Goal: Task Accomplishment & Management: Use online tool/utility

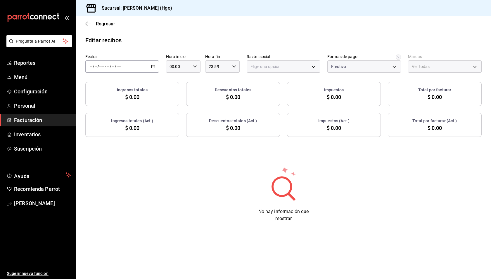
type input "77a010d3-6f84-4c06-9fda-b71560bdbdba"
click at [110, 66] on span "/" at bounding box center [111, 66] width 2 height 5
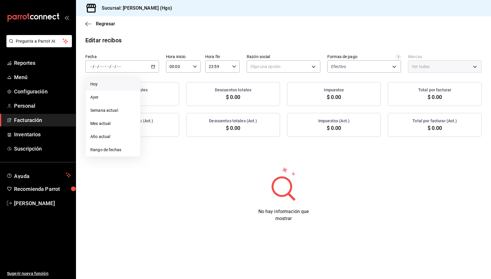
click at [111, 85] on span "Hoy" at bounding box center [112, 84] width 45 height 6
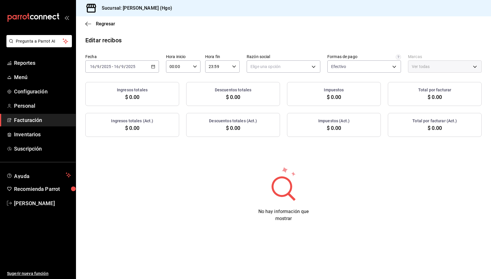
click at [124, 69] on div "[DATE] [DATE] - [DATE] [DATE]" at bounding box center [122, 67] width 74 height 12
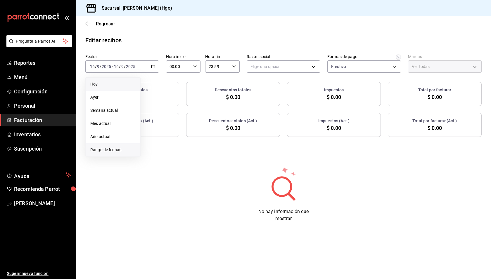
click at [116, 147] on span "Rango de fechas" at bounding box center [112, 150] width 45 height 6
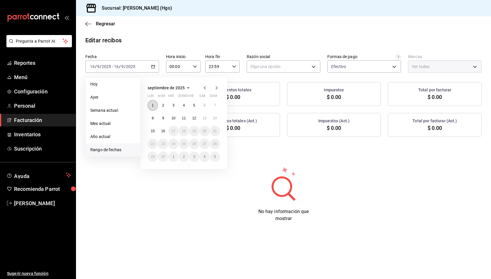
click at [149, 104] on button "1" at bounding box center [153, 105] width 10 height 11
click at [215, 102] on button "7" at bounding box center [215, 105] width 10 height 11
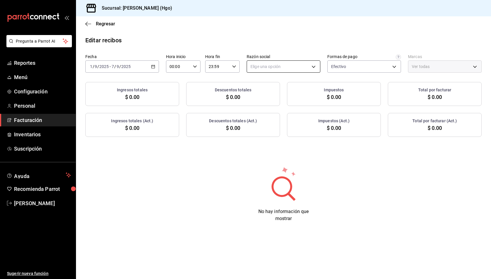
click at [266, 68] on body "Pregunta a Parrot AI Reportes Menú Configuración Personal Facturación Inventari…" at bounding box center [245, 139] width 491 height 279
click at [274, 93] on li "[PERSON_NAME]" at bounding box center [283, 96] width 73 height 11
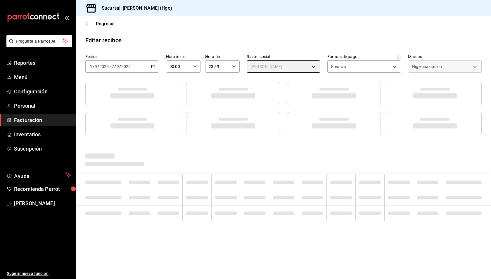
type input "143f57d4-a0c4-477f-919f-67aaf9315925"
type input "a4f139c2-eac0-4c86-bd9b-b12069b5a2fd"
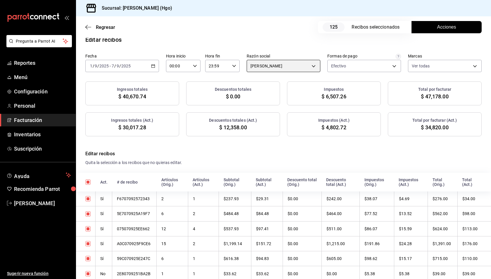
scroll to position [22, 0]
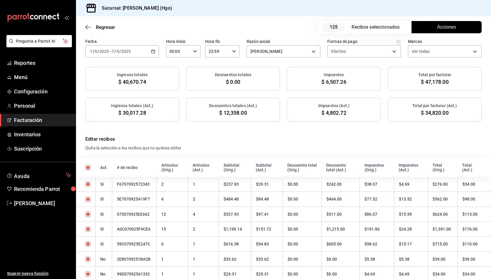
click at [281, 73] on div "Ingresos totales $ 40,670.74 Descuentos totales $ 0.00 Impuestos $ 6,507.26 Tot…" at bounding box center [283, 79] width 396 height 24
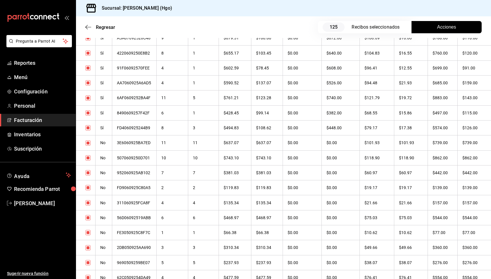
scroll to position [408, 0]
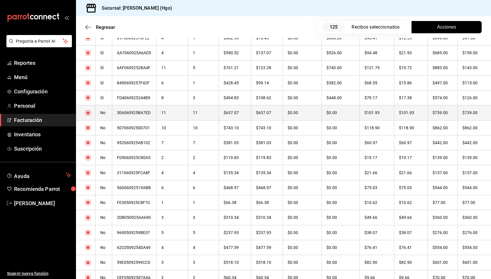
click at [448, 114] on th "$739.00" at bounding box center [443, 113] width 30 height 15
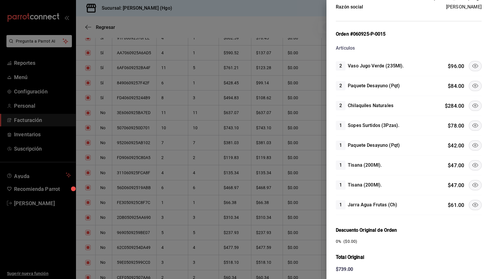
scroll to position [84, 0]
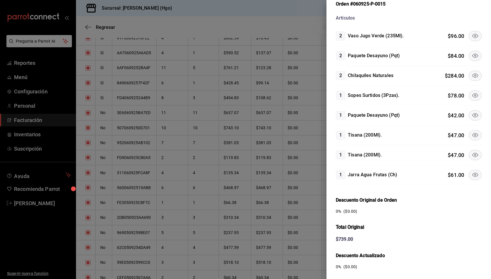
click at [472, 57] on icon at bounding box center [475, 55] width 7 height 7
click at [473, 76] on icon at bounding box center [475, 75] width 7 height 7
click at [472, 92] on icon at bounding box center [475, 95] width 7 height 7
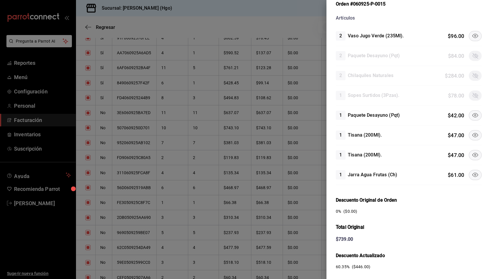
click at [474, 132] on icon at bounding box center [475, 135] width 7 height 7
click at [469, 153] on button at bounding box center [475, 155] width 13 height 10
click at [470, 170] on button at bounding box center [475, 175] width 13 height 10
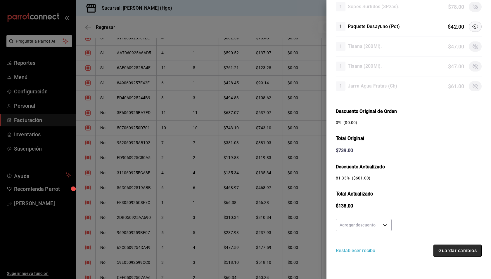
click at [459, 246] on button "Guardar cambios" at bounding box center [458, 251] width 48 height 12
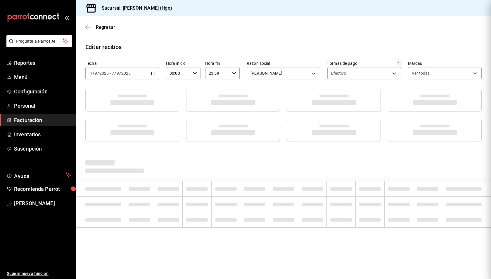
scroll to position [0, 0]
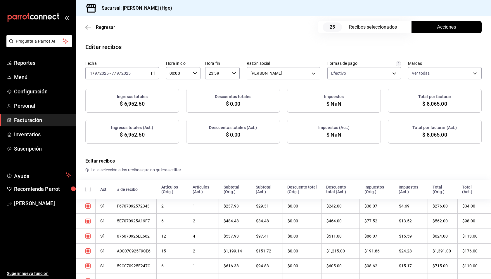
checkbox input "true"
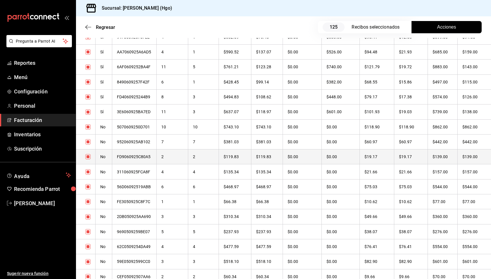
scroll to position [417, 0]
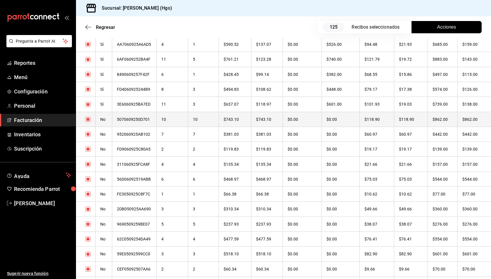
click at [441, 120] on th "$862.00" at bounding box center [443, 119] width 30 height 15
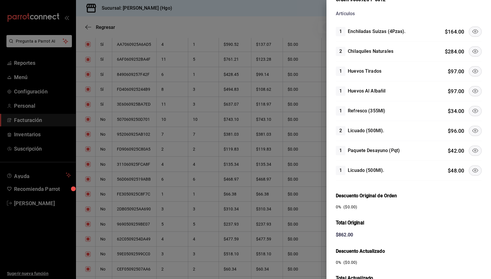
scroll to position [68, 0]
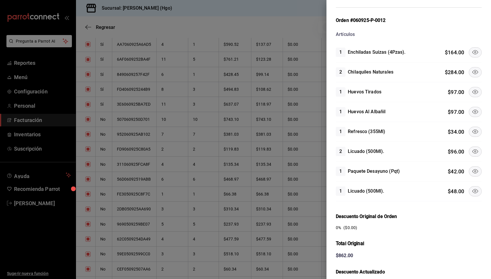
click at [472, 51] on icon at bounding box center [475, 52] width 7 height 7
click at [472, 72] on icon at bounding box center [475, 72] width 7 height 7
click at [472, 89] on icon at bounding box center [475, 92] width 7 height 7
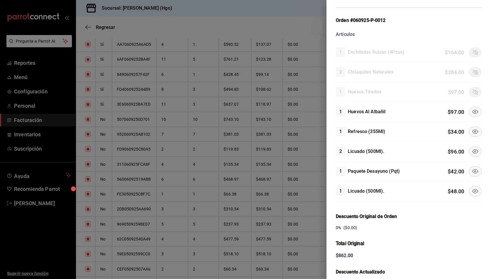
click at [472, 113] on icon at bounding box center [475, 112] width 6 height 4
click at [472, 148] on icon at bounding box center [475, 151] width 7 height 7
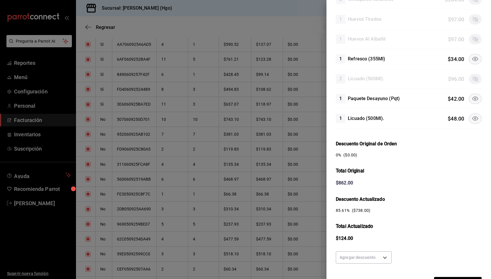
scroll to position [164, 0]
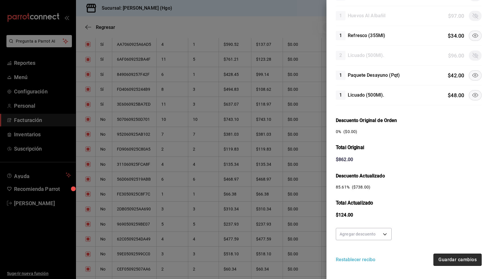
click at [448, 261] on button "Guardar cambios" at bounding box center [458, 260] width 48 height 12
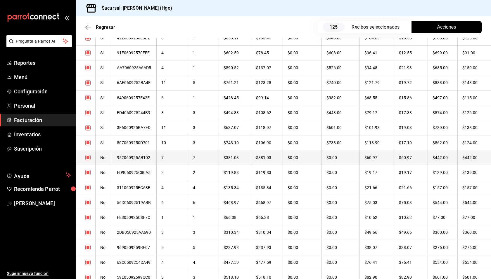
scroll to position [405, 0]
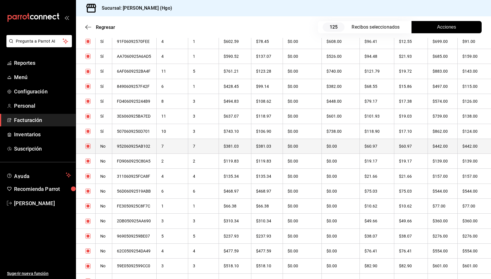
click at [410, 147] on th "$60.97" at bounding box center [411, 146] width 34 height 15
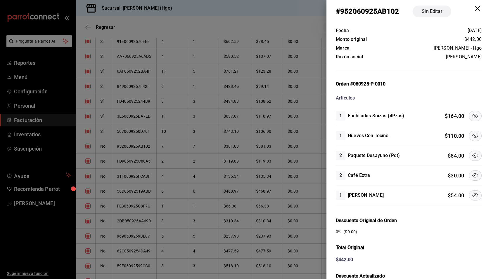
scroll to position [7, 0]
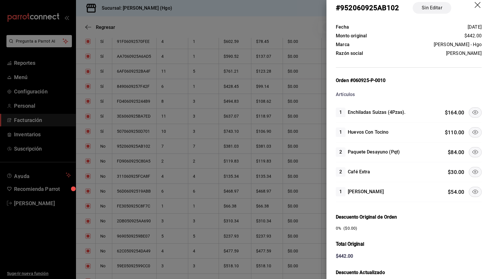
click at [469, 114] on button at bounding box center [475, 113] width 13 height 10
click at [472, 152] on icon at bounding box center [475, 152] width 6 height 4
click at [472, 169] on icon at bounding box center [475, 172] width 7 height 7
click at [472, 189] on icon at bounding box center [475, 192] width 7 height 7
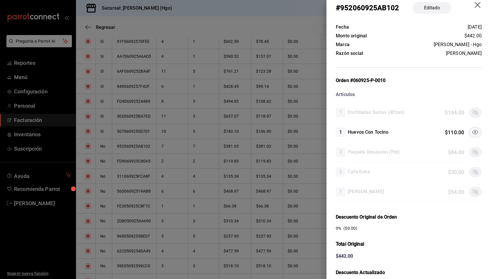
scroll to position [113, 0]
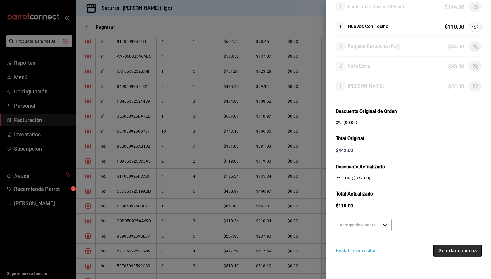
click at [447, 251] on button "Guardar cambios" at bounding box center [458, 251] width 48 height 12
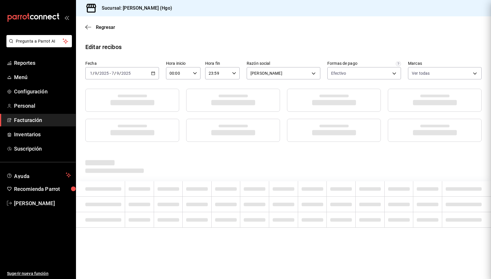
scroll to position [0, 0]
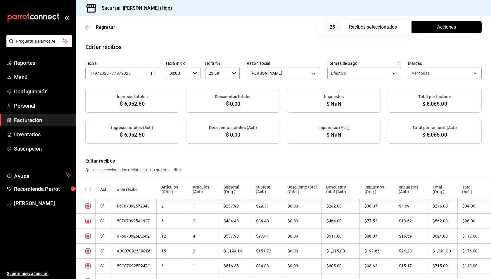
checkbox input "true"
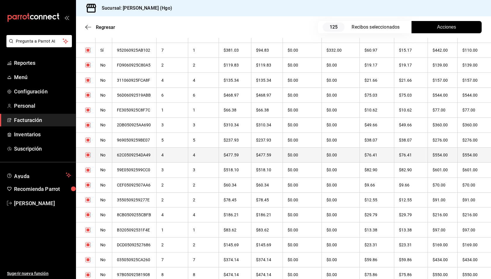
scroll to position [483, 0]
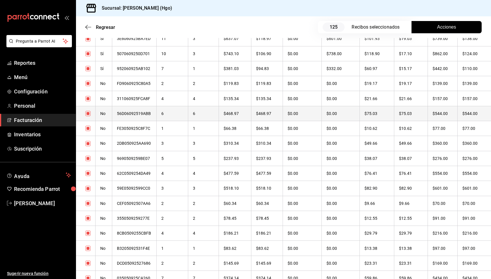
click at [419, 112] on th "$75.03" at bounding box center [411, 113] width 34 height 15
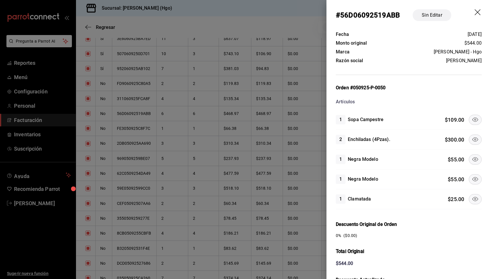
click at [472, 136] on icon at bounding box center [475, 139] width 7 height 7
click at [472, 176] on icon at bounding box center [475, 179] width 7 height 7
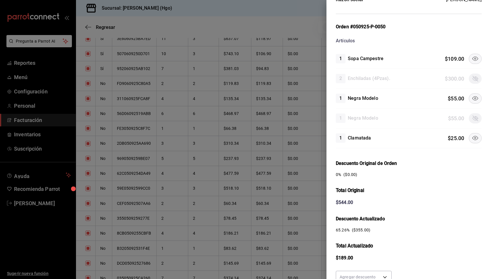
click at [472, 97] on icon at bounding box center [475, 98] width 6 height 4
click at [472, 137] on icon at bounding box center [475, 138] width 7 height 7
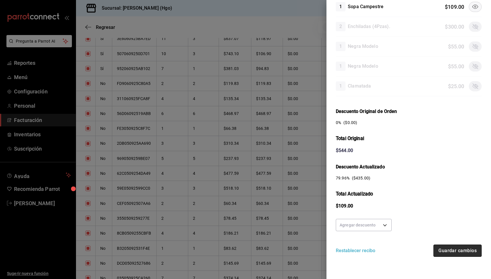
click at [457, 248] on button "Guardar cambios" at bounding box center [458, 251] width 48 height 12
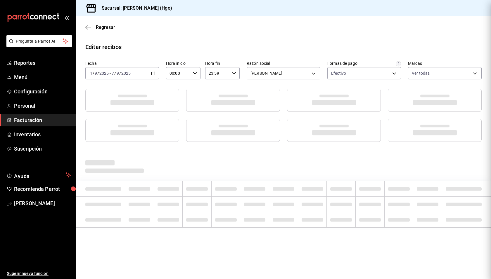
scroll to position [0, 0]
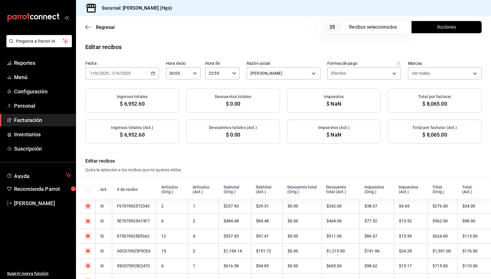
checkbox input "true"
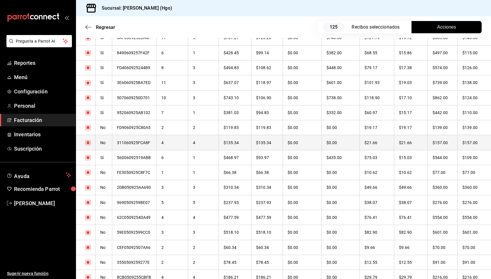
scroll to position [442, 0]
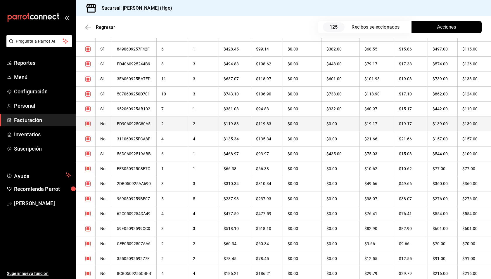
click at [454, 124] on th "$139.00" at bounding box center [443, 124] width 30 height 15
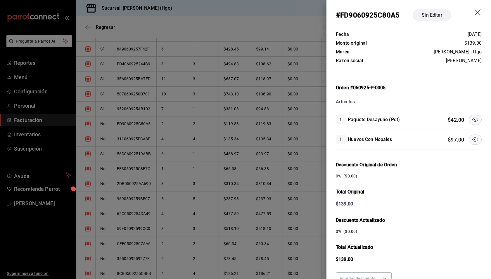
click at [472, 118] on icon at bounding box center [475, 119] width 7 height 7
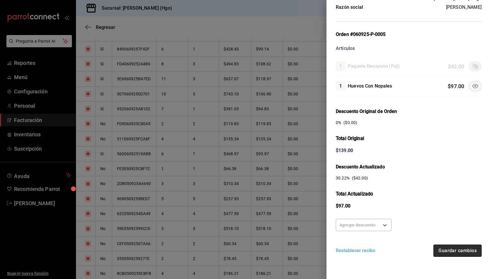
click at [449, 248] on button "Guardar cambios" at bounding box center [458, 251] width 48 height 12
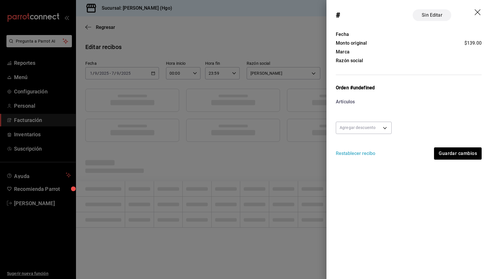
scroll to position [0, 0]
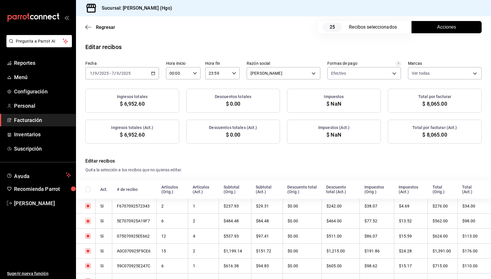
checkbox input "true"
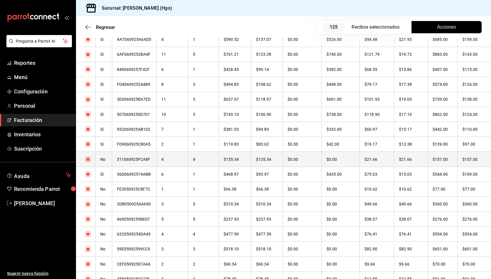
scroll to position [426, 0]
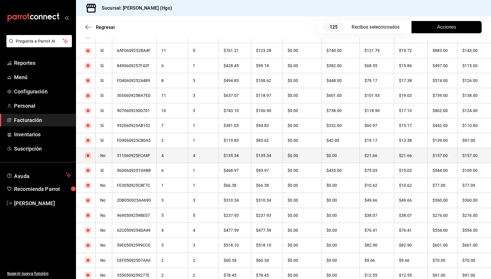
click at [448, 156] on th "$157.00" at bounding box center [443, 155] width 30 height 15
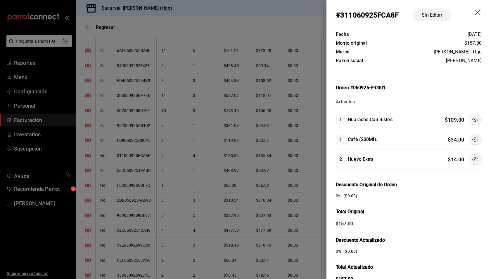
click at [472, 119] on icon at bounding box center [475, 119] width 7 height 7
click at [469, 156] on button at bounding box center [475, 160] width 13 height 10
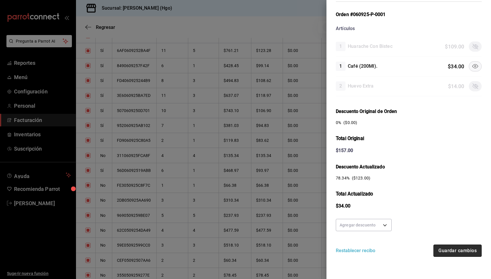
click at [462, 252] on button "Guardar cambios" at bounding box center [458, 251] width 48 height 12
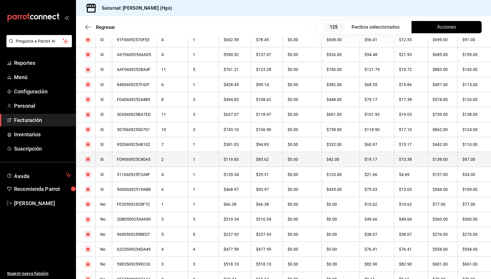
scroll to position [463, 0]
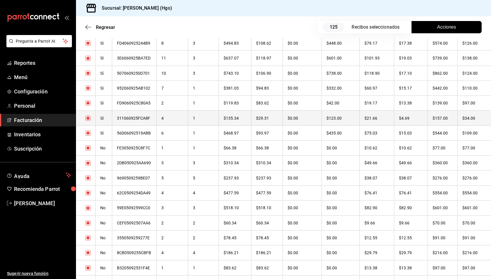
click at [433, 119] on th "$157.00" at bounding box center [443, 118] width 30 height 15
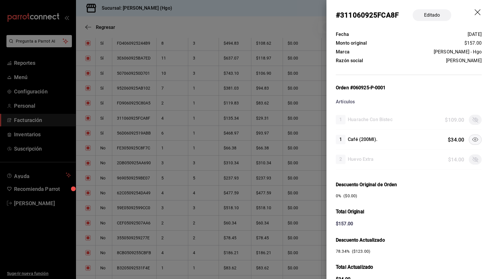
click at [454, 84] on div "Orden #060925-P-0001" at bounding box center [409, 87] width 146 height 7
click at [475, 13] on icon "drag" at bounding box center [478, 12] width 7 height 7
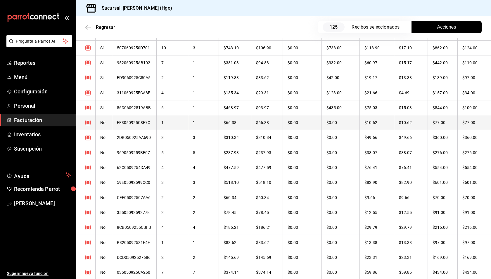
scroll to position [492, 0]
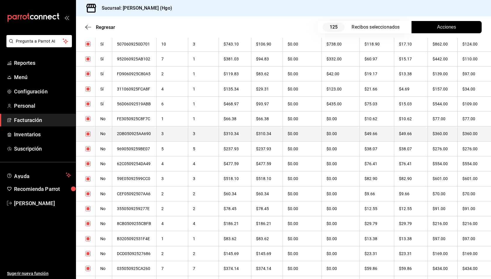
click at [428, 131] on th "$360.00" at bounding box center [443, 134] width 30 height 15
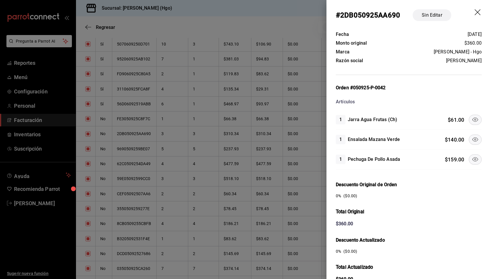
click at [472, 136] on icon at bounding box center [475, 139] width 7 height 7
click at [472, 156] on icon at bounding box center [475, 159] width 7 height 7
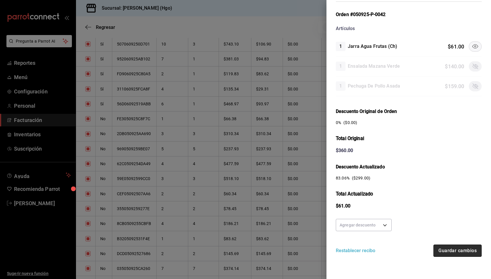
click at [471, 249] on button "Guardar cambios" at bounding box center [458, 251] width 48 height 12
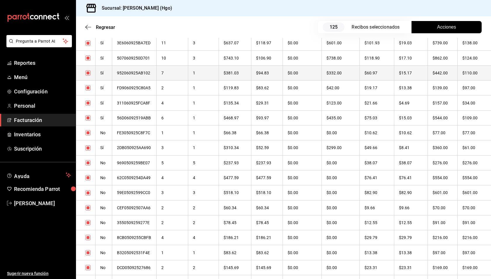
scroll to position [508, 0]
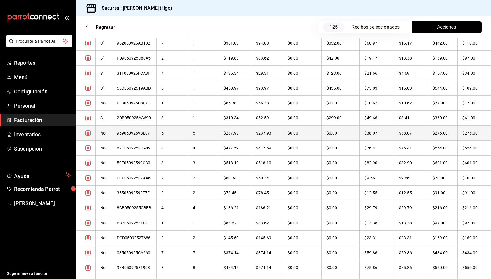
click at [443, 136] on th "$276.00" at bounding box center [443, 133] width 30 height 15
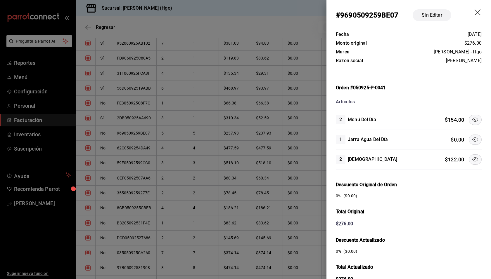
click at [472, 159] on icon at bounding box center [475, 159] width 7 height 7
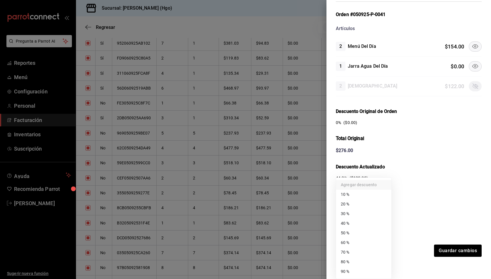
click at [363, 227] on body "Pregunta a Parrot AI Reportes Menú Configuración Personal Facturación Inventari…" at bounding box center [245, 139] width 491 height 279
click at [362, 236] on li "50 %" at bounding box center [363, 234] width 55 height 10
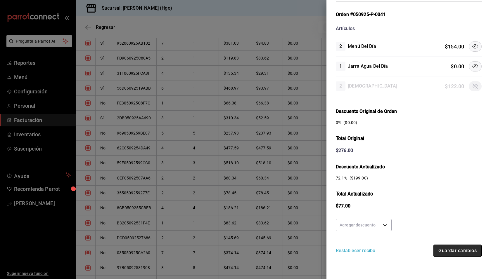
click at [462, 246] on button "Guardar cambios" at bounding box center [458, 251] width 48 height 12
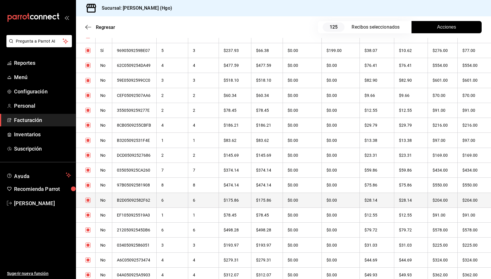
scroll to position [587, 0]
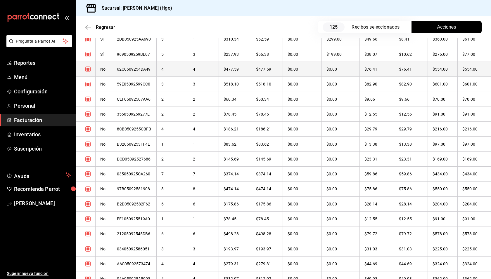
click at [443, 69] on th "$554.00" at bounding box center [443, 69] width 30 height 15
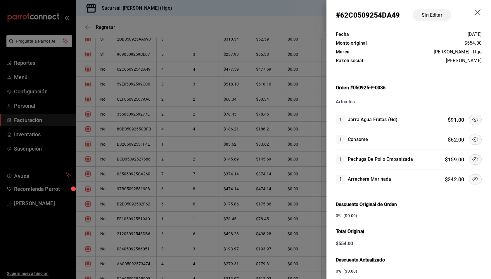
click at [472, 157] on icon at bounding box center [475, 159] width 7 height 7
click at [472, 177] on icon at bounding box center [475, 179] width 6 height 4
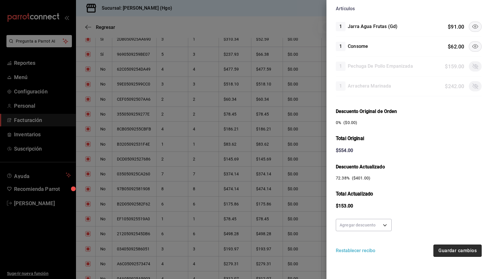
click at [455, 246] on button "Guardar cambios" at bounding box center [458, 251] width 48 height 12
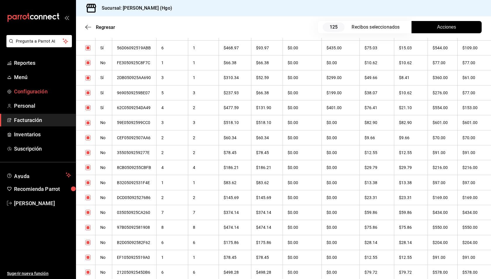
scroll to position [552, 0]
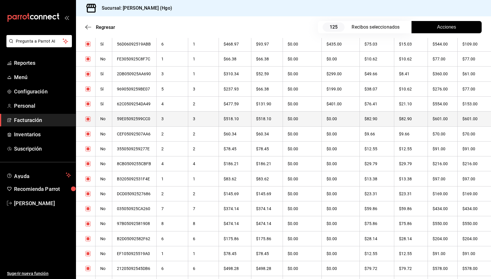
click at [454, 120] on th "$601.00" at bounding box center [443, 119] width 30 height 15
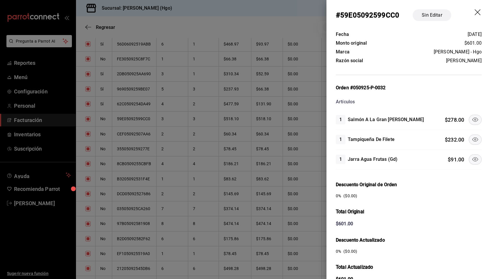
click at [472, 119] on icon at bounding box center [475, 119] width 7 height 7
click at [472, 156] on icon at bounding box center [475, 159] width 7 height 7
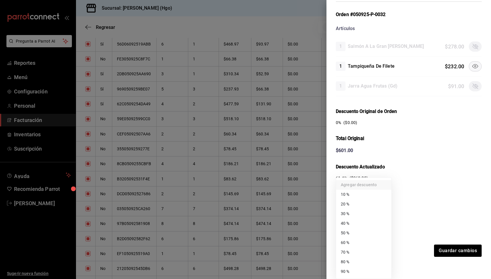
click at [373, 224] on body "Pregunta a Parrot AI Reportes Menú Configuración Personal Facturación Inventari…" at bounding box center [245, 139] width 491 height 279
click at [362, 230] on li "50 %" at bounding box center [363, 234] width 55 height 10
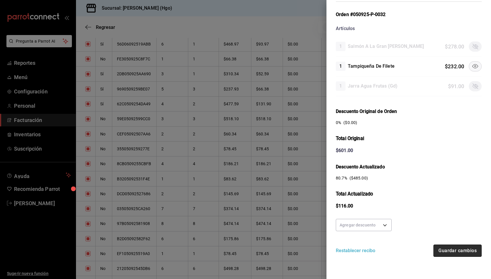
click at [450, 251] on button "Guardar cambios" at bounding box center [458, 251] width 48 height 12
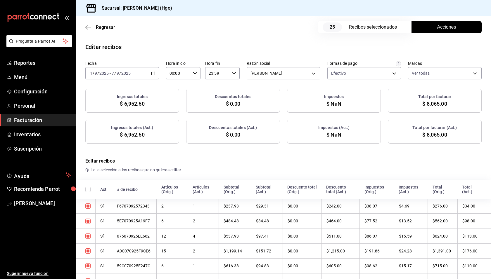
checkbox input "true"
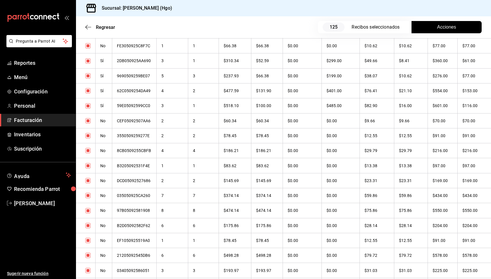
scroll to position [595, 0]
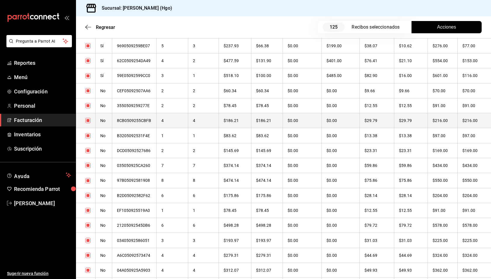
click at [447, 118] on th "$216.00" at bounding box center [443, 120] width 30 height 15
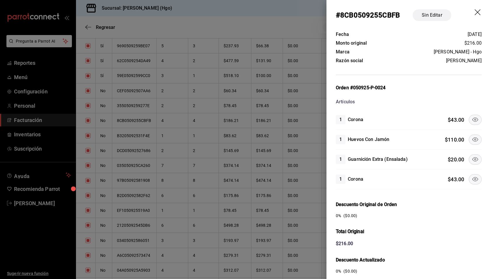
click at [473, 117] on icon at bounding box center [475, 119] width 7 height 7
click at [470, 155] on button at bounding box center [475, 160] width 13 height 10
click at [474, 177] on icon at bounding box center [475, 179] width 7 height 7
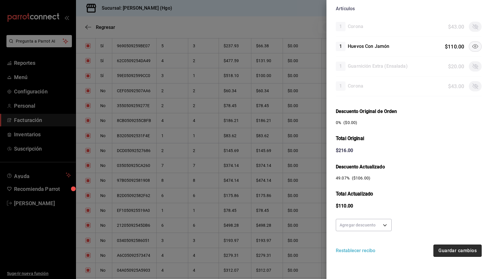
click at [449, 248] on button "Guardar cambios" at bounding box center [458, 251] width 48 height 12
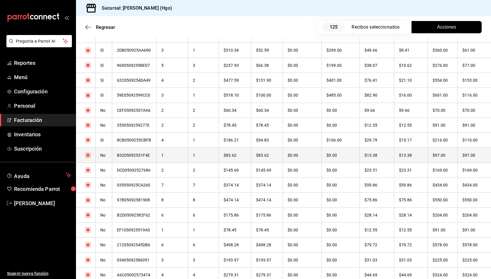
scroll to position [606, 0]
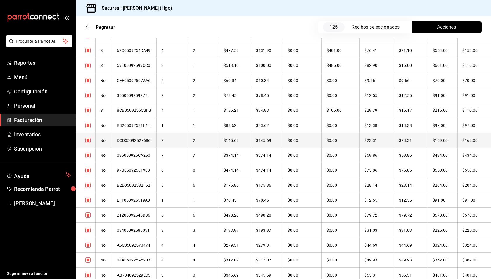
click at [457, 137] on th "$169.00" at bounding box center [474, 140] width 34 height 15
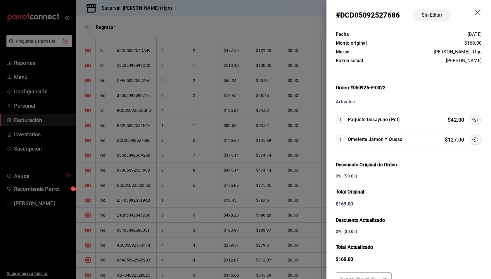
click at [472, 120] on icon at bounding box center [475, 120] width 6 height 4
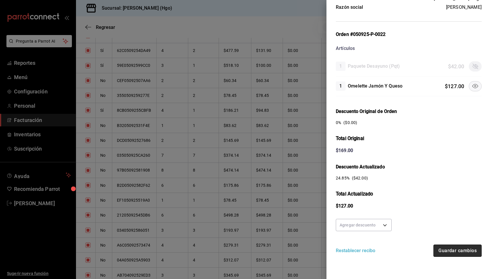
click at [443, 251] on button "Guardar cambios" at bounding box center [458, 251] width 48 height 12
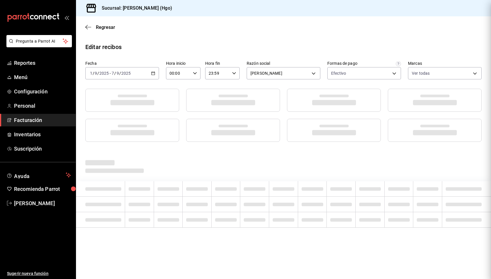
scroll to position [0, 0]
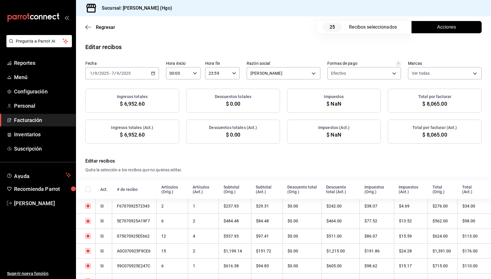
checkbox input "true"
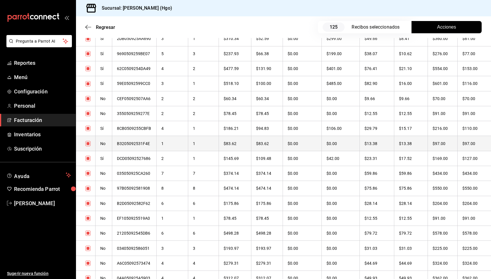
scroll to position [591, 0]
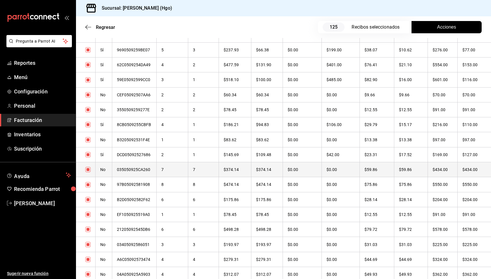
click at [438, 170] on th "$434.00" at bounding box center [443, 169] width 30 height 15
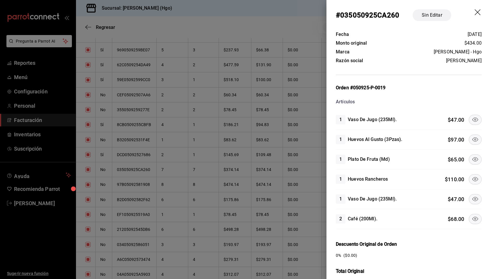
click at [472, 119] on icon at bounding box center [475, 119] width 7 height 7
click at [472, 158] on icon at bounding box center [475, 160] width 6 height 4
drag, startPoint x: 472, startPoint y: 175, endPoint x: 474, endPoint y: 185, distance: 10.8
click at [472, 176] on icon at bounding box center [475, 179] width 7 height 7
click at [474, 200] on icon at bounding box center [475, 199] width 7 height 7
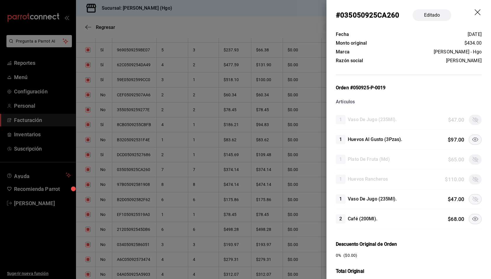
click at [472, 216] on icon at bounding box center [475, 219] width 7 height 7
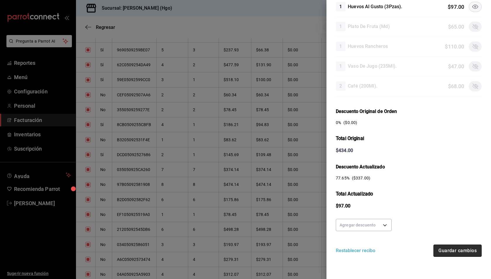
click at [450, 253] on button "Guardar cambios" at bounding box center [458, 251] width 48 height 12
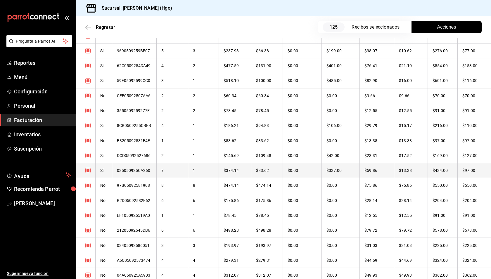
scroll to position [598, 0]
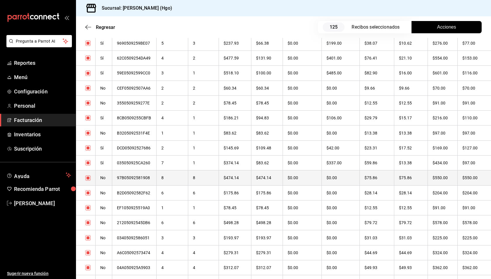
click at [442, 179] on th "$550.00" at bounding box center [443, 178] width 30 height 15
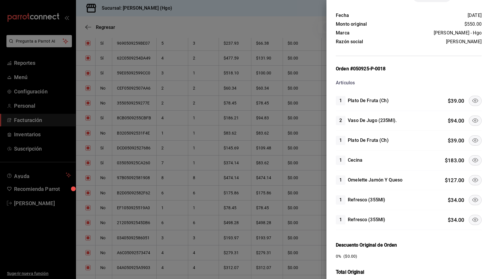
scroll to position [23, 0]
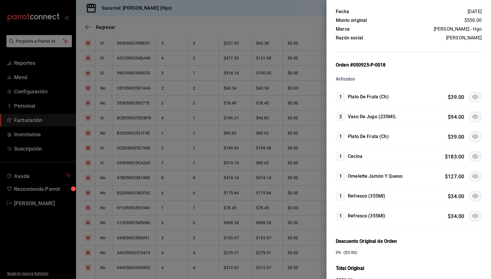
click at [472, 98] on icon at bounding box center [475, 97] width 7 height 7
click at [472, 133] on icon at bounding box center [475, 136] width 7 height 7
click at [472, 155] on icon at bounding box center [475, 157] width 6 height 4
click at [472, 174] on icon at bounding box center [475, 176] width 7 height 7
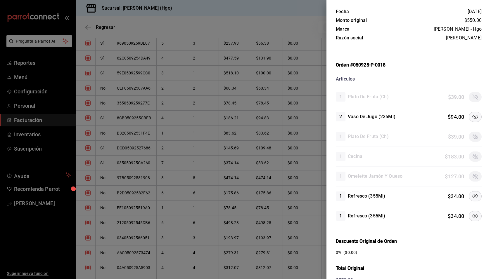
click at [473, 213] on icon at bounding box center [475, 216] width 7 height 7
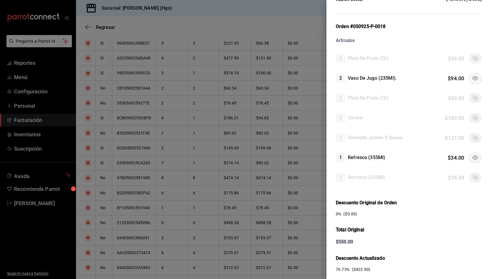
scroll to position [153, 0]
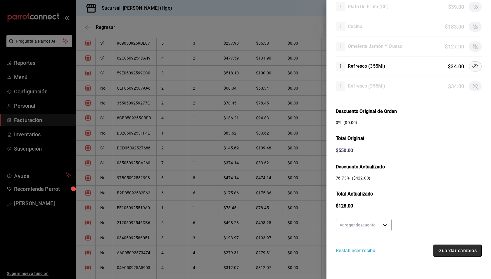
click at [452, 251] on button "Guardar cambios" at bounding box center [458, 251] width 48 height 12
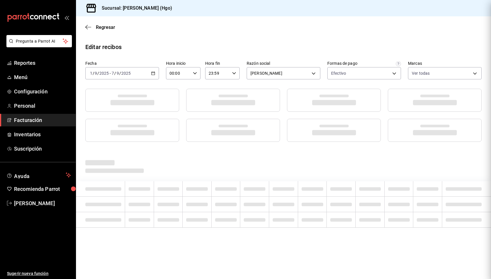
scroll to position [0, 0]
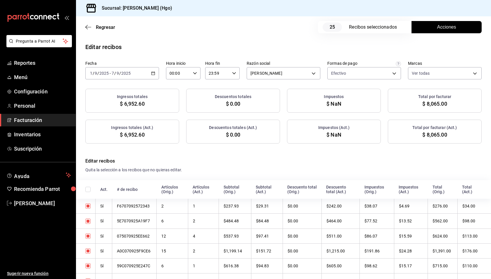
checkbox input "true"
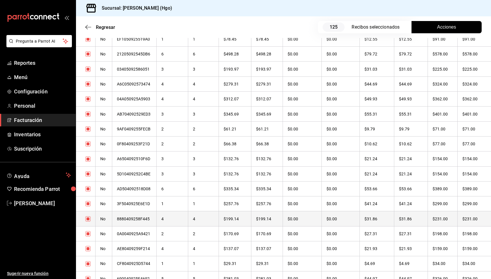
scroll to position [680, 0]
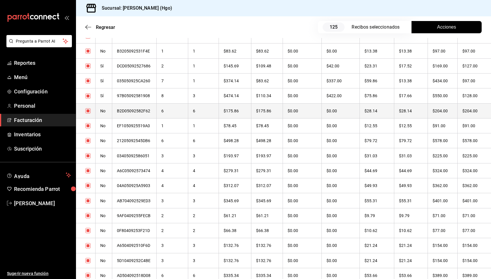
click at [479, 108] on th "$204.00" at bounding box center [474, 110] width 34 height 15
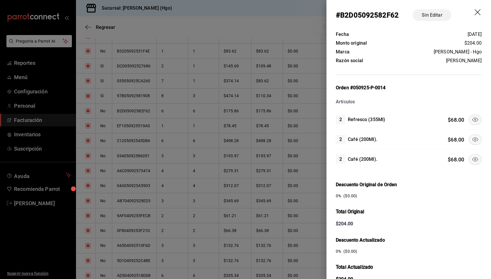
click at [472, 139] on icon at bounding box center [475, 139] width 7 height 7
click at [472, 158] on icon at bounding box center [475, 159] width 7 height 7
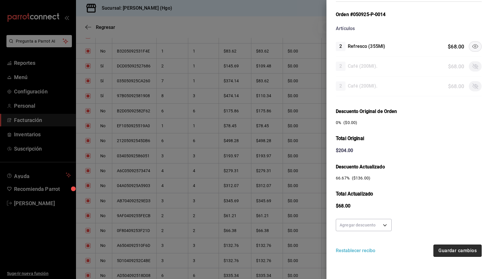
click at [455, 251] on button "Guardar cambios" at bounding box center [458, 251] width 48 height 12
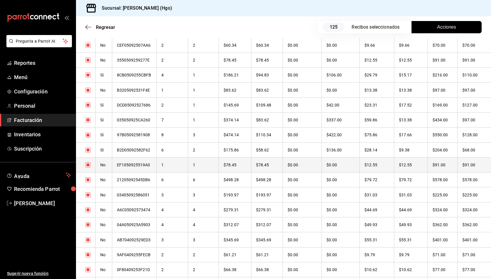
scroll to position [652, 0]
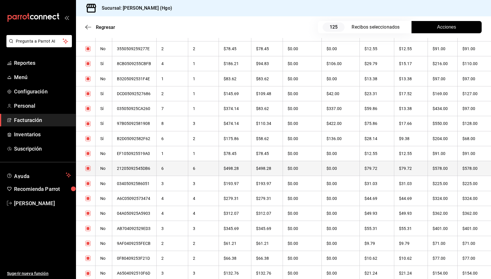
click at [446, 171] on th "$578.00" at bounding box center [443, 168] width 30 height 15
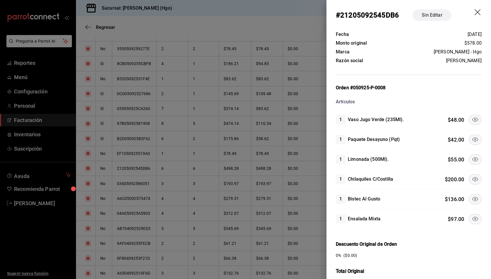
click at [472, 196] on icon at bounding box center [475, 199] width 7 height 7
click at [472, 179] on icon at bounding box center [475, 179] width 7 height 7
click at [472, 161] on icon at bounding box center [475, 159] width 7 height 7
click at [472, 137] on icon at bounding box center [475, 139] width 7 height 7
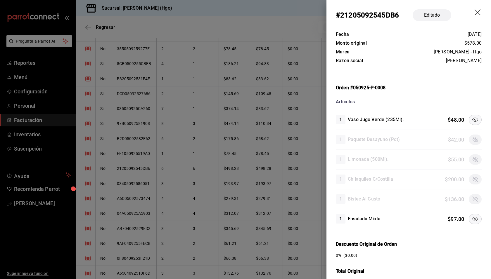
click at [472, 120] on icon at bounding box center [475, 119] width 7 height 7
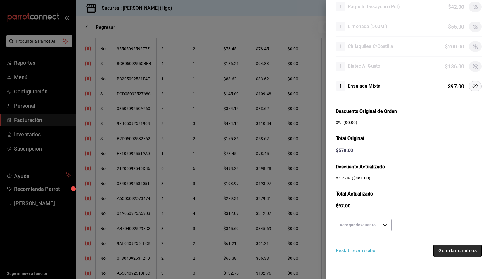
click at [443, 248] on button "Guardar cambios" at bounding box center [458, 251] width 48 height 12
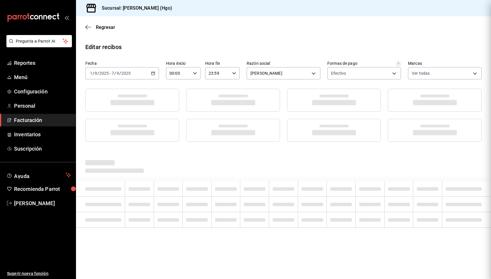
scroll to position [0, 0]
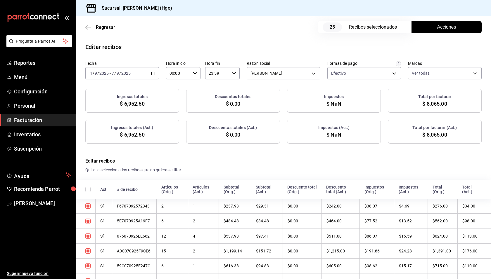
checkbox input "true"
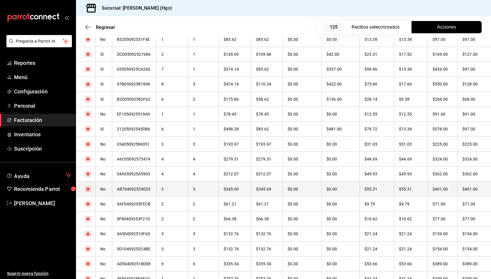
scroll to position [700, 0]
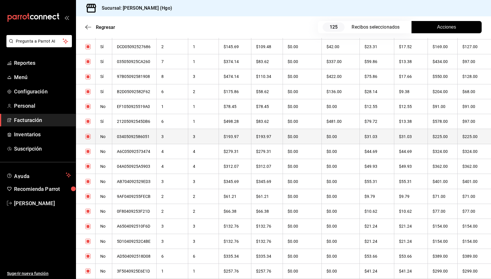
click at [447, 140] on th "$225.00" at bounding box center [443, 136] width 30 height 15
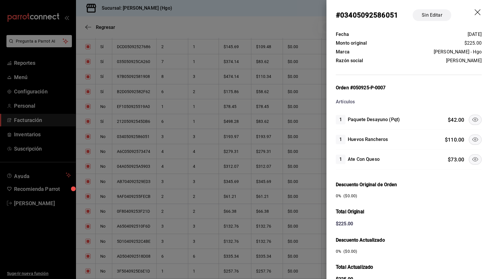
click at [469, 120] on button at bounding box center [475, 120] width 13 height 10
click at [472, 158] on icon at bounding box center [475, 159] width 7 height 7
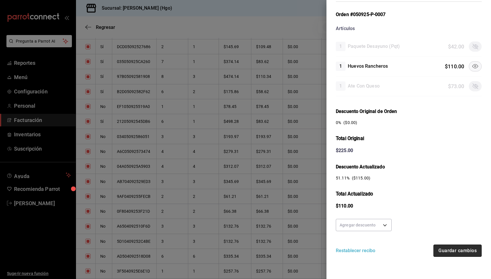
click at [465, 249] on button "Guardar cambios" at bounding box center [458, 251] width 48 height 12
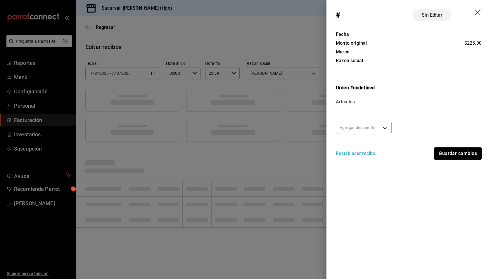
scroll to position [0, 0]
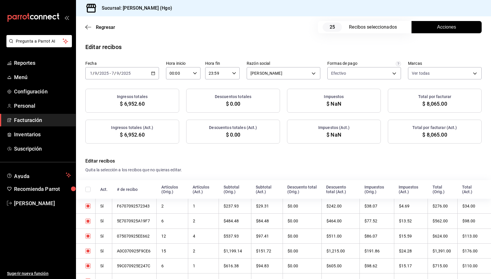
checkbox input "true"
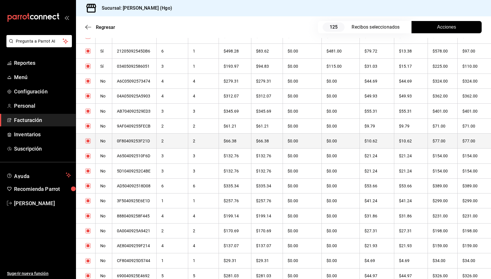
scroll to position [710, 0]
click at [447, 142] on th "$324.00" at bounding box center [443, 141] width 30 height 15
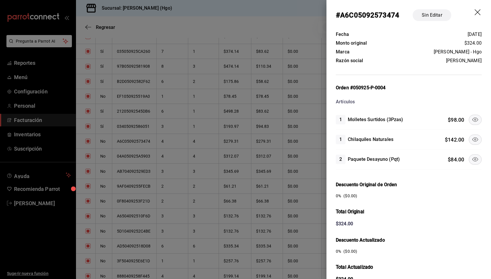
click at [472, 140] on icon at bounding box center [475, 139] width 7 height 7
click at [472, 156] on icon at bounding box center [475, 159] width 7 height 7
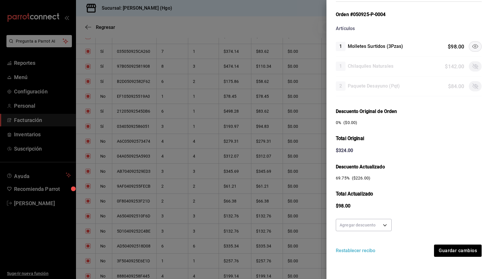
click at [452, 243] on div "Agregar descuento Restablecer recibo Guardar cambios" at bounding box center [409, 237] width 146 height 40
click at [452, 246] on button "Guardar cambios" at bounding box center [458, 251] width 48 height 12
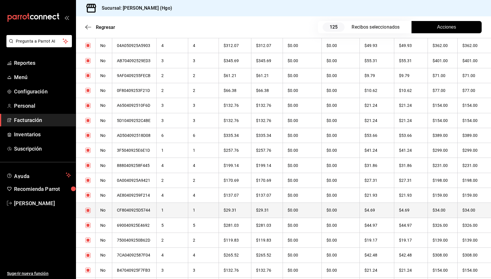
scroll to position [800, 0]
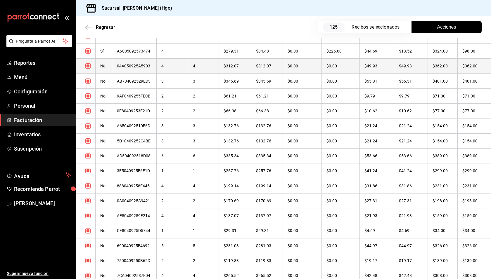
click at [425, 65] on th "$49.93" at bounding box center [411, 66] width 34 height 15
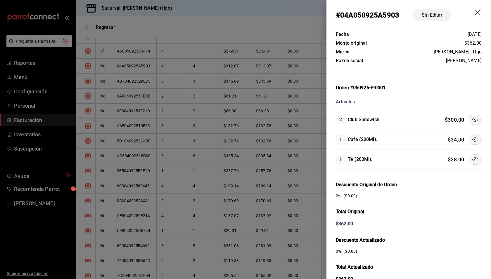
click at [472, 119] on icon at bounding box center [475, 119] width 7 height 7
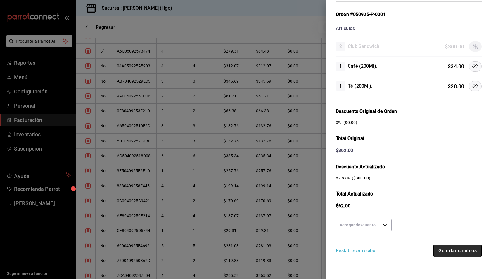
click at [455, 247] on button "Guardar cambios" at bounding box center [458, 251] width 48 height 12
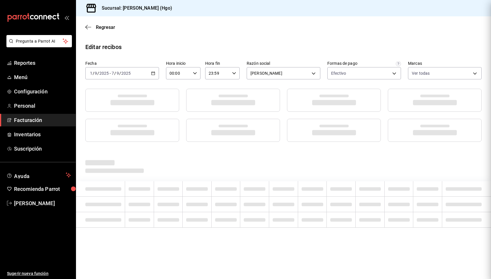
scroll to position [0, 0]
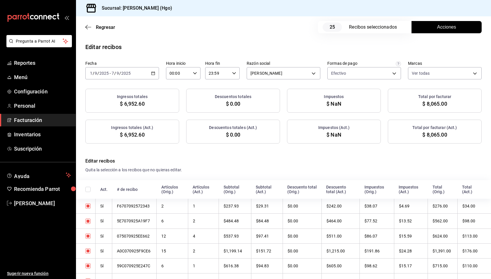
checkbox input "true"
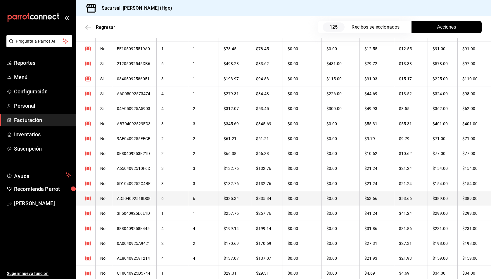
scroll to position [772, 0]
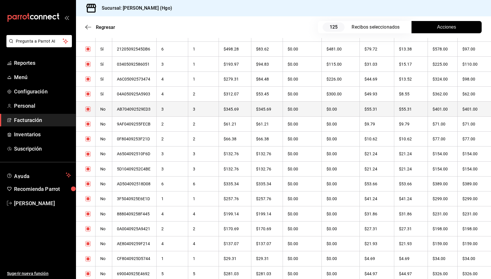
click at [450, 113] on th "$401.00" at bounding box center [443, 109] width 30 height 15
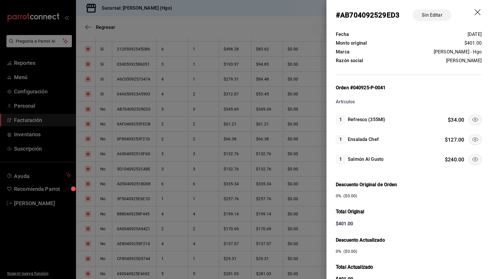
click at [472, 139] on icon at bounding box center [475, 140] width 6 height 4
click at [472, 157] on icon at bounding box center [475, 159] width 7 height 7
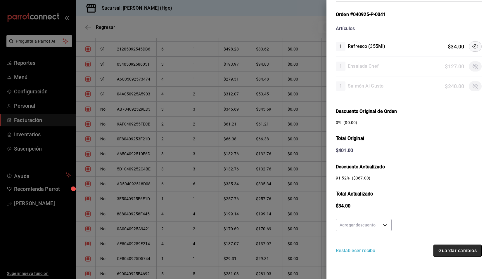
click at [458, 247] on button "Guardar cambios" at bounding box center [458, 251] width 48 height 12
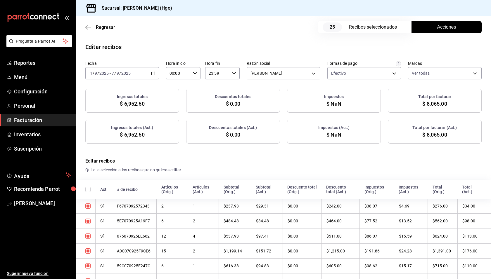
checkbox input "true"
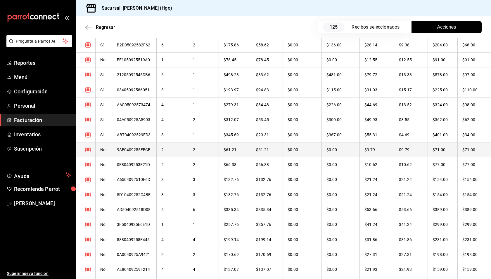
scroll to position [750, 0]
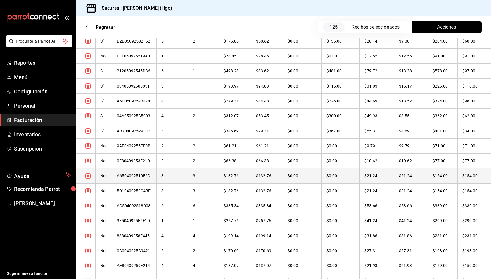
click at [416, 173] on th "$21.24" at bounding box center [411, 176] width 34 height 15
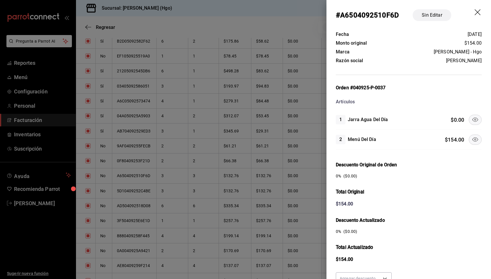
scroll to position [53, 0]
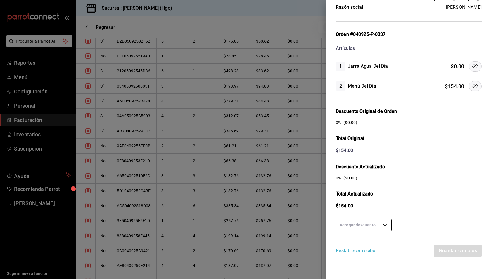
click at [372, 222] on body "Pregunta a Parrot AI Reportes Menú Configuración Personal Facturación Inventari…" at bounding box center [245, 139] width 491 height 279
click at [372, 233] on li "50 %" at bounding box center [363, 234] width 55 height 10
click at [459, 250] on button "Guardar cambios" at bounding box center [458, 251] width 48 height 12
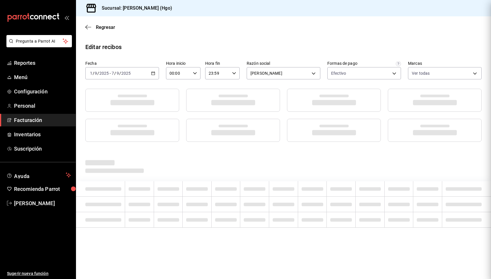
scroll to position [0, 0]
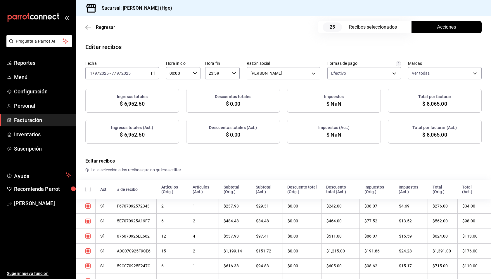
checkbox input "true"
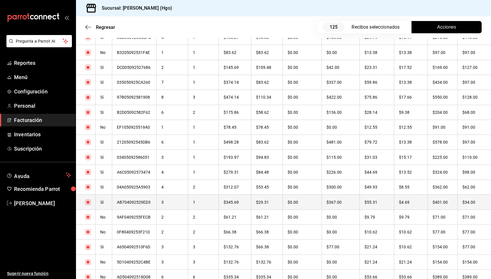
scroll to position [840, 0]
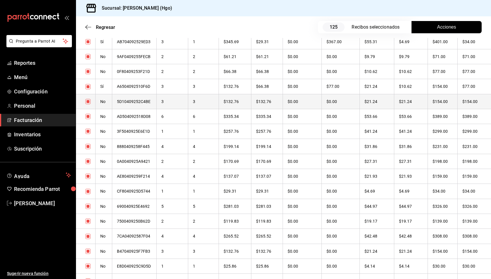
click at [440, 102] on th "$154.00" at bounding box center [443, 101] width 30 height 15
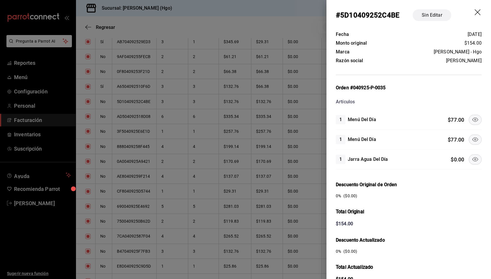
click at [470, 135] on button at bounding box center [475, 140] width 13 height 10
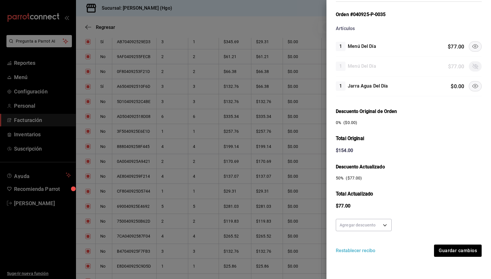
click at [447, 243] on div "Agregar descuento Restablecer recibo Guardar cambios" at bounding box center [409, 237] width 146 height 40
click at [449, 245] on button "Guardar cambios" at bounding box center [458, 251] width 48 height 12
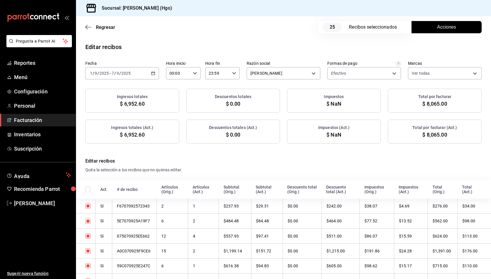
checkbox input "true"
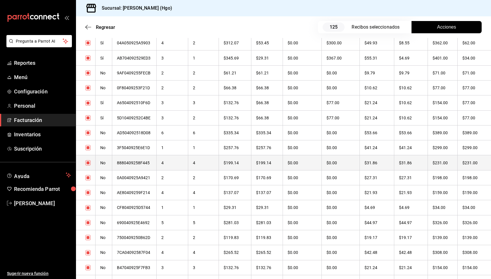
scroll to position [827, 0]
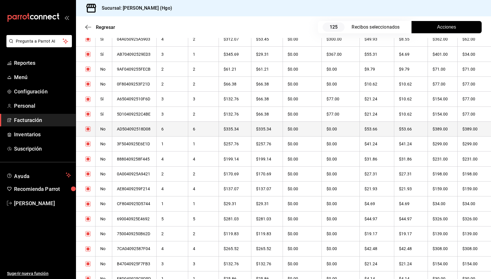
click at [429, 132] on th "$389.00" at bounding box center [443, 129] width 30 height 15
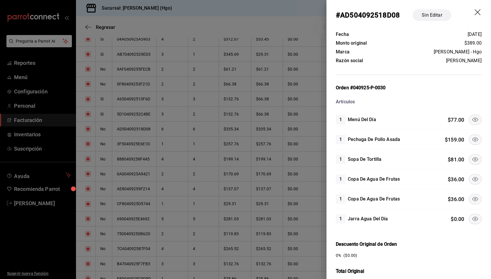
click at [472, 137] on icon at bounding box center [475, 139] width 7 height 7
click at [472, 158] on icon at bounding box center [475, 159] width 7 height 7
click at [472, 176] on icon at bounding box center [475, 179] width 7 height 7
click at [474, 193] on div "1 Copa De Agua De Frutas $ 36.00" at bounding box center [409, 200] width 146 height 20
click at [474, 198] on icon at bounding box center [475, 199] width 7 height 7
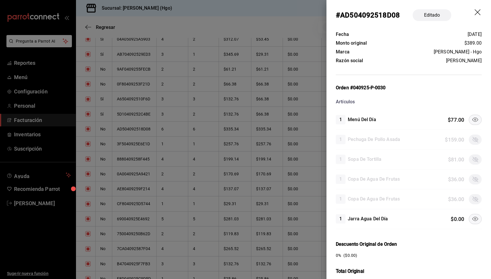
scroll to position [133, 0]
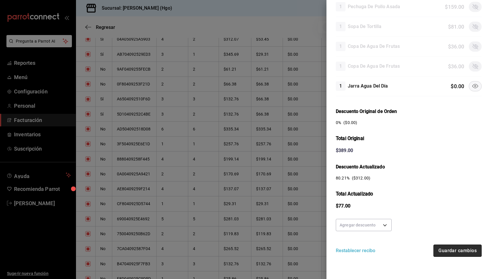
click at [464, 245] on button "Guardar cambios" at bounding box center [458, 251] width 48 height 12
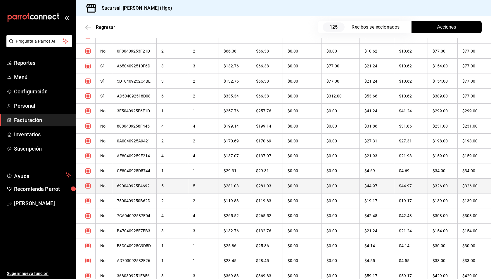
scroll to position [868, 0]
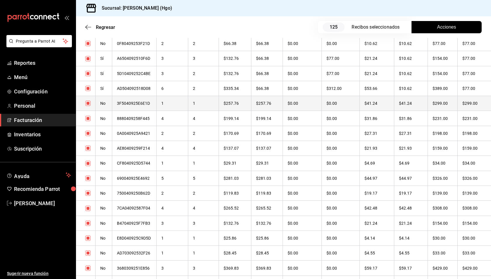
click at [436, 106] on th "$299.00" at bounding box center [443, 103] width 30 height 15
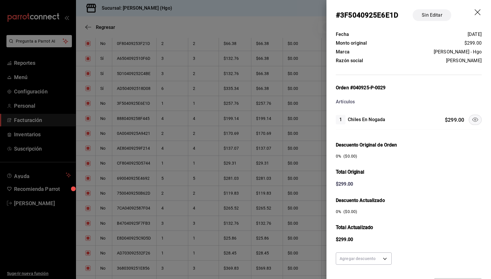
click at [475, 13] on icon "drag" at bounding box center [478, 12] width 7 height 7
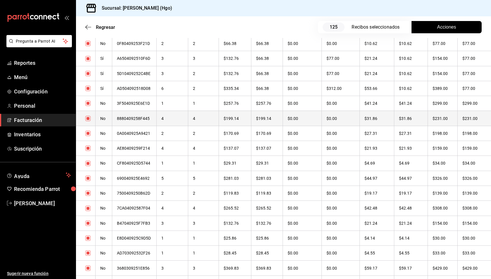
click at [471, 119] on th "$231.00" at bounding box center [474, 118] width 34 height 15
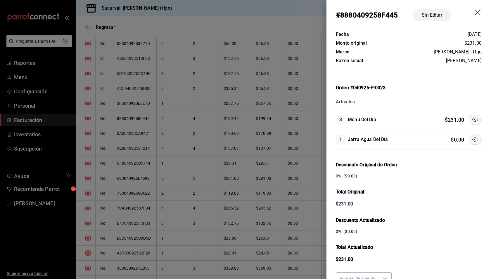
scroll to position [53, 0]
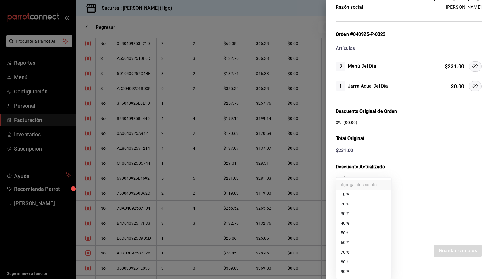
click at [374, 225] on body "Pregunta a Parrot AI Reportes Menú Configuración Personal Facturación Inventari…" at bounding box center [245, 139] width 491 height 279
click at [368, 229] on li "50 %" at bounding box center [363, 234] width 55 height 10
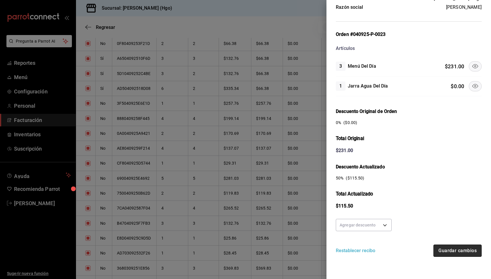
click at [453, 251] on button "Guardar cambios" at bounding box center [458, 251] width 48 height 12
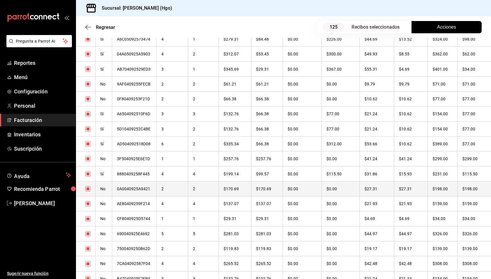
scroll to position [822, 0]
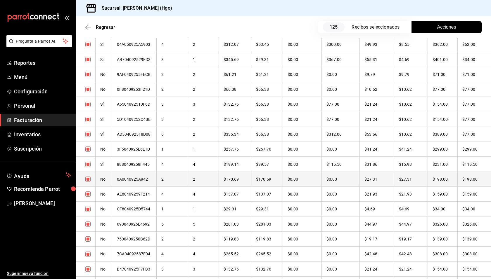
click at [446, 183] on th "$198.00" at bounding box center [443, 179] width 30 height 15
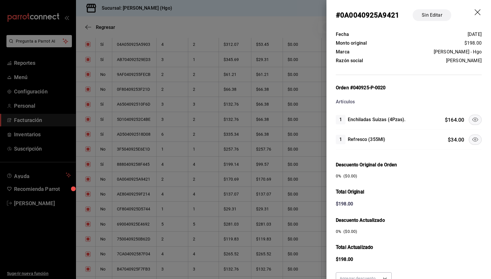
click at [472, 120] on icon at bounding box center [475, 119] width 7 height 7
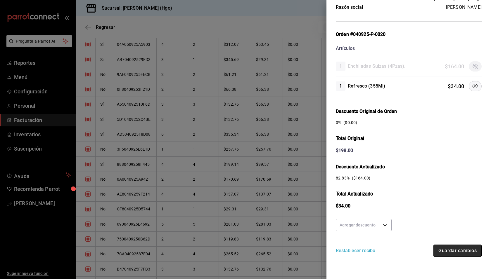
click at [459, 247] on button "Guardar cambios" at bounding box center [458, 251] width 48 height 12
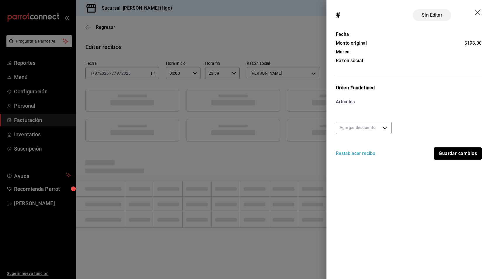
scroll to position [0, 0]
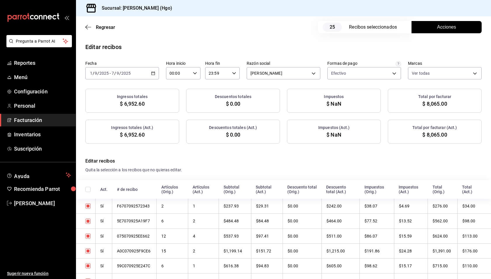
checkbox input "true"
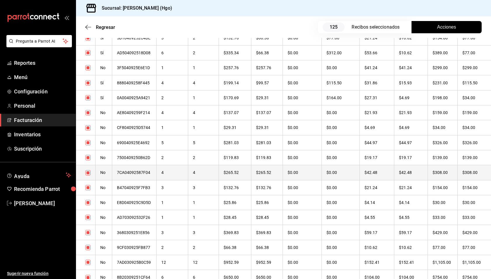
scroll to position [907, 0]
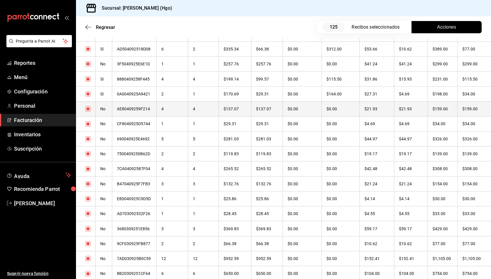
click at [446, 109] on th "$159.00" at bounding box center [443, 109] width 30 height 15
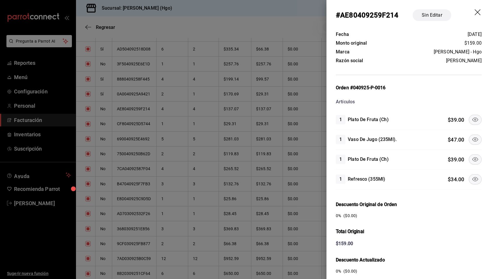
click at [472, 118] on icon at bounding box center [475, 119] width 7 height 7
click at [472, 159] on icon at bounding box center [475, 159] width 7 height 7
click at [472, 140] on icon at bounding box center [475, 139] width 7 height 7
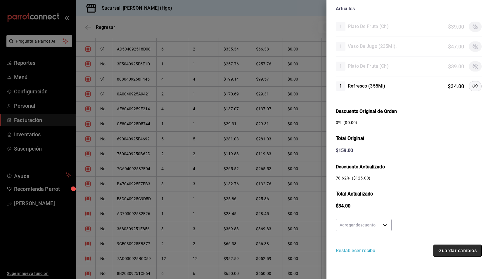
click at [469, 247] on button "Guardar cambios" at bounding box center [458, 251] width 48 height 12
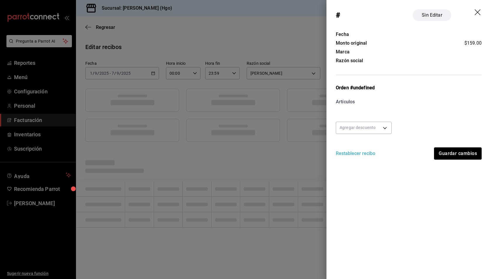
scroll to position [0, 0]
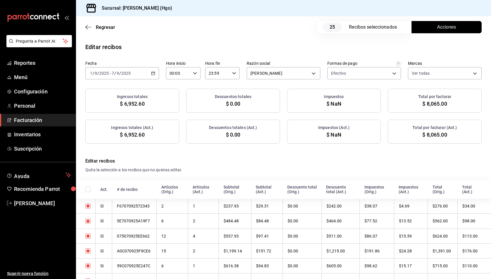
checkbox input "true"
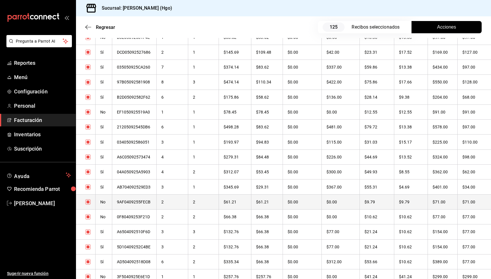
scroll to position [852, 0]
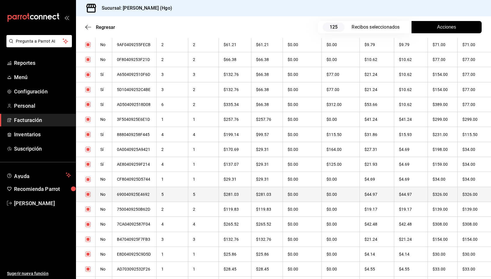
click at [432, 196] on th "$326.00" at bounding box center [443, 194] width 30 height 15
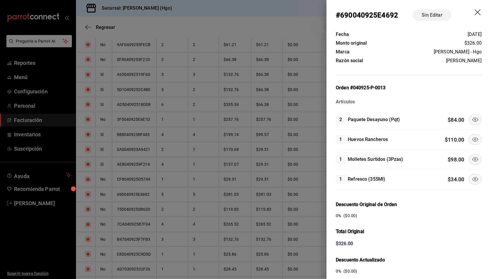
click at [472, 141] on icon at bounding box center [475, 139] width 7 height 7
click at [472, 119] on icon at bounding box center [475, 119] width 7 height 7
click at [474, 176] on icon at bounding box center [475, 179] width 7 height 7
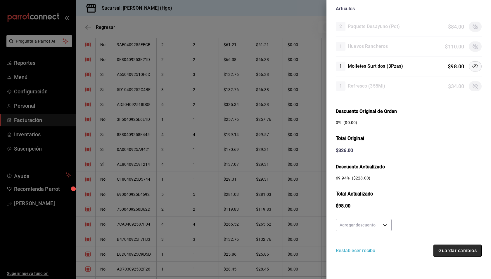
click at [459, 249] on button "Guardar cambios" at bounding box center [458, 251] width 48 height 12
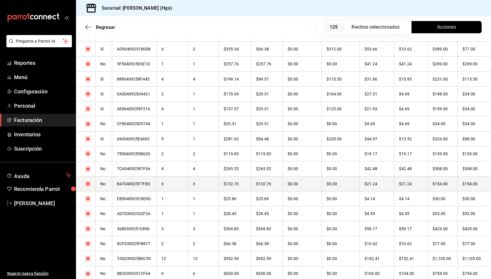
scroll to position [911, 0]
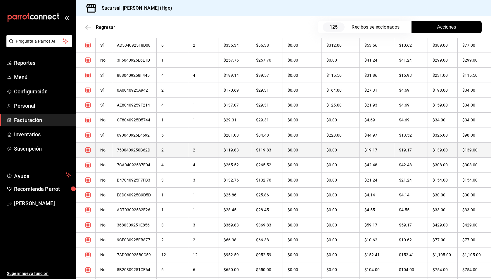
click at [428, 149] on th "$139.00" at bounding box center [443, 150] width 30 height 15
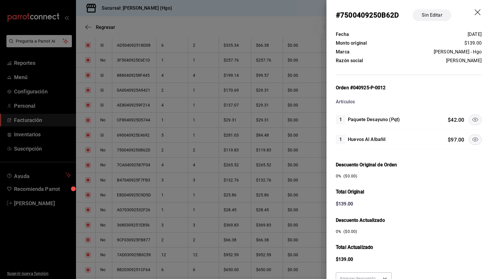
click at [472, 118] on icon at bounding box center [475, 119] width 7 height 7
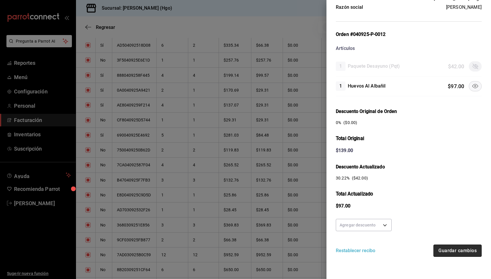
click at [464, 245] on button "Guardar cambios" at bounding box center [458, 251] width 48 height 12
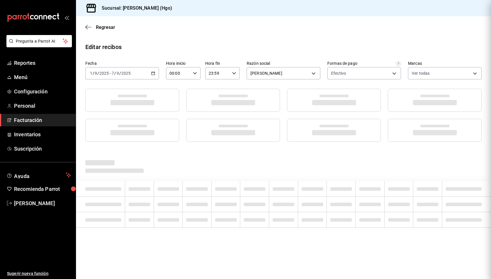
scroll to position [0, 0]
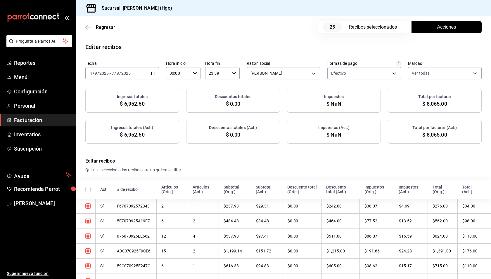
checkbox input "true"
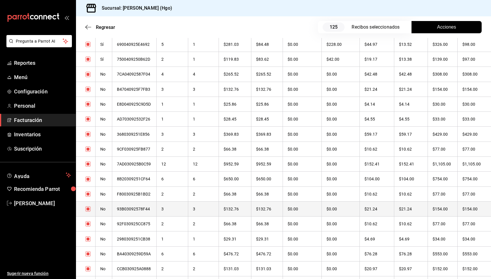
scroll to position [965, 0]
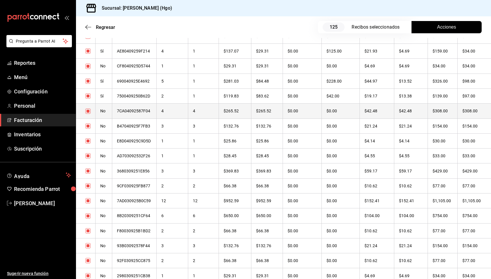
click at [428, 112] on th "$308.00" at bounding box center [443, 111] width 30 height 15
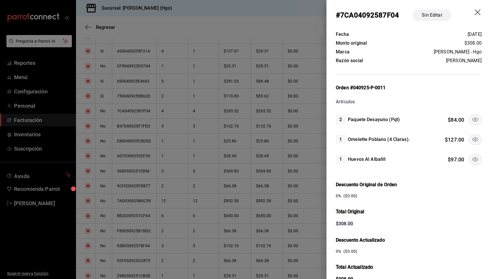
click at [472, 138] on icon at bounding box center [475, 140] width 6 height 4
click at [472, 121] on icon at bounding box center [475, 119] width 7 height 7
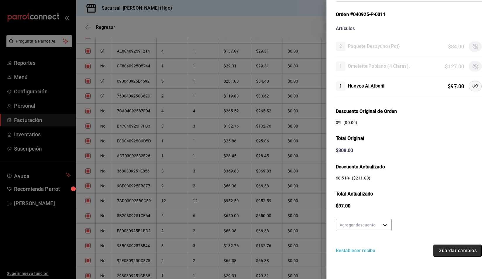
click at [457, 248] on button "Guardar cambios" at bounding box center [458, 251] width 48 height 12
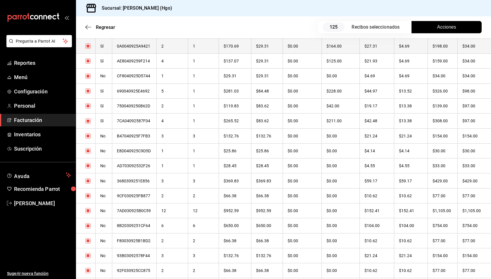
scroll to position [985, 0]
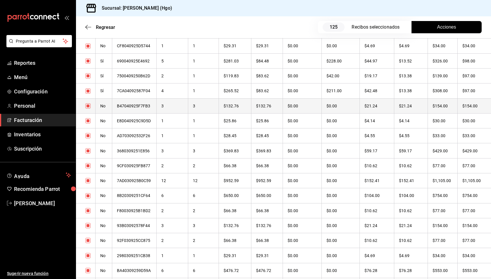
click at [430, 102] on th "$154.00" at bounding box center [443, 106] width 30 height 15
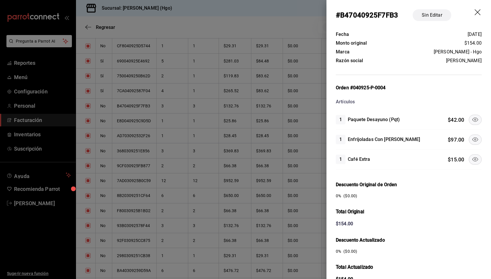
scroll to position [73, 0]
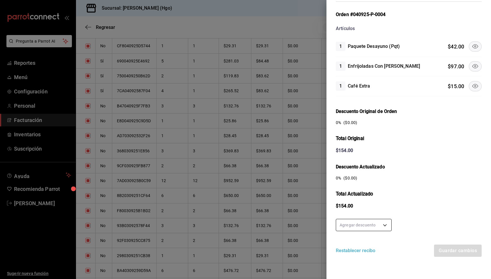
click at [383, 224] on body "Pregunta a Parrot AI Reportes Menú Configuración Personal Facturación Inventari…" at bounding box center [245, 139] width 491 height 279
click at [372, 229] on li "50 %" at bounding box center [363, 234] width 55 height 10
click at [452, 248] on button "Guardar cambios" at bounding box center [458, 251] width 48 height 12
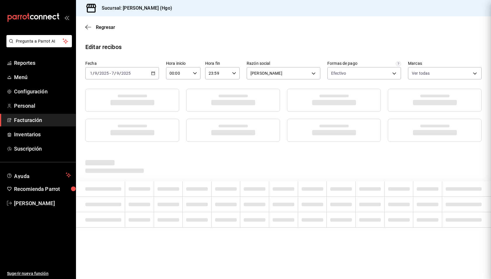
scroll to position [0, 0]
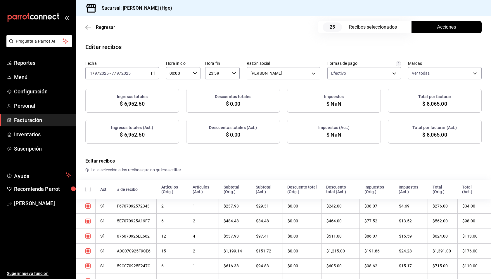
checkbox input "true"
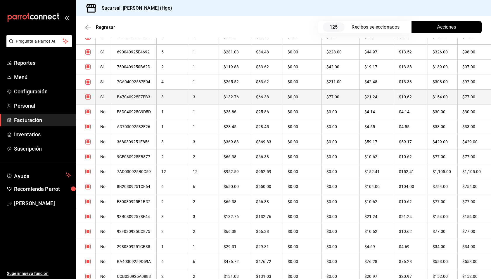
scroll to position [998, 0]
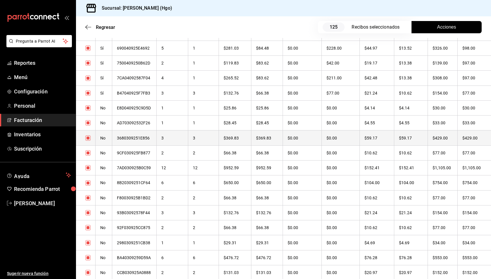
click at [448, 137] on th "$429.00" at bounding box center [443, 138] width 30 height 15
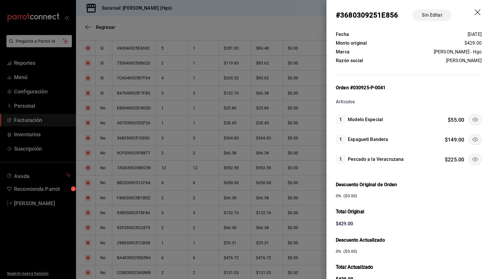
click at [470, 122] on button at bounding box center [475, 120] width 13 height 10
click at [473, 160] on icon at bounding box center [475, 159] width 7 height 7
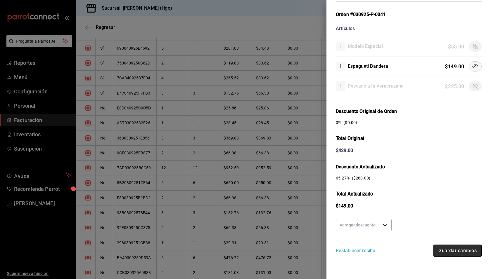
click at [455, 247] on button "Guardar cambios" at bounding box center [458, 251] width 48 height 12
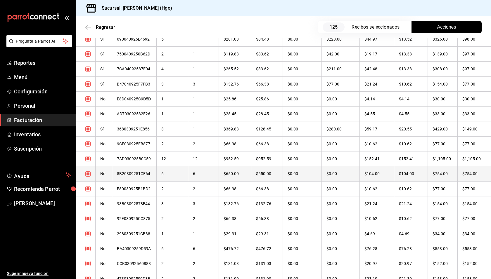
scroll to position [1037, 0]
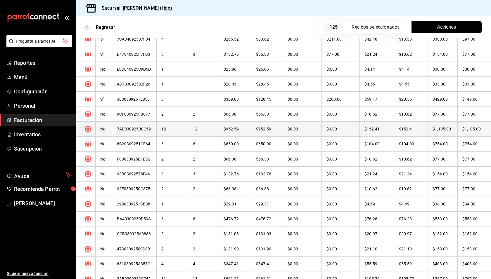
click at [445, 125] on th "$1,105.00" at bounding box center [443, 129] width 30 height 15
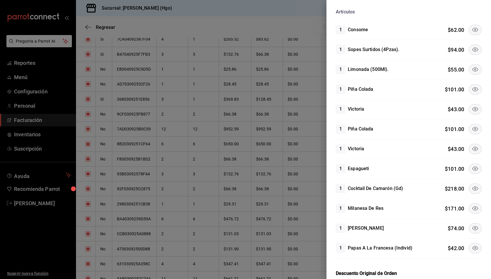
scroll to position [94, 0]
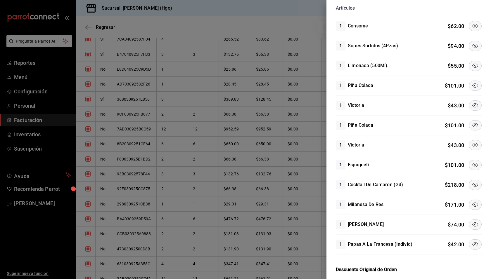
click at [472, 204] on icon at bounding box center [475, 204] width 7 height 7
click at [472, 163] on icon at bounding box center [475, 165] width 7 height 7
click at [472, 184] on icon at bounding box center [475, 185] width 7 height 7
click at [472, 240] on button at bounding box center [475, 245] width 13 height 10
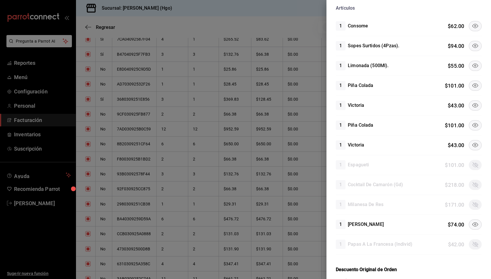
click at [469, 128] on button at bounding box center [475, 125] width 13 height 10
click at [472, 105] on icon at bounding box center [475, 105] width 6 height 4
click at [472, 85] on icon at bounding box center [475, 85] width 7 height 7
drag, startPoint x: 468, startPoint y: 66, endPoint x: 466, endPoint y: 54, distance: 11.8
click at [472, 65] on icon at bounding box center [475, 65] width 7 height 7
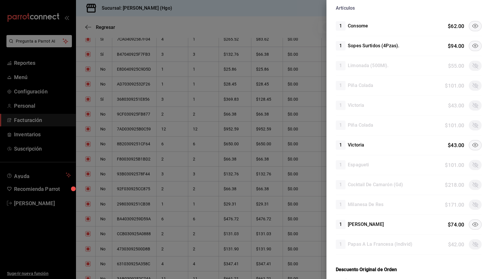
click at [469, 46] on button at bounding box center [475, 46] width 13 height 10
click at [472, 23] on icon at bounding box center [475, 26] width 7 height 7
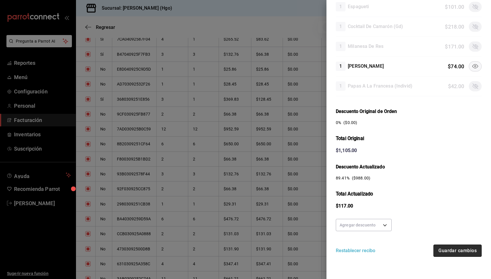
click at [455, 251] on button "Guardar cambios" at bounding box center [458, 251] width 48 height 12
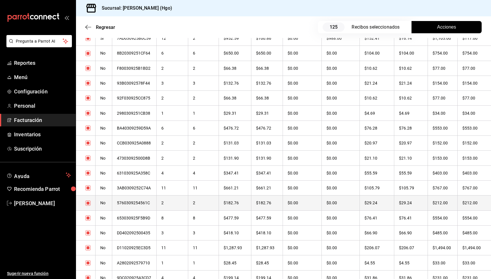
scroll to position [1104, 0]
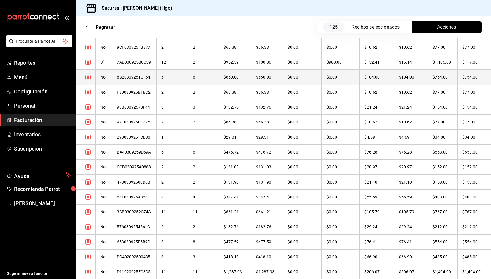
click at [436, 75] on th "$754.00" at bounding box center [443, 77] width 30 height 15
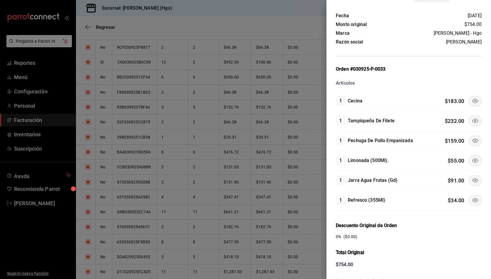
scroll to position [23, 0]
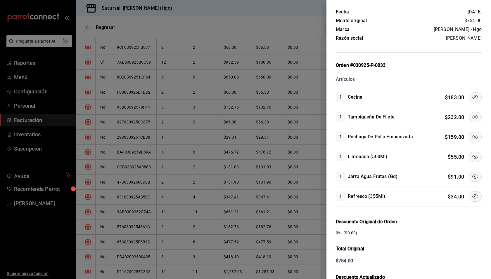
click at [472, 115] on icon at bounding box center [475, 117] width 6 height 4
click at [472, 95] on icon at bounding box center [475, 97] width 7 height 7
click at [472, 155] on icon at bounding box center [475, 156] width 7 height 7
click at [473, 176] on icon at bounding box center [475, 176] width 7 height 7
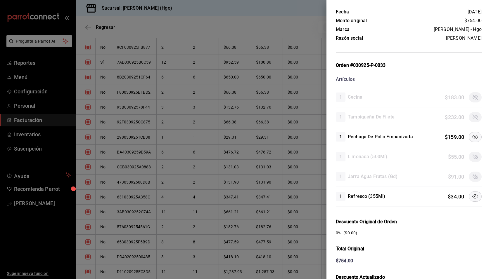
click at [472, 194] on icon at bounding box center [475, 196] width 7 height 7
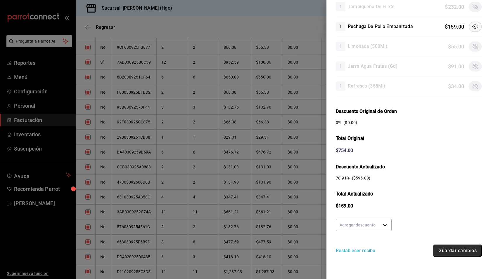
click at [460, 250] on button "Guardar cambios" at bounding box center [458, 251] width 48 height 12
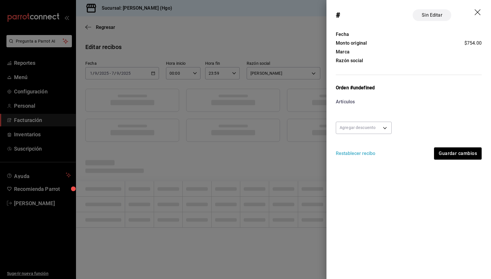
scroll to position [0, 0]
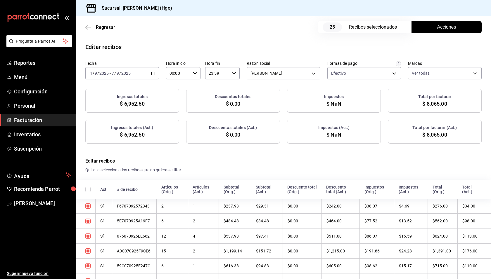
checkbox input "true"
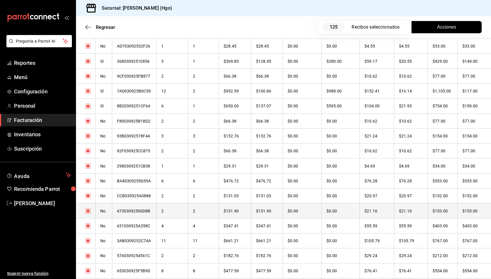
scroll to position [1082, 0]
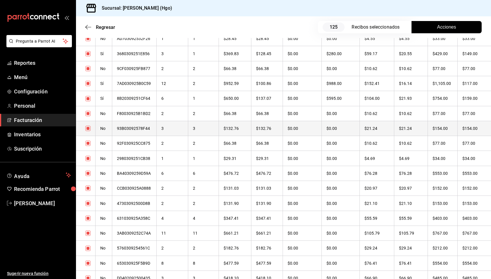
click at [408, 127] on th "$21.24" at bounding box center [411, 128] width 34 height 15
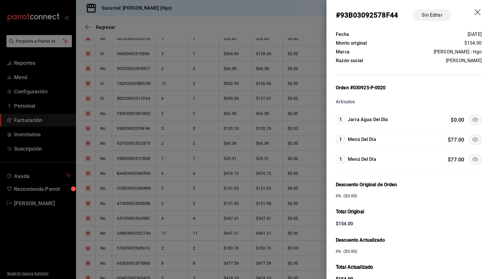
click at [475, 137] on button at bounding box center [475, 140] width 13 height 10
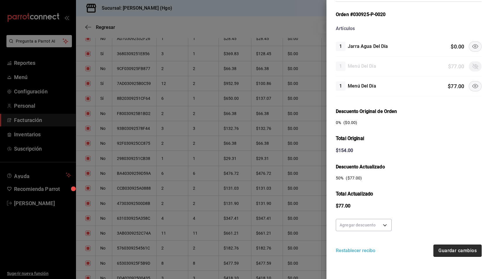
click at [463, 245] on button "Guardar cambios" at bounding box center [458, 251] width 48 height 12
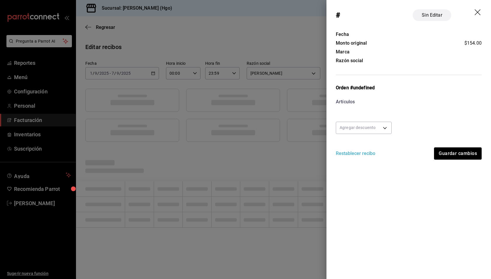
scroll to position [0, 0]
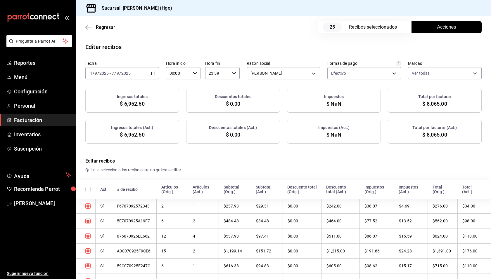
checkbox input "true"
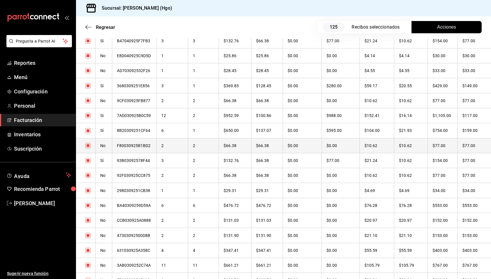
scroll to position [1110, 0]
click at [422, 145] on th "$76.28" at bounding box center [411, 145] width 34 height 15
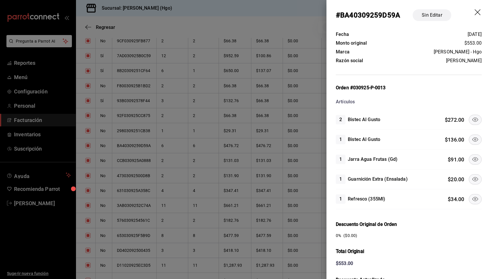
click at [472, 119] on icon at bounding box center [475, 119] width 7 height 7
click at [472, 137] on icon at bounding box center [475, 139] width 7 height 7
click at [472, 200] on icon at bounding box center [475, 199] width 7 height 7
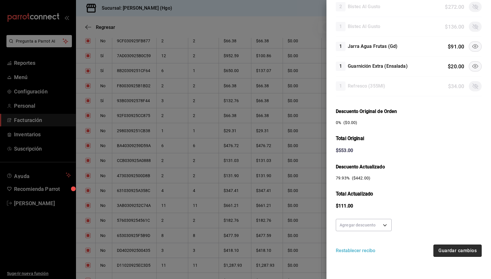
click at [450, 249] on button "Guardar cambios" at bounding box center [458, 251] width 48 height 12
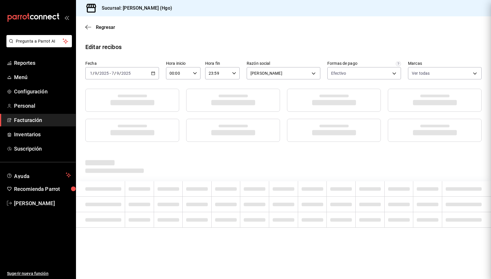
scroll to position [0, 0]
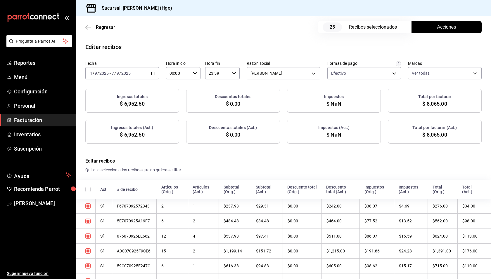
checkbox input "true"
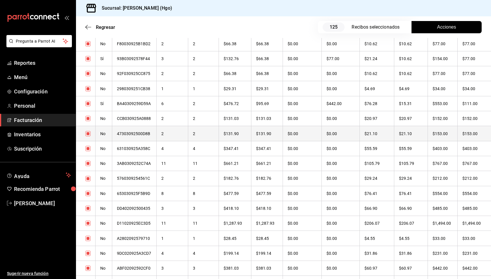
scroll to position [1156, 0]
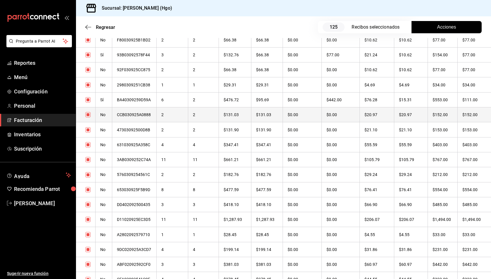
click at [453, 116] on th "$152.00" at bounding box center [443, 115] width 30 height 15
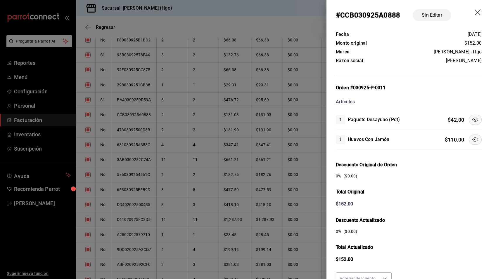
click at [472, 120] on icon at bounding box center [475, 119] width 7 height 7
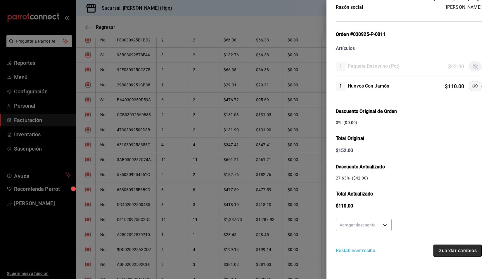
click at [466, 249] on button "Guardar cambios" at bounding box center [458, 251] width 48 height 12
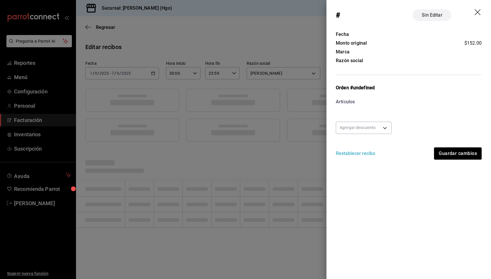
scroll to position [0, 0]
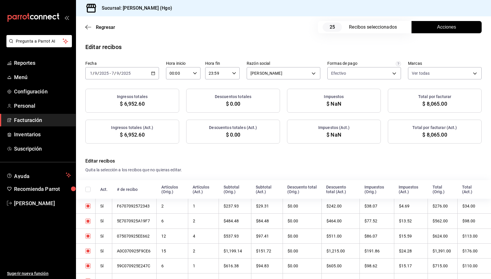
checkbox input "true"
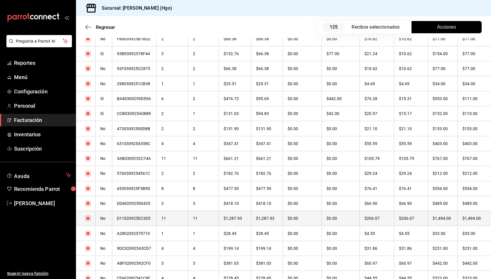
scroll to position [1161, 0]
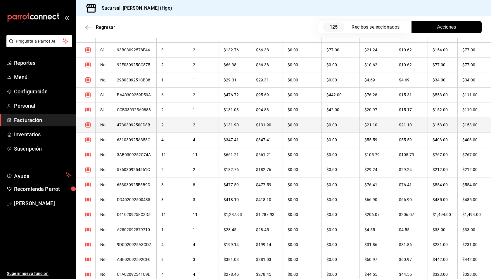
click at [425, 126] on th "$21.10" at bounding box center [411, 125] width 34 height 15
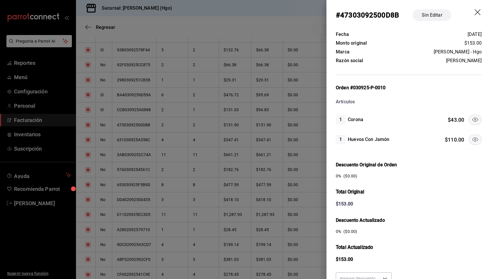
click at [472, 142] on button at bounding box center [475, 140] width 13 height 10
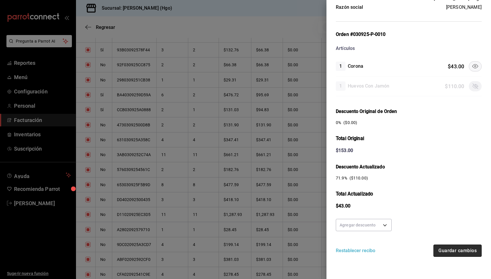
click at [462, 251] on button "Guardar cambios" at bounding box center [458, 251] width 48 height 12
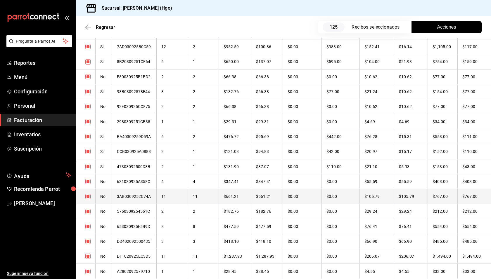
scroll to position [1127, 0]
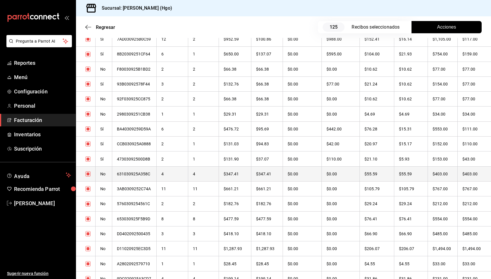
click at [457, 175] on th "$403.00" at bounding box center [474, 174] width 34 height 15
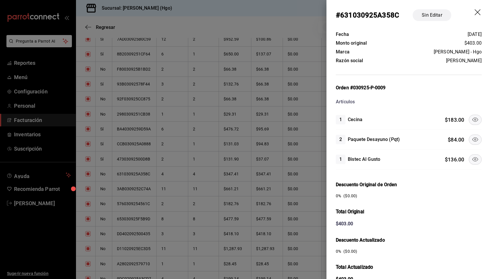
click at [472, 118] on icon at bounding box center [475, 119] width 7 height 7
click at [472, 156] on icon at bounding box center [475, 159] width 7 height 7
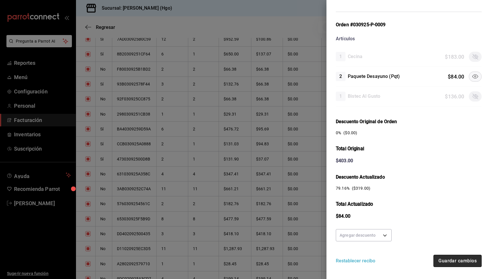
click at [456, 260] on button "Guardar cambios" at bounding box center [458, 261] width 48 height 12
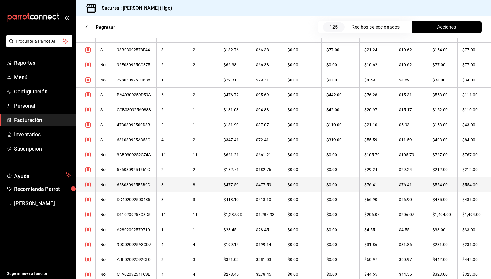
scroll to position [1165, 0]
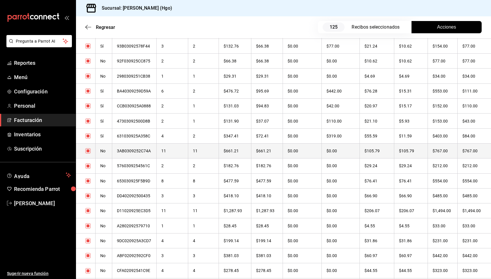
click at [445, 151] on th "$767.00" at bounding box center [443, 151] width 30 height 15
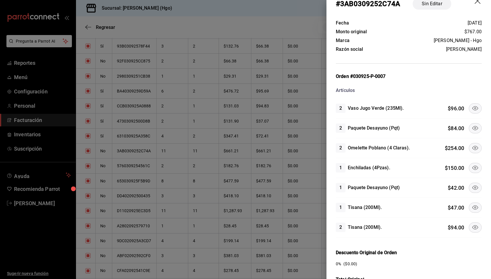
scroll to position [15, 0]
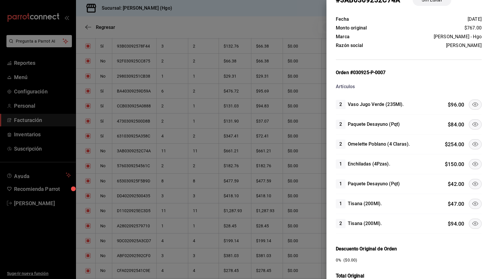
click at [472, 182] on icon at bounding box center [475, 184] width 7 height 7
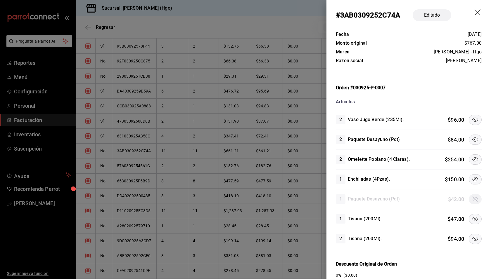
click at [475, 13] on icon "drag" at bounding box center [478, 12] width 6 height 6
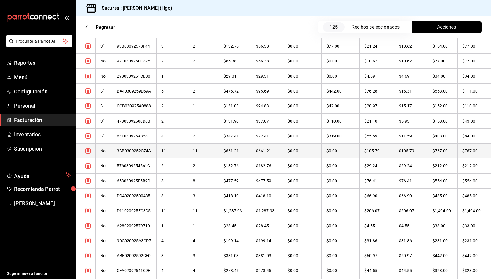
click at [433, 154] on th "$767.00" at bounding box center [443, 151] width 30 height 15
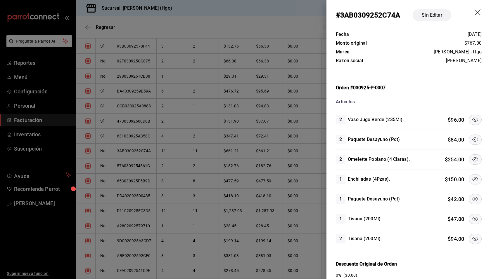
click at [472, 218] on icon at bounding box center [475, 219] width 7 height 7
click at [472, 179] on icon at bounding box center [475, 179] width 7 height 7
click at [472, 156] on icon at bounding box center [475, 159] width 7 height 7
click at [472, 118] on icon at bounding box center [475, 119] width 7 height 7
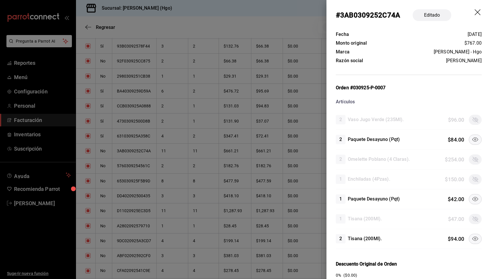
click at [472, 238] on icon at bounding box center [475, 239] width 7 height 7
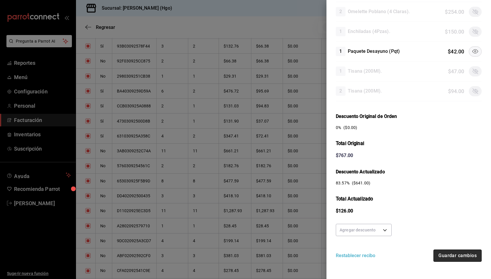
click at [448, 251] on button "Guardar cambios" at bounding box center [458, 256] width 48 height 12
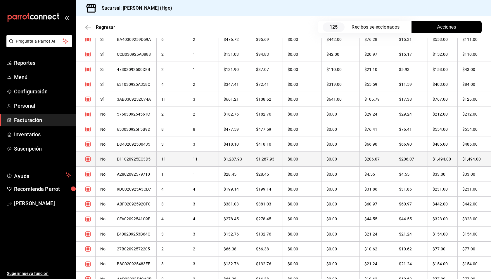
scroll to position [1220, 0]
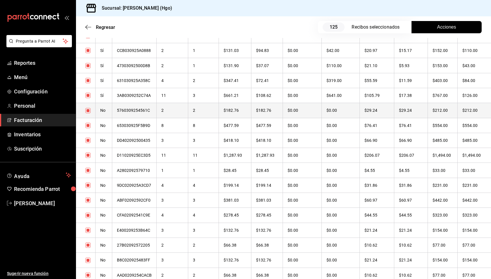
click at [413, 113] on th "$29.24" at bounding box center [411, 110] width 34 height 15
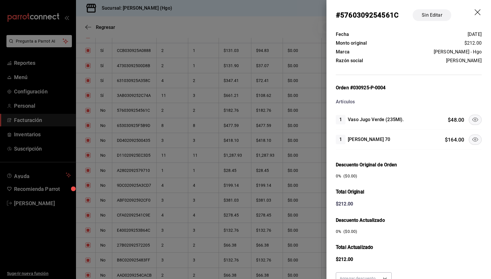
click at [472, 136] on icon at bounding box center [475, 139] width 7 height 7
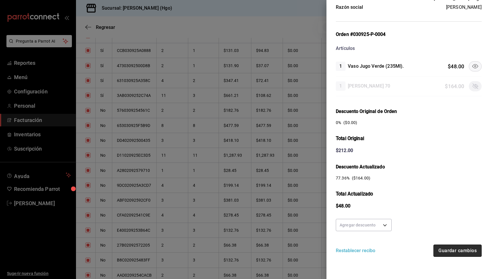
click at [463, 251] on button "Guardar cambios" at bounding box center [458, 251] width 48 height 12
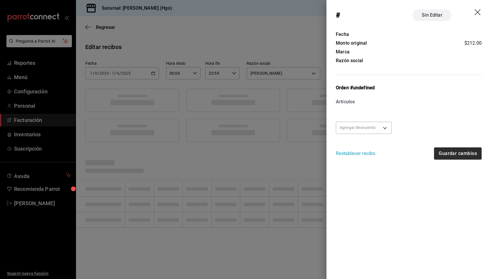
scroll to position [0, 0]
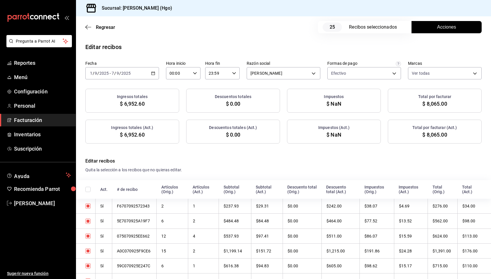
checkbox input "true"
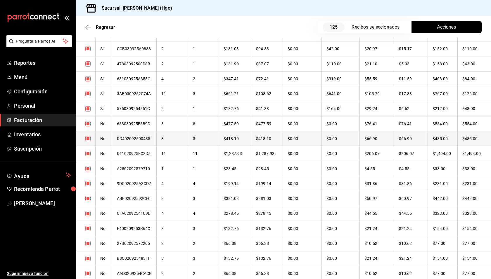
scroll to position [1252, 0]
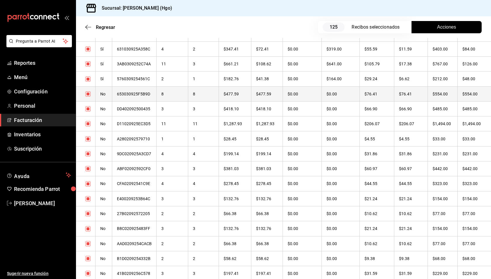
click at [451, 93] on th "$554.00" at bounding box center [443, 94] width 30 height 15
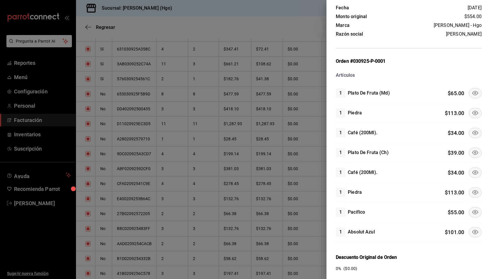
scroll to position [30, 0]
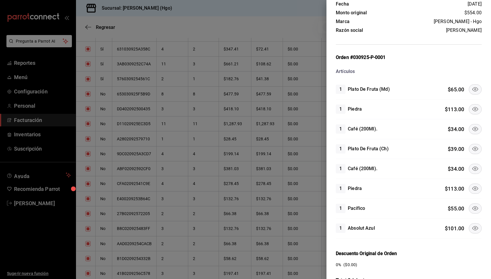
click at [472, 190] on icon at bounding box center [475, 188] width 7 height 7
click at [472, 207] on icon at bounding box center [475, 209] width 6 height 4
click at [472, 226] on icon at bounding box center [475, 228] width 7 height 7
click at [475, 148] on button at bounding box center [475, 149] width 13 height 10
click at [473, 108] on icon at bounding box center [475, 109] width 7 height 7
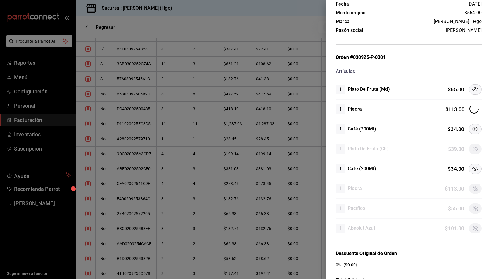
click at [469, 83] on div "1 Plato De Fruta (Md) $ 65.00" at bounding box center [409, 90] width 146 height 20
click at [472, 86] on icon at bounding box center [475, 89] width 7 height 7
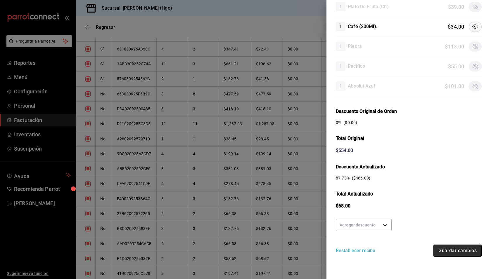
click at [443, 246] on button "Guardar cambios" at bounding box center [458, 251] width 48 height 12
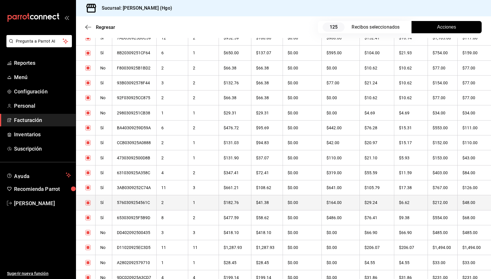
scroll to position [1256, 0]
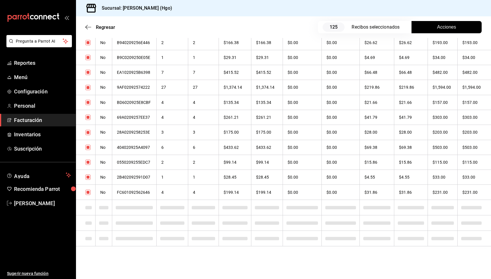
checkbox input "true"
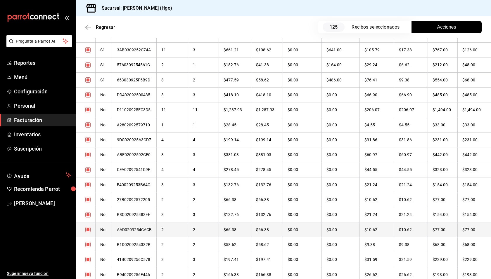
scroll to position [1246, 0]
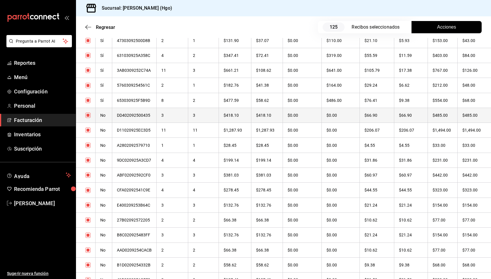
click at [458, 114] on th "$485.00" at bounding box center [474, 115] width 34 height 15
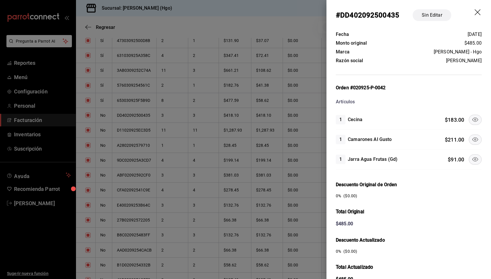
click at [473, 121] on icon at bounding box center [475, 119] width 7 height 7
click at [472, 136] on icon at bounding box center [475, 139] width 7 height 7
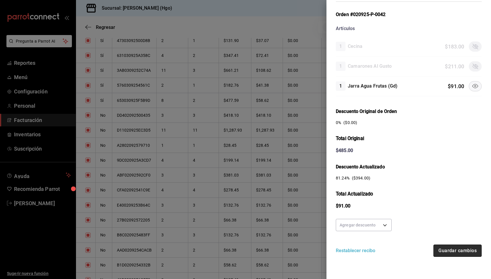
click at [462, 245] on button "Guardar cambios" at bounding box center [458, 251] width 48 height 12
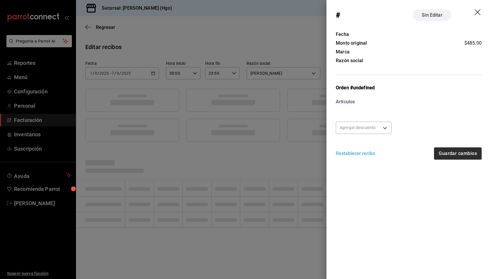
scroll to position [0, 0]
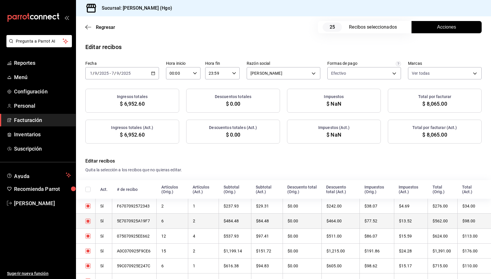
checkbox input "true"
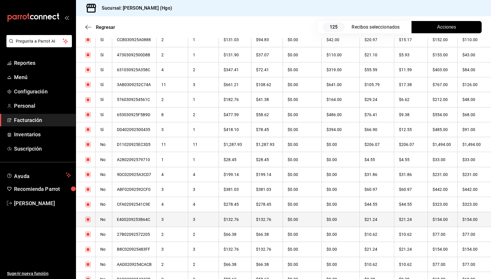
scroll to position [1239, 0]
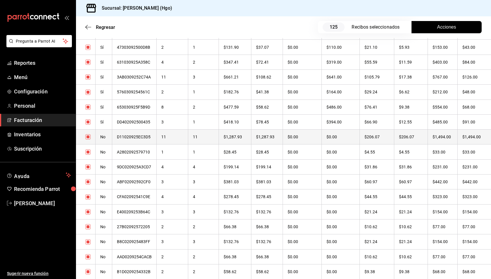
click at [438, 137] on th "$1,494.00" at bounding box center [443, 137] width 30 height 15
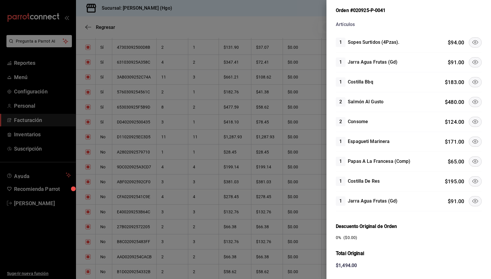
scroll to position [70, 0]
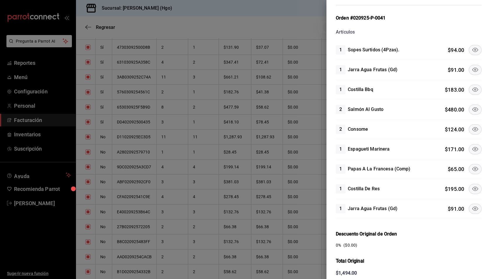
click at [472, 51] on icon at bounding box center [475, 49] width 7 height 7
click at [472, 66] on icon at bounding box center [475, 69] width 7 height 7
click at [472, 106] on icon at bounding box center [475, 109] width 7 height 7
click at [472, 126] on icon at bounding box center [475, 129] width 7 height 7
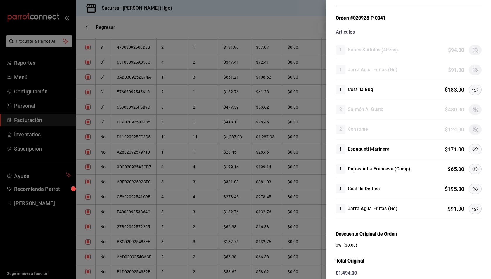
click at [472, 148] on icon at bounding box center [475, 149] width 7 height 7
click at [472, 166] on icon at bounding box center [475, 169] width 7 height 7
click at [472, 186] on icon at bounding box center [475, 189] width 7 height 7
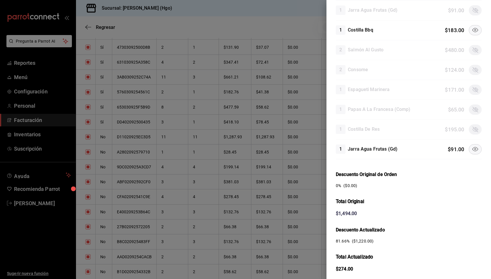
scroll to position [160, 0]
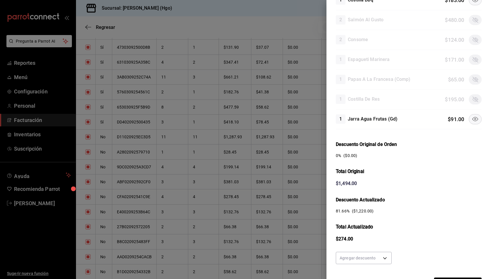
click at [476, 118] on button at bounding box center [475, 119] width 13 height 10
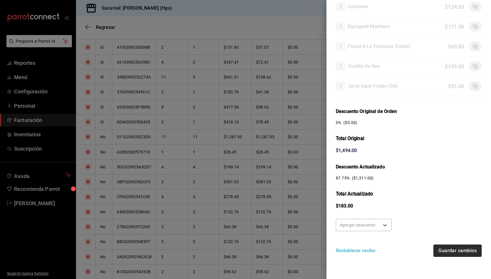
click at [457, 245] on button "Guardar cambios" at bounding box center [458, 251] width 48 height 12
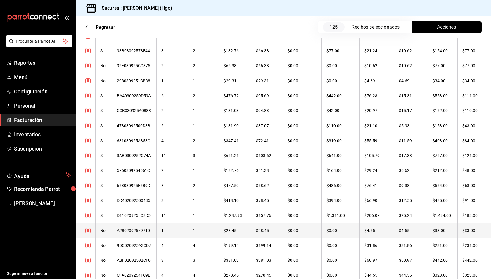
scroll to position [1277, 0]
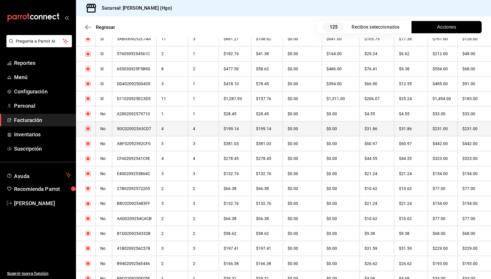
click at [459, 125] on th "$231.00" at bounding box center [474, 128] width 34 height 15
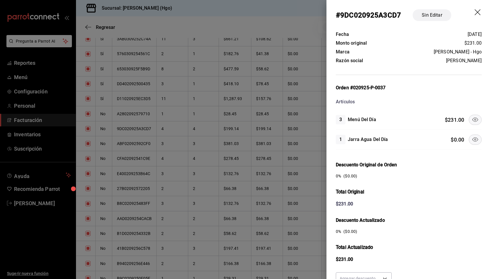
scroll to position [53, 0]
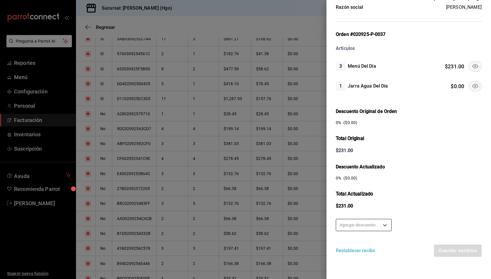
click at [385, 224] on body "Pregunta a Parrot AI Reportes Menú Configuración Personal Facturación Inventari…" at bounding box center [245, 139] width 491 height 279
click at [370, 231] on li "50 %" at bounding box center [363, 234] width 55 height 10
click at [450, 247] on button "Guardar cambios" at bounding box center [458, 251] width 48 height 12
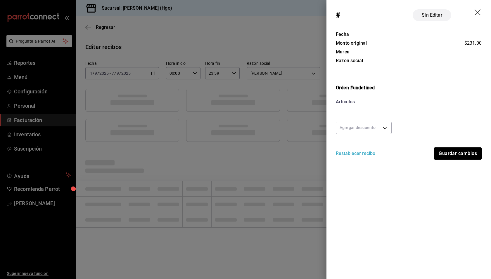
scroll to position [0, 0]
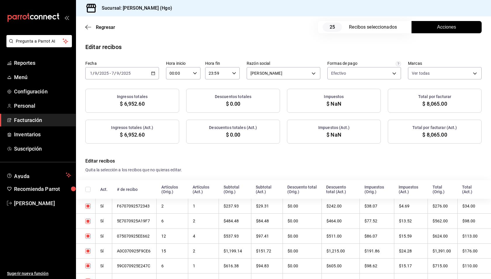
checkbox input "true"
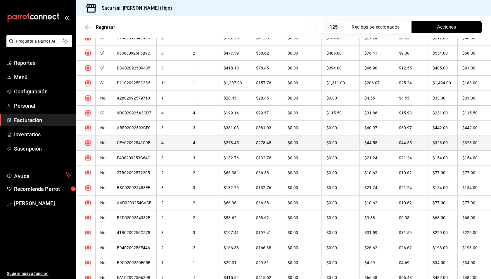
scroll to position [1323, 0]
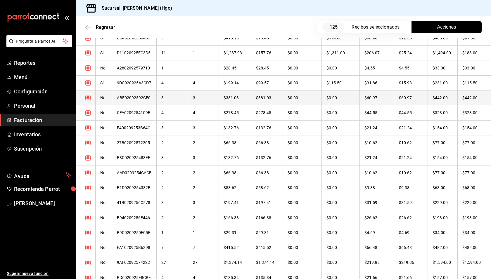
click at [442, 95] on th "$442.00" at bounding box center [443, 98] width 30 height 15
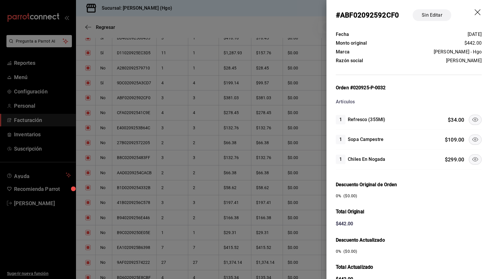
click at [472, 139] on icon at bounding box center [475, 139] width 7 height 7
click at [472, 157] on icon at bounding box center [475, 159] width 7 height 7
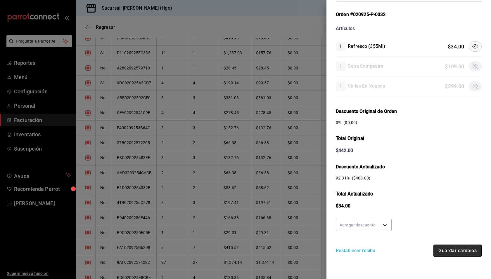
click at [462, 248] on button "Guardar cambios" at bounding box center [458, 251] width 48 height 12
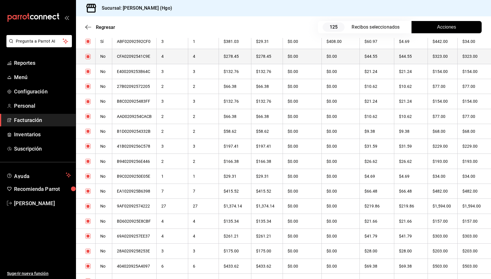
scroll to position [1439, 0]
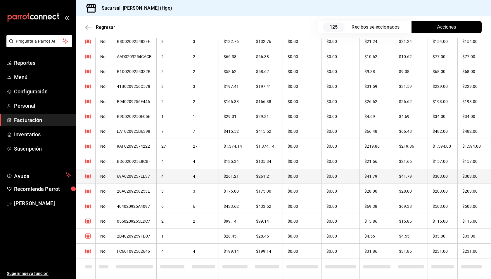
checkbox input "true"
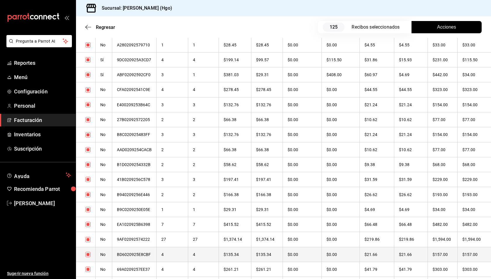
scroll to position [1316, 0]
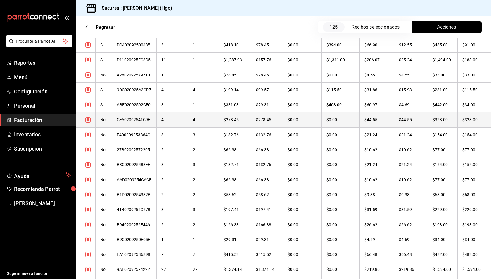
click at [403, 122] on th "$44.55" at bounding box center [411, 120] width 34 height 15
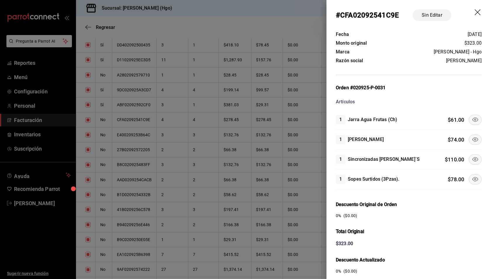
click at [472, 119] on icon at bounding box center [475, 119] width 7 height 7
click at [469, 158] on button at bounding box center [475, 160] width 13 height 10
click at [474, 179] on icon at bounding box center [475, 179] width 7 height 7
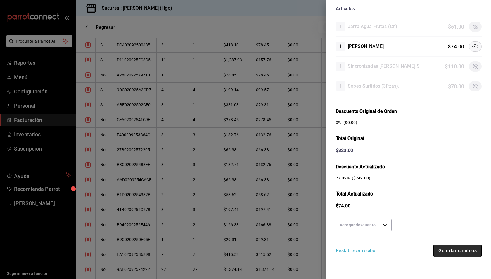
click at [468, 246] on button "Guardar cambios" at bounding box center [458, 251] width 48 height 12
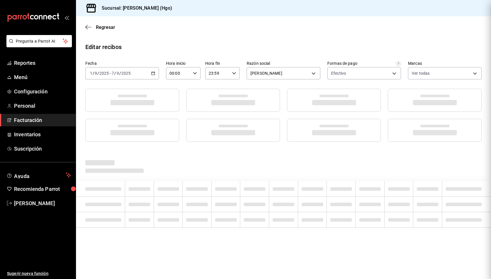
scroll to position [0, 0]
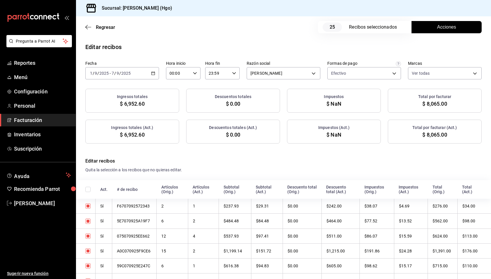
checkbox input "true"
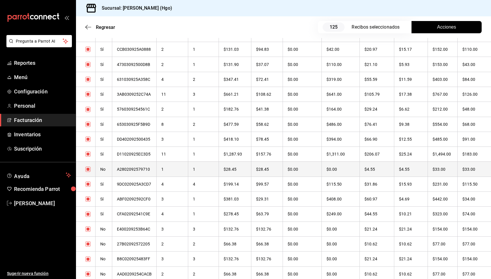
scroll to position [1312, 0]
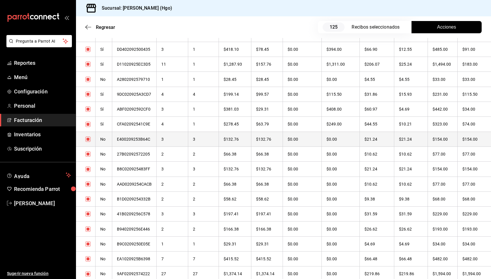
click at [444, 141] on th "$154.00" at bounding box center [443, 139] width 30 height 15
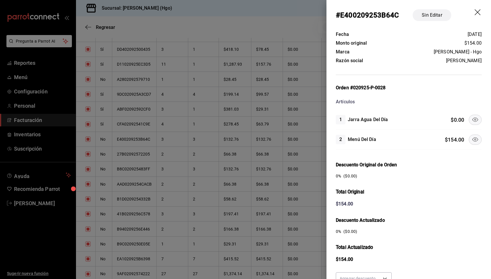
scroll to position [53, 0]
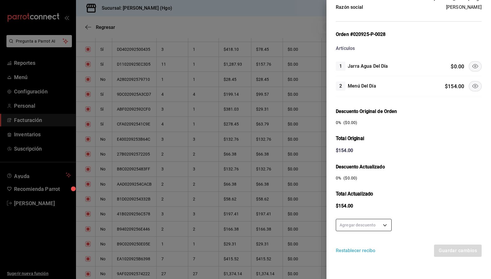
click at [375, 225] on body "Pregunta a Parrot AI Reportes Menú Configuración Personal Facturación Inventari…" at bounding box center [245, 139] width 491 height 279
click at [373, 230] on li "50 %" at bounding box center [363, 234] width 55 height 10
click at [445, 248] on button "Guardar cambios" at bounding box center [458, 251] width 48 height 12
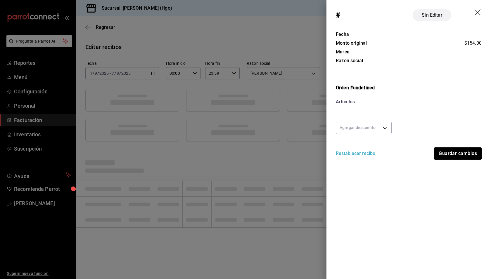
scroll to position [0, 0]
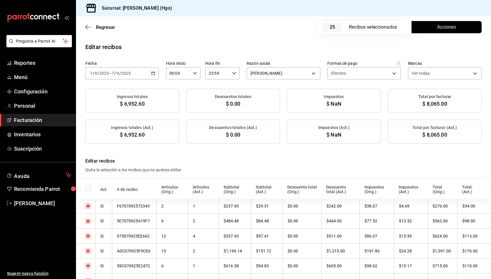
checkbox input "true"
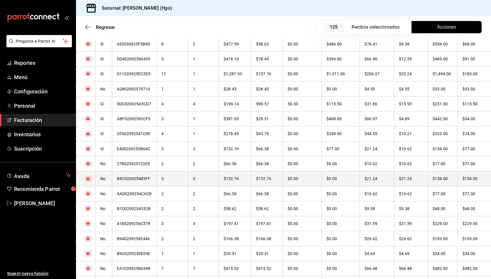
scroll to position [1315, 0]
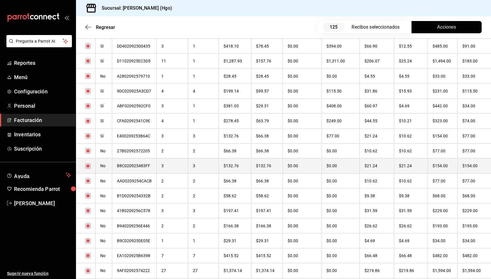
click at [428, 166] on th "$154.00" at bounding box center [443, 166] width 30 height 15
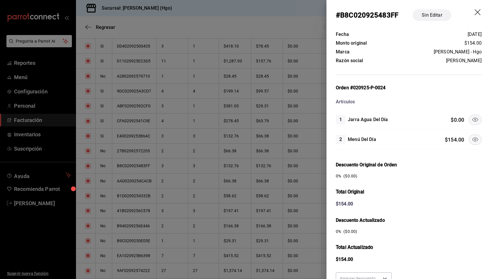
scroll to position [53, 0]
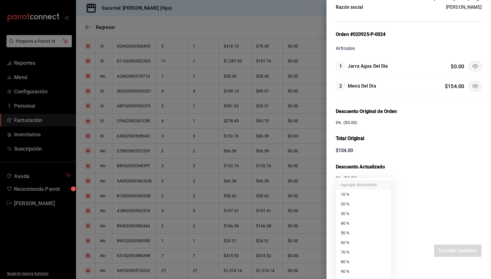
click at [364, 223] on body "Pregunta a Parrot AI Reportes Menú Configuración Personal Facturación Inventari…" at bounding box center [245, 139] width 491 height 279
click at [364, 229] on li "50 %" at bounding box center [363, 234] width 55 height 10
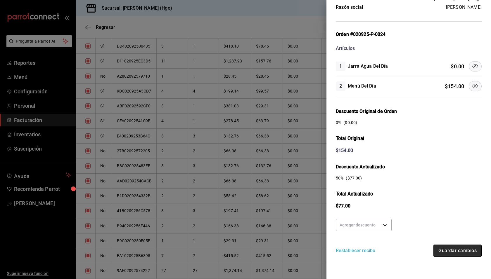
click at [446, 247] on button "Guardar cambios" at bounding box center [458, 251] width 48 height 12
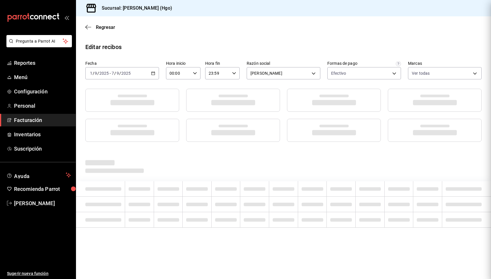
scroll to position [0, 0]
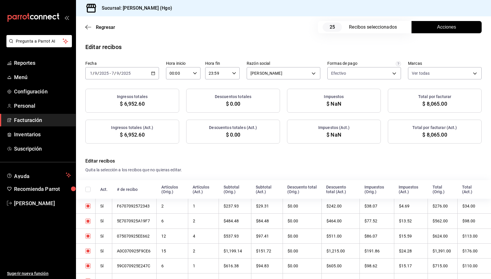
checkbox input "true"
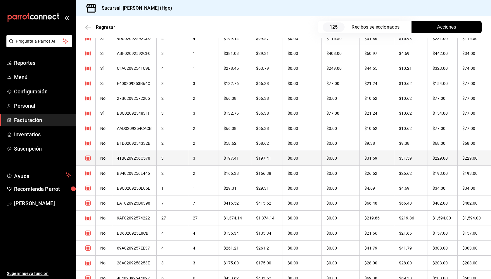
scroll to position [1371, 0]
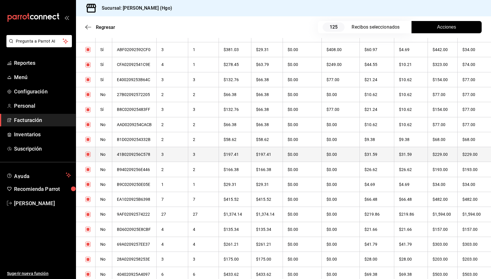
click at [433, 156] on th "$229.00" at bounding box center [443, 154] width 30 height 15
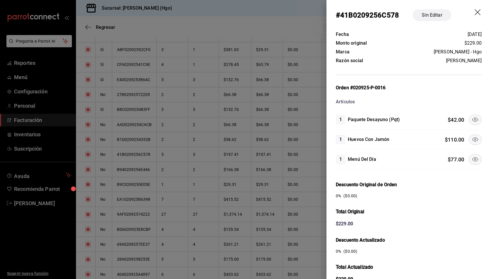
click at [472, 118] on icon at bounding box center [475, 120] width 6 height 4
click at [472, 136] on icon at bounding box center [475, 139] width 7 height 7
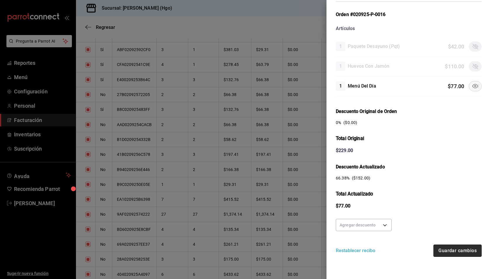
click at [449, 249] on button "Guardar cambios" at bounding box center [458, 251] width 48 height 12
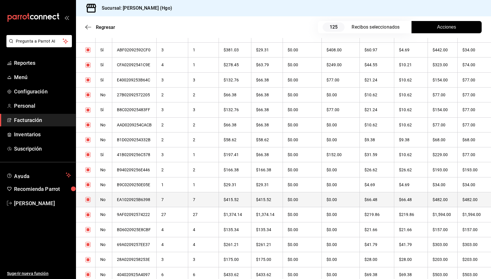
scroll to position [1393, 0]
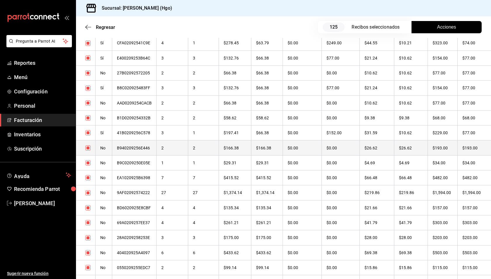
click at [445, 151] on th "$193.00" at bounding box center [443, 148] width 30 height 15
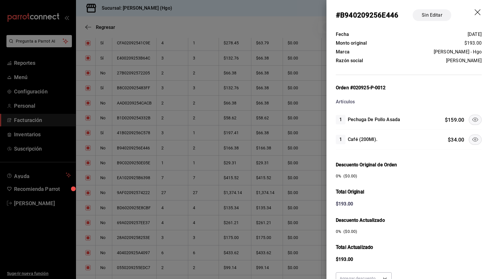
click at [472, 118] on icon at bounding box center [475, 119] width 7 height 7
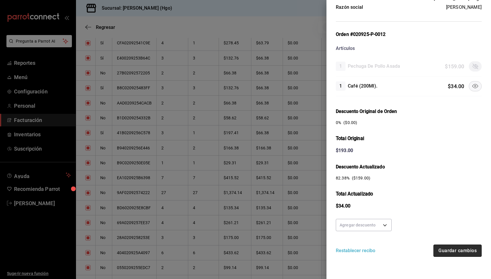
click at [457, 248] on button "Guardar cambios" at bounding box center [458, 251] width 48 height 12
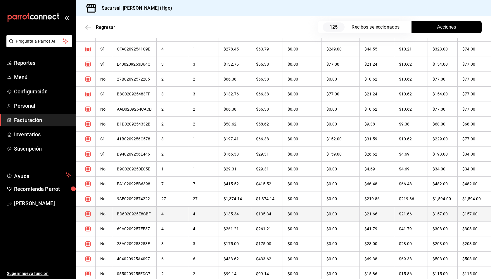
scroll to position [1452, 0]
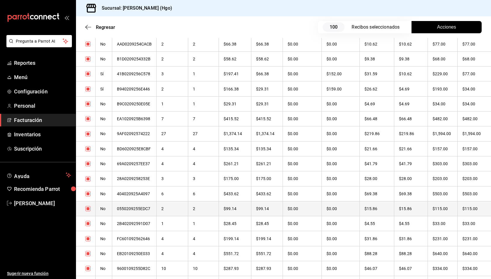
checkbox input "true"
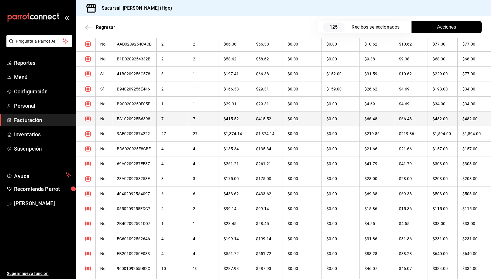
click at [457, 114] on th "$482.00" at bounding box center [474, 119] width 34 height 15
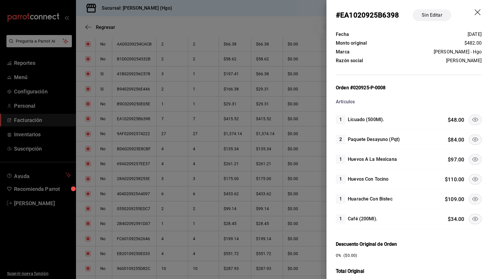
click at [472, 179] on icon at bounding box center [475, 179] width 7 height 7
click at [472, 160] on icon at bounding box center [475, 159] width 7 height 7
click at [473, 138] on icon at bounding box center [475, 140] width 6 height 4
click at [472, 118] on icon at bounding box center [475, 120] width 6 height 4
click at [472, 217] on icon at bounding box center [475, 219] width 7 height 7
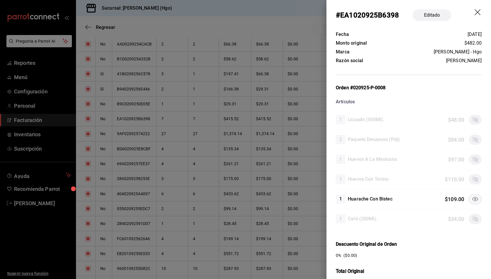
scroll to position [133, 0]
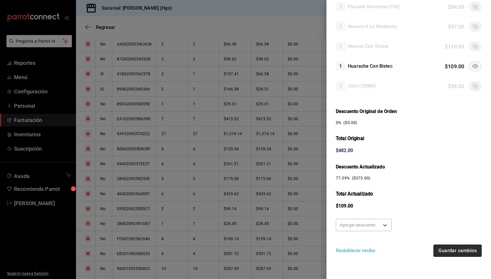
click at [440, 247] on button "Guardar cambios" at bounding box center [458, 251] width 48 height 12
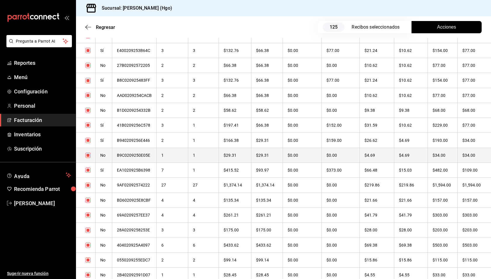
scroll to position [1452, 0]
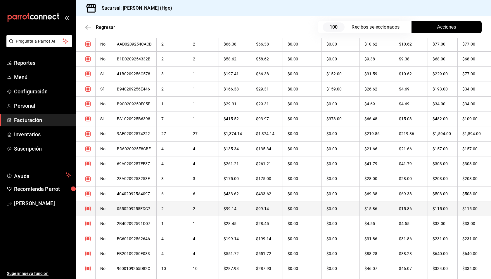
checkbox input "true"
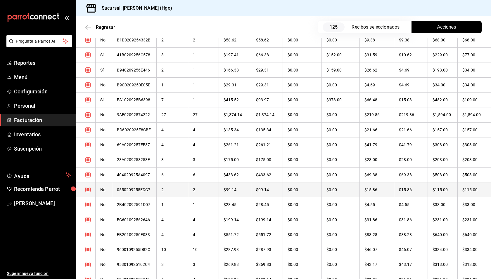
scroll to position [1475, 0]
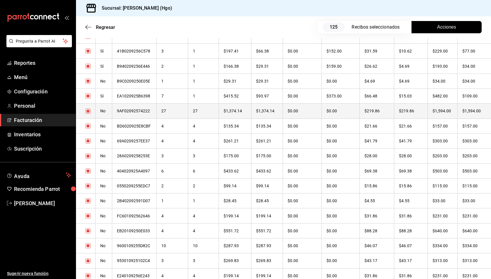
click at [447, 113] on th "$1,594.00" at bounding box center [443, 111] width 30 height 15
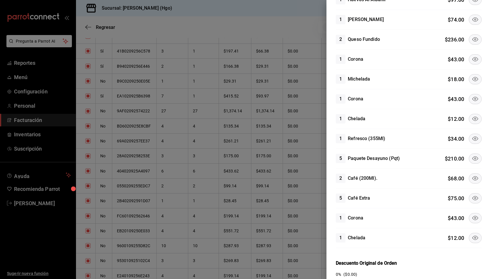
scroll to position [0, 0]
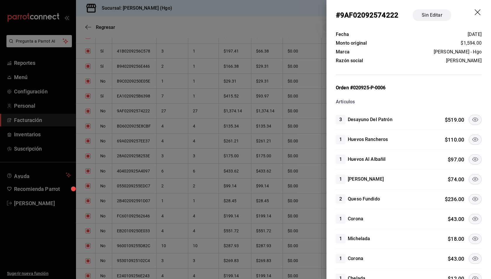
click at [472, 120] on icon at bounding box center [475, 119] width 7 height 7
click at [472, 176] on icon at bounding box center [475, 179] width 7 height 7
click at [472, 196] on icon at bounding box center [475, 199] width 7 height 7
click at [472, 218] on icon at bounding box center [475, 219] width 7 height 7
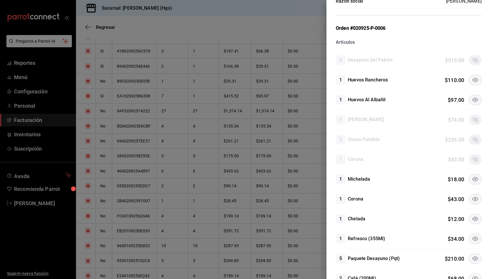
scroll to position [90, 0]
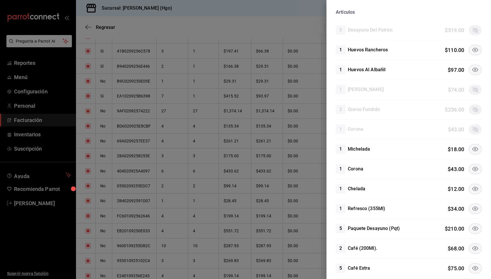
click at [475, 147] on button at bounding box center [475, 149] width 13 height 10
click at [472, 166] on icon at bounding box center [475, 169] width 7 height 7
click at [472, 186] on icon at bounding box center [475, 189] width 7 height 7
click at [472, 206] on icon at bounding box center [475, 209] width 7 height 7
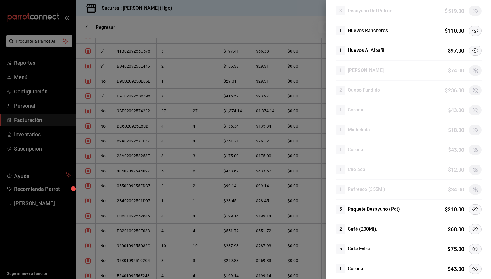
scroll to position [162, 0]
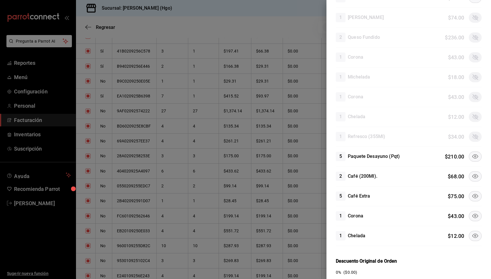
click at [475, 156] on button at bounding box center [475, 157] width 13 height 10
click at [472, 175] on icon at bounding box center [475, 177] width 6 height 4
click at [472, 193] on icon at bounding box center [475, 196] width 7 height 7
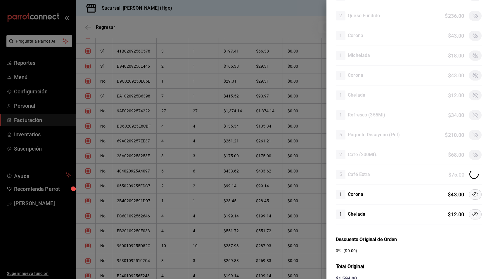
scroll to position [274, 0]
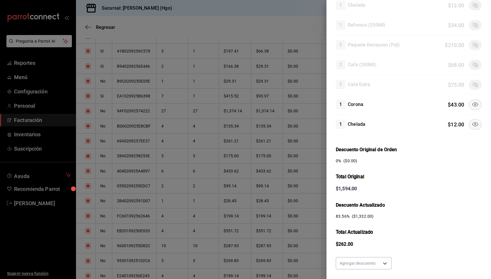
click at [472, 103] on icon at bounding box center [475, 105] width 6 height 4
click at [472, 121] on icon at bounding box center [475, 124] width 7 height 7
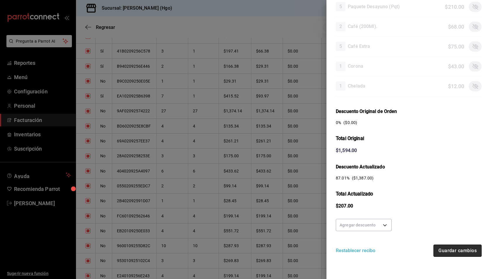
click at [461, 248] on button "Guardar cambios" at bounding box center [458, 251] width 48 height 12
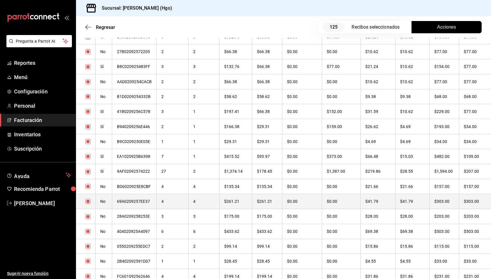
scroll to position [1452, 0]
checkbox input "true"
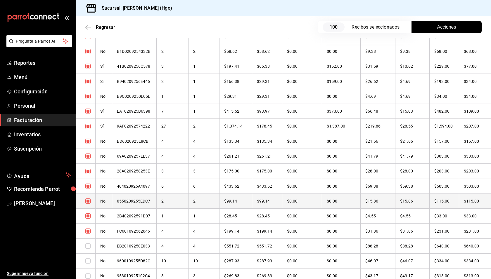
checkbox input "true"
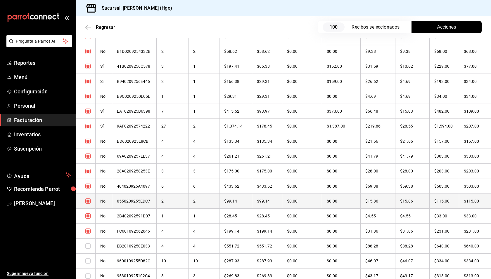
checkbox input "true"
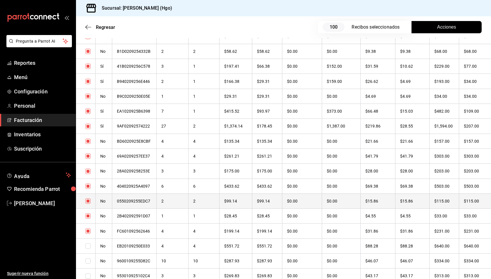
checkbox input "true"
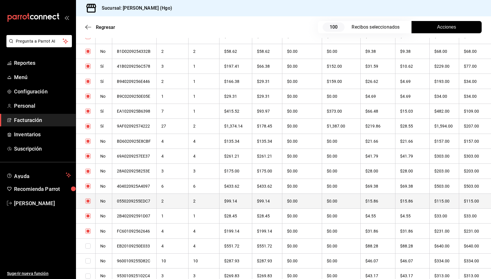
checkbox input "true"
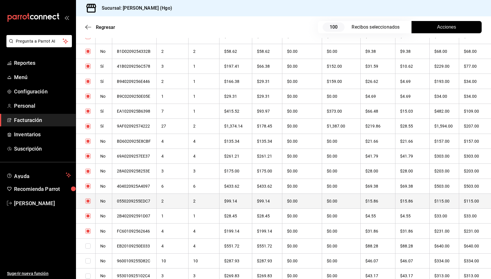
checkbox input "true"
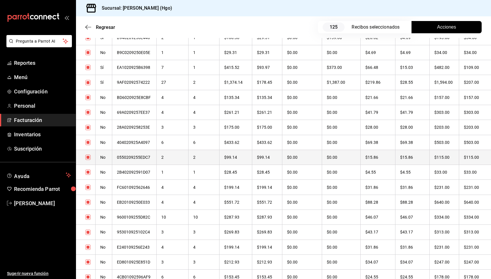
scroll to position [1507, 0]
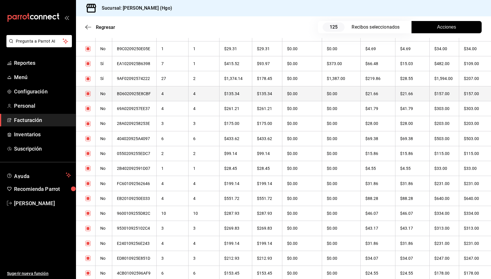
click at [428, 94] on th "$21.66" at bounding box center [413, 93] width 34 height 15
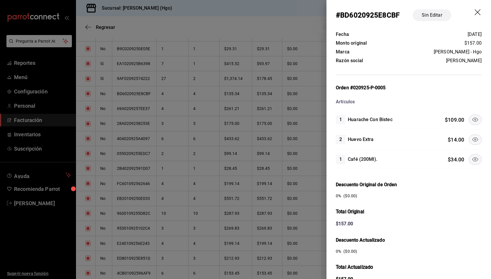
click at [472, 120] on icon at bounding box center [475, 119] width 7 height 7
click at [472, 141] on icon at bounding box center [475, 139] width 7 height 7
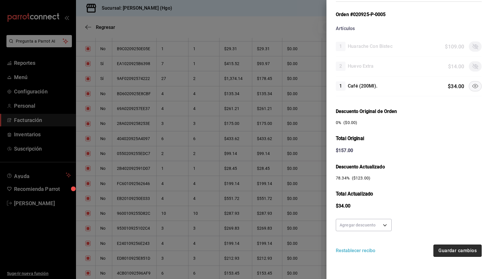
click at [462, 253] on button "Guardar cambios" at bounding box center [458, 251] width 48 height 12
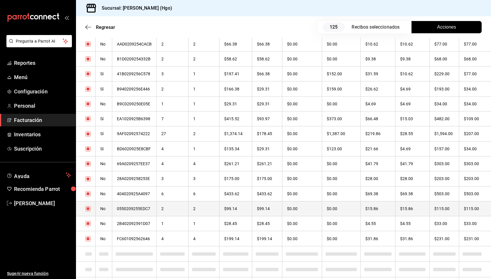
scroll to position [1498, 0]
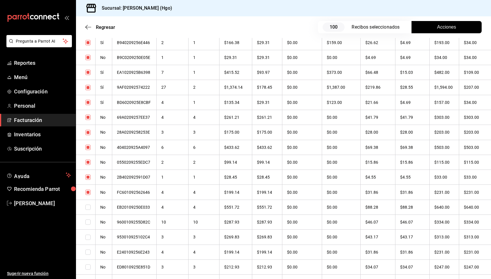
checkbox input "true"
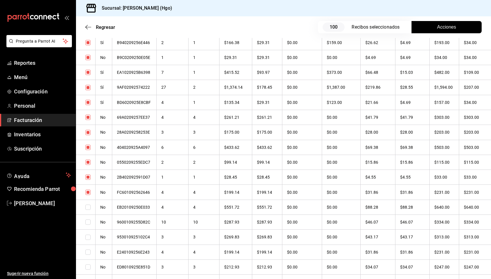
checkbox input "true"
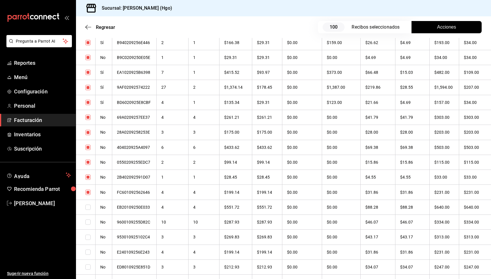
checkbox input "true"
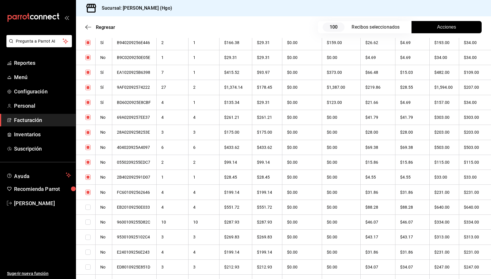
checkbox input "true"
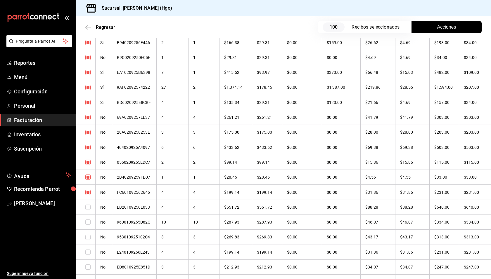
checkbox input "true"
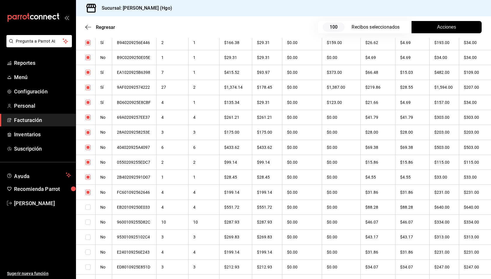
checkbox input "true"
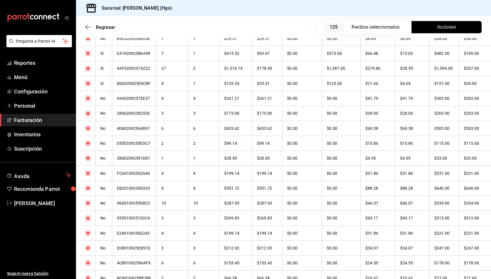
scroll to position [1523, 0]
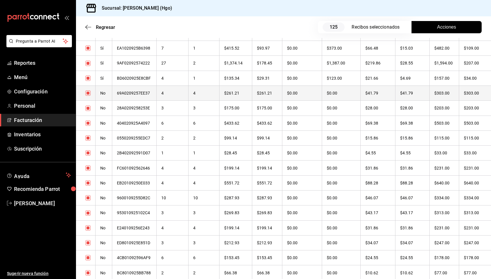
click at [439, 95] on th "$303.00" at bounding box center [444, 93] width 30 height 15
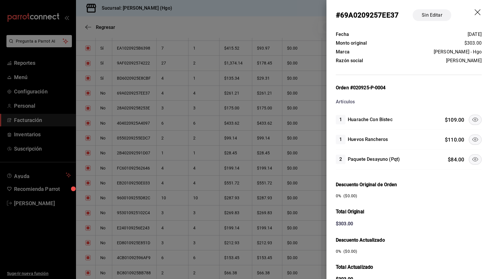
click at [472, 136] on icon at bounding box center [475, 139] width 7 height 7
click at [473, 159] on icon at bounding box center [475, 160] width 6 height 4
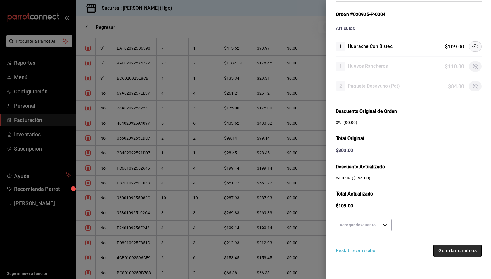
click at [460, 250] on button "Guardar cambios" at bounding box center [458, 251] width 48 height 12
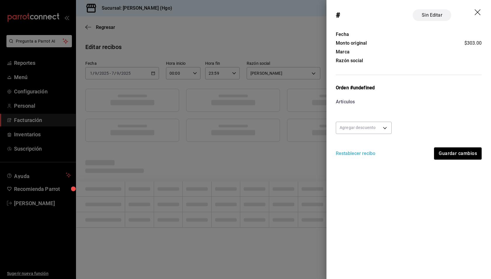
scroll to position [0, 0]
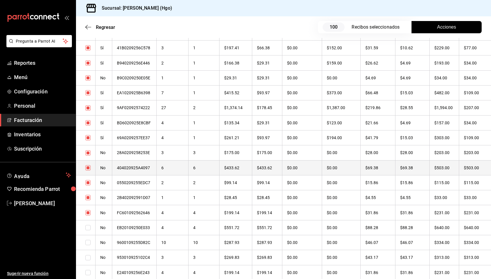
checkbox input "true"
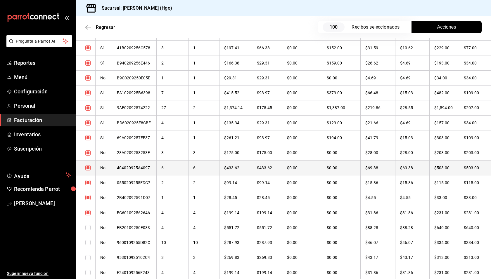
checkbox input "true"
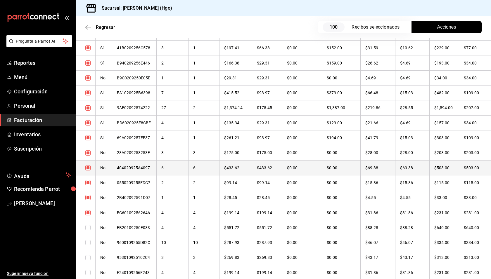
checkbox input "true"
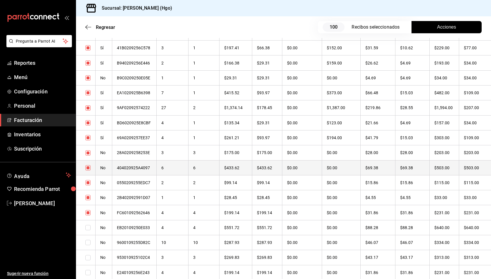
checkbox input "true"
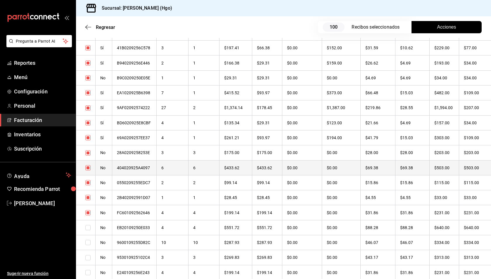
checkbox input "true"
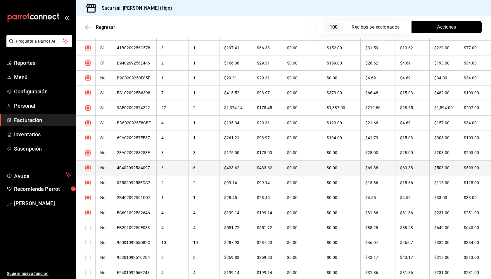
checkbox input "true"
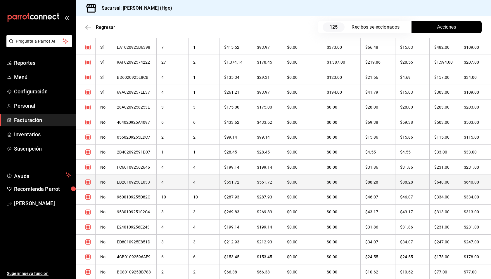
scroll to position [1538, 0]
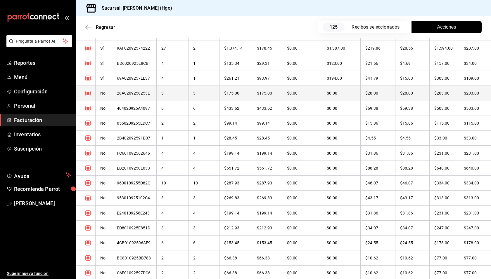
click at [425, 95] on th "$28.00" at bounding box center [413, 93] width 34 height 15
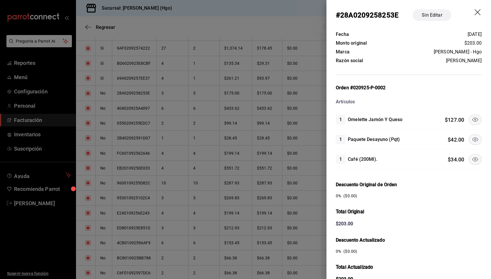
click at [472, 119] on icon at bounding box center [475, 120] width 6 height 4
click at [472, 137] on icon at bounding box center [475, 139] width 7 height 7
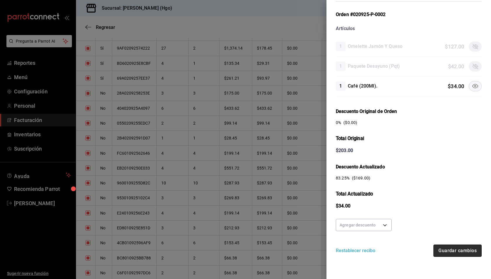
click at [462, 251] on button "Guardar cambios" at bounding box center [458, 251] width 48 height 12
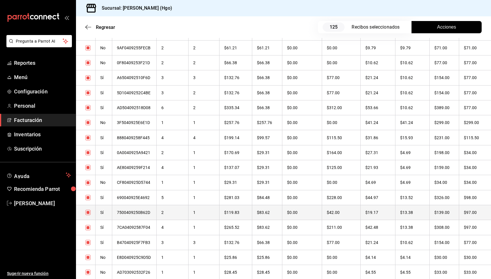
scroll to position [892, 0]
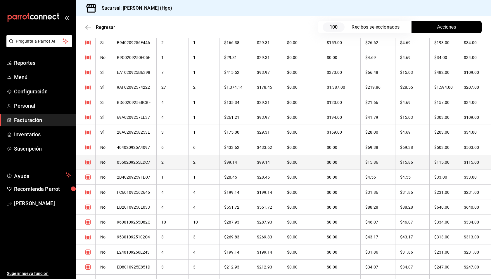
checkbox input "true"
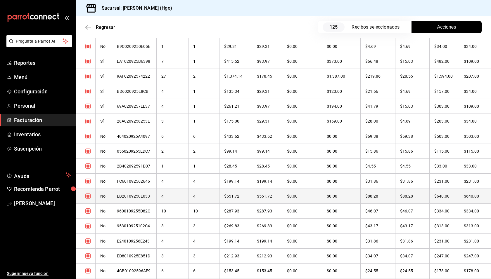
scroll to position [1517, 0]
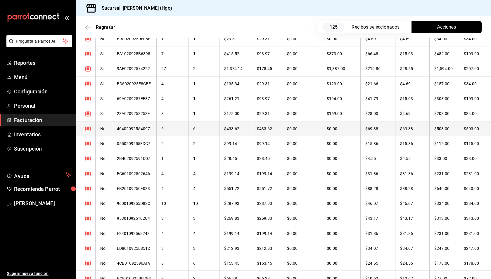
click at [459, 132] on th "$503.00" at bounding box center [475, 128] width 32 height 15
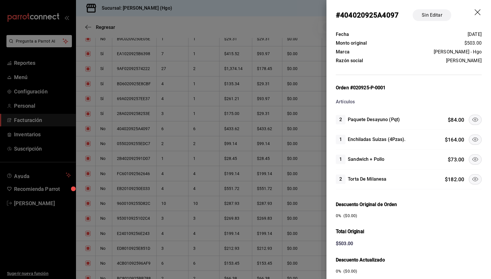
click at [469, 136] on button at bounding box center [475, 140] width 13 height 10
click at [472, 116] on icon at bounding box center [475, 119] width 7 height 7
click at [474, 179] on icon at bounding box center [475, 179] width 7 height 7
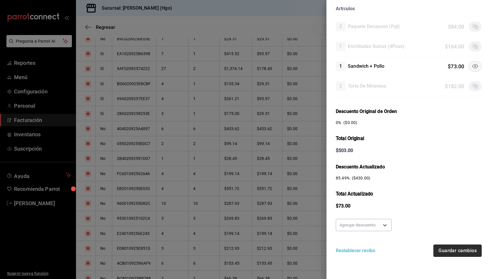
click at [461, 246] on button "Guardar cambios" at bounding box center [458, 251] width 48 height 12
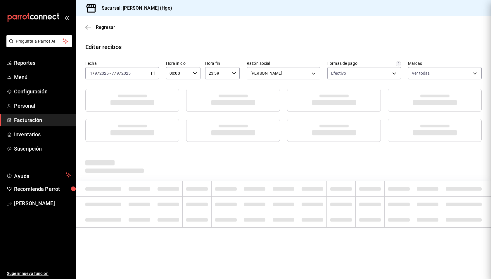
scroll to position [0, 0]
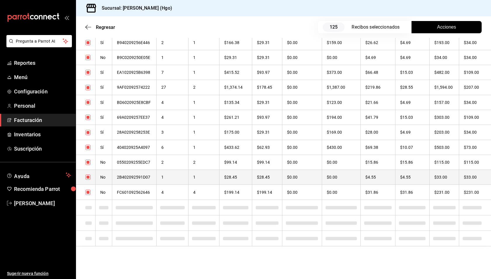
checkbox input "true"
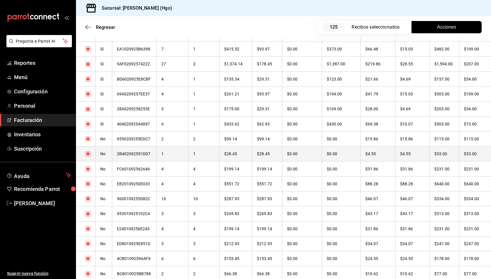
scroll to position [1529, 0]
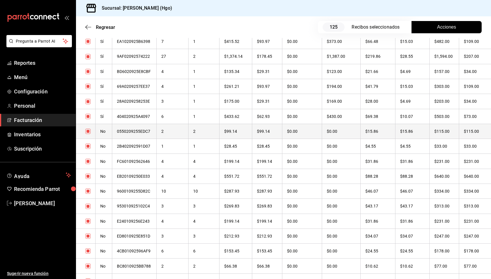
click at [437, 135] on th "$115.00" at bounding box center [444, 131] width 30 height 15
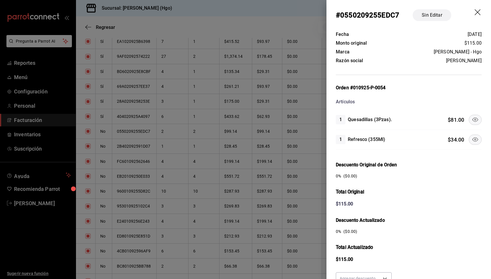
click at [472, 121] on icon at bounding box center [475, 119] width 7 height 7
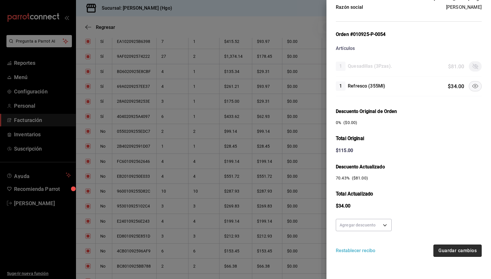
click at [458, 247] on button "Guardar cambios" at bounding box center [458, 251] width 48 height 12
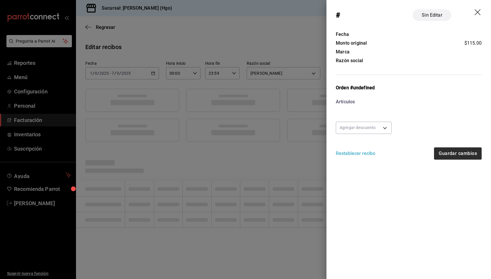
scroll to position [0, 0]
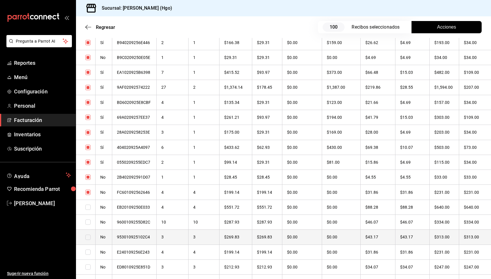
checkbox input "true"
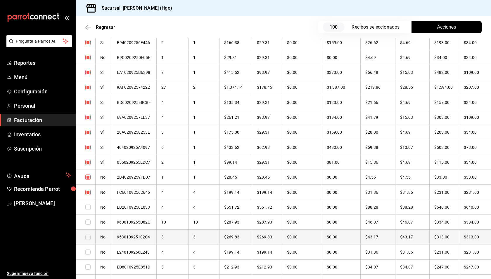
checkbox input "true"
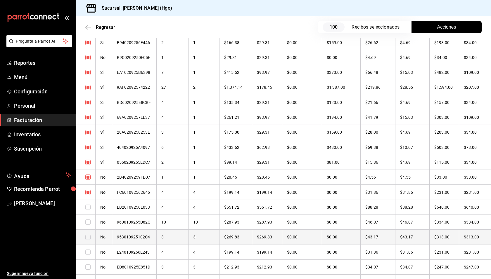
checkbox input "true"
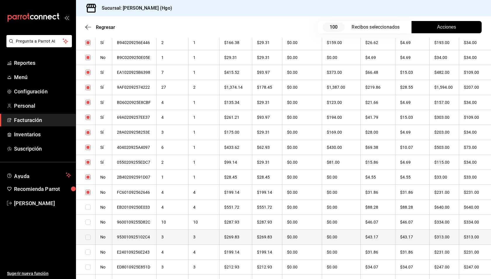
checkbox input "true"
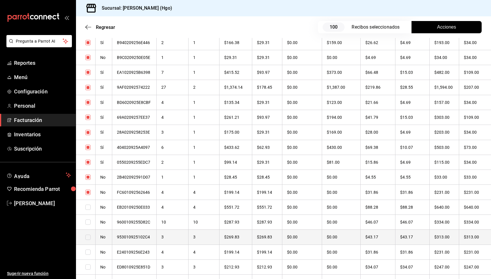
checkbox input "true"
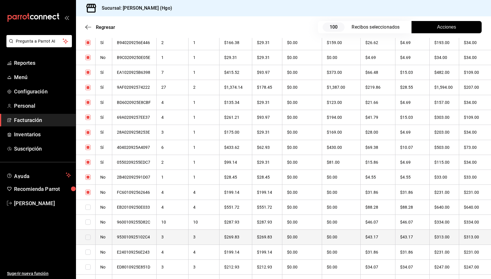
checkbox input "true"
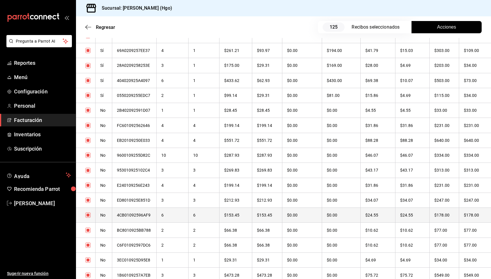
scroll to position [1569, 0]
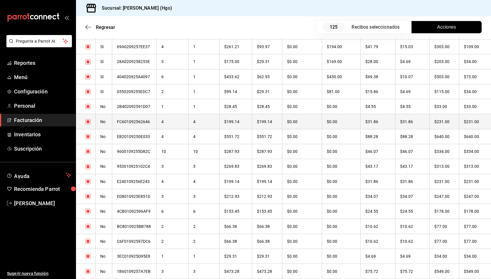
click at [468, 119] on th "$231.00" at bounding box center [475, 121] width 32 height 15
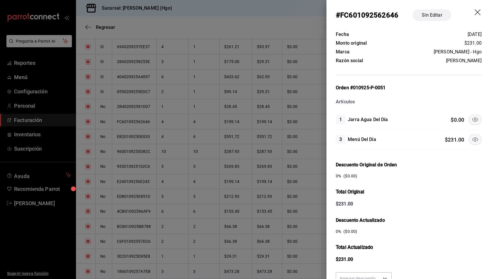
scroll to position [53, 0]
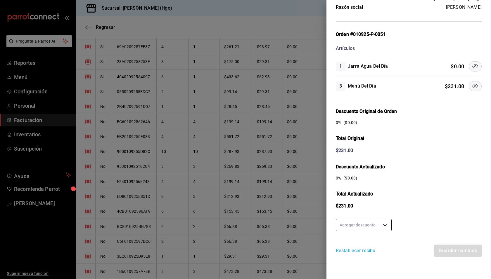
click at [380, 225] on body "Pregunta a Parrot AI Reportes Menú Configuración Personal Facturación Inventari…" at bounding box center [245, 139] width 491 height 279
click at [379, 235] on li "50 %" at bounding box center [363, 234] width 55 height 10
click at [442, 248] on button "Guardar cambios" at bounding box center [458, 251] width 48 height 12
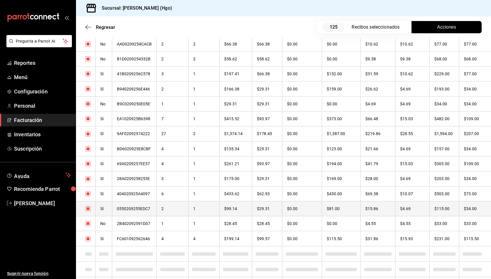
checkbox input "true"
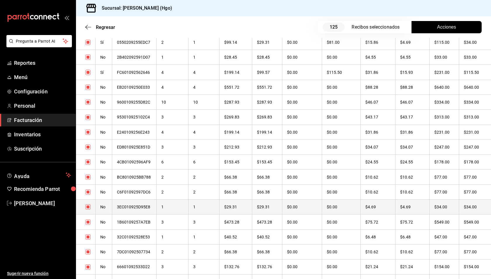
scroll to position [1615, 0]
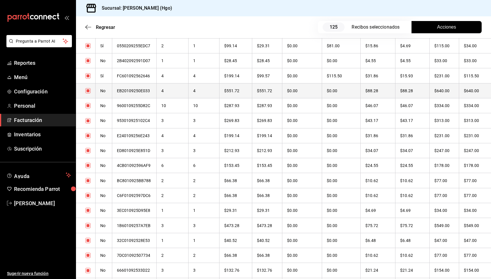
click at [408, 92] on th "$88.28" at bounding box center [413, 90] width 34 height 15
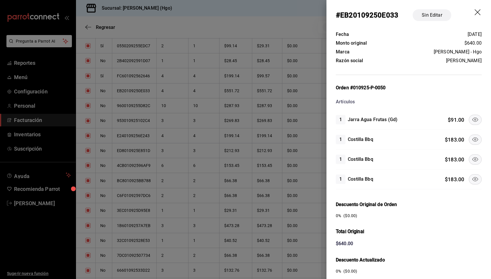
click at [460, 93] on div "Orden #010925-P-0050 Artículos" at bounding box center [409, 94] width 146 height 21
click at [472, 121] on icon at bounding box center [475, 119] width 7 height 7
click at [473, 158] on icon at bounding box center [475, 160] width 6 height 4
click at [472, 180] on icon at bounding box center [475, 179] width 7 height 7
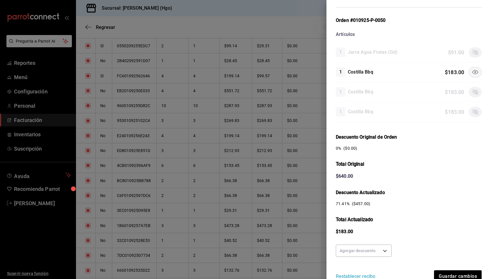
scroll to position [93, 0]
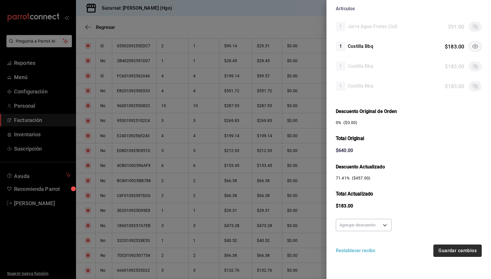
click at [453, 252] on button "Guardar cambios" at bounding box center [458, 251] width 48 height 12
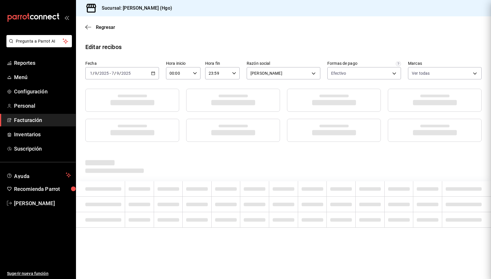
scroll to position [0, 0]
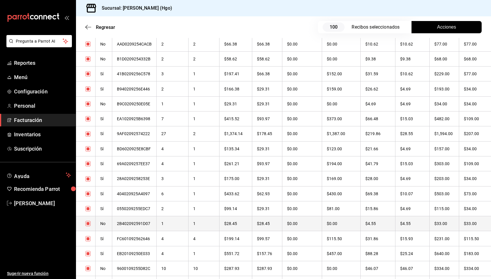
checkbox input "true"
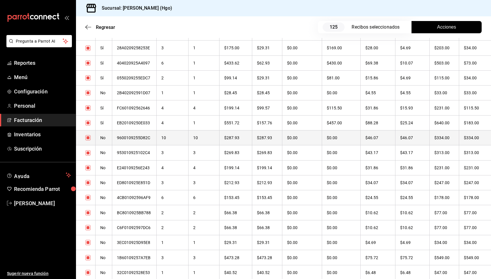
click at [429, 140] on th "$46.07" at bounding box center [413, 137] width 34 height 15
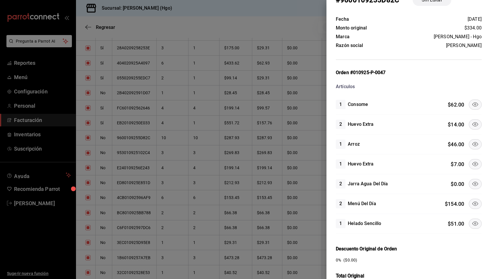
scroll to position [19, 0]
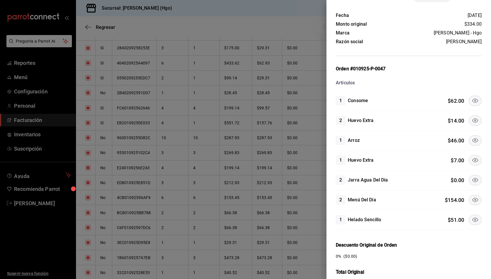
click at [472, 180] on icon at bounding box center [475, 180] width 7 height 7
click at [472, 159] on icon at bounding box center [475, 160] width 7 height 7
drag, startPoint x: 470, startPoint y: 139, endPoint x: 470, endPoint y: 134, distance: 5.0
click at [472, 139] on icon at bounding box center [475, 140] width 7 height 7
click at [472, 120] on icon at bounding box center [475, 120] width 7 height 7
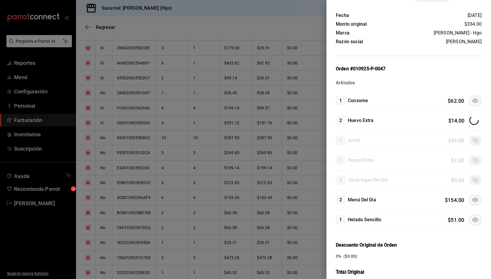
click at [472, 102] on icon at bounding box center [475, 100] width 7 height 7
click at [472, 217] on icon at bounding box center [475, 220] width 7 height 7
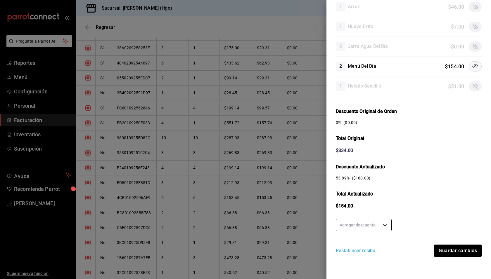
click at [376, 228] on body "Pregunta a Parrot AI Reportes Menú Configuración Personal Facturación Inventari…" at bounding box center [245, 139] width 491 height 279
click at [374, 232] on li "50 %" at bounding box center [363, 234] width 55 height 10
click at [453, 251] on button "Guardar cambios" at bounding box center [458, 251] width 48 height 12
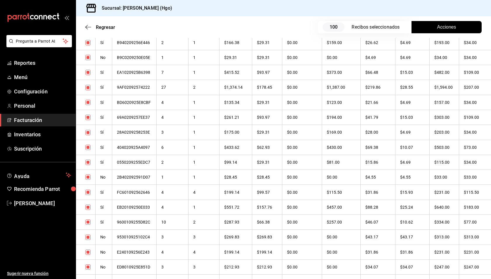
checkbox input "true"
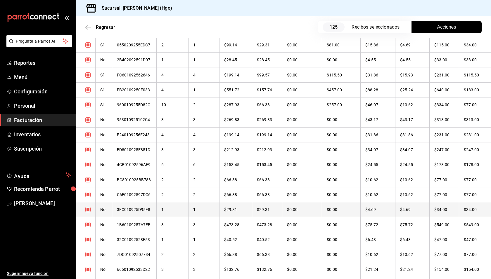
scroll to position [1624, 0]
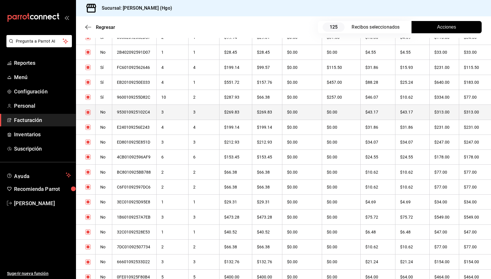
click at [423, 113] on th "$43.17" at bounding box center [413, 112] width 34 height 15
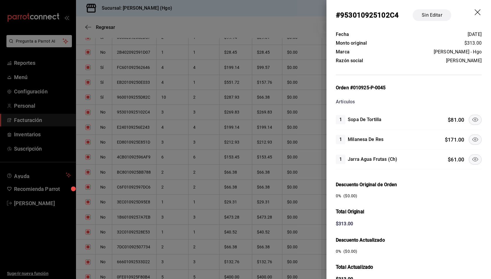
click at [472, 138] on icon at bounding box center [475, 139] width 7 height 7
click at [472, 157] on icon at bounding box center [475, 159] width 7 height 7
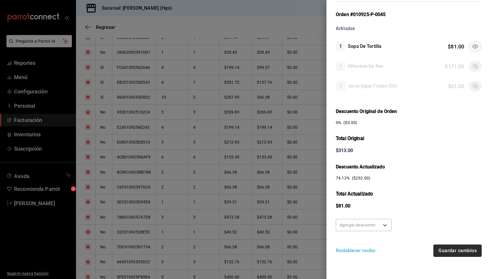
click at [456, 248] on button "Guardar cambios" at bounding box center [458, 251] width 48 height 12
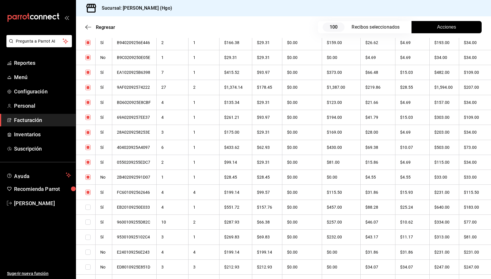
checkbox input "true"
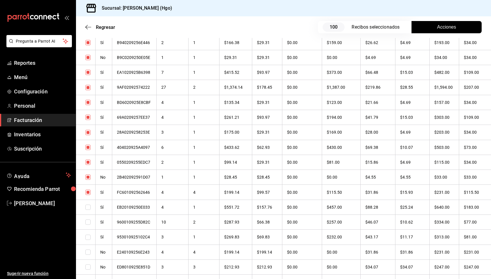
checkbox input "true"
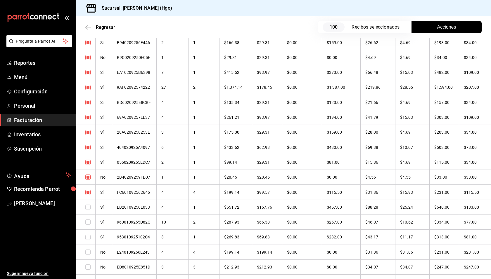
checkbox input "true"
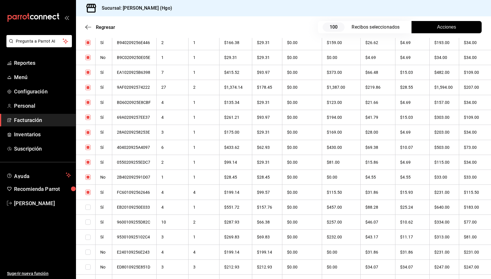
checkbox input "true"
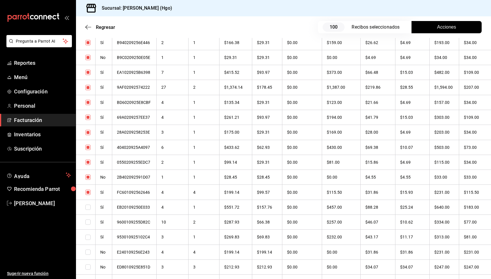
checkbox input "true"
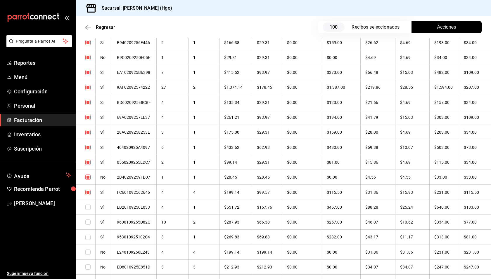
checkbox input "true"
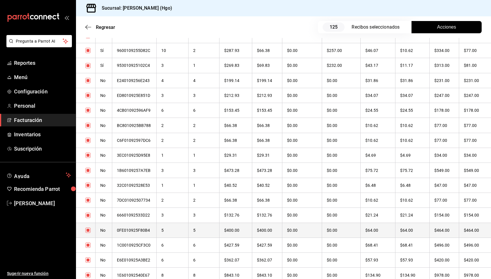
scroll to position [1667, 0]
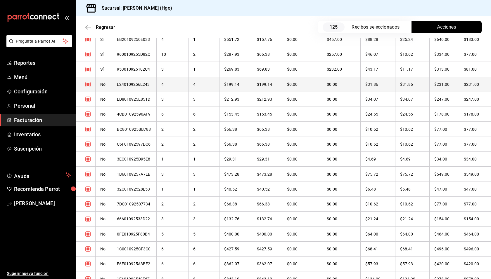
click at [434, 83] on th "$231.00" at bounding box center [444, 84] width 30 height 15
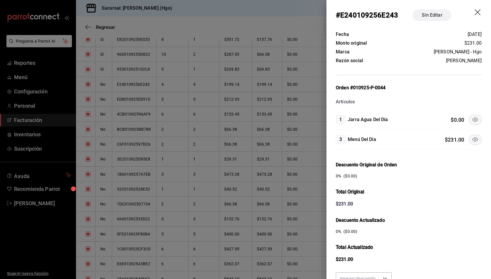
scroll to position [53, 0]
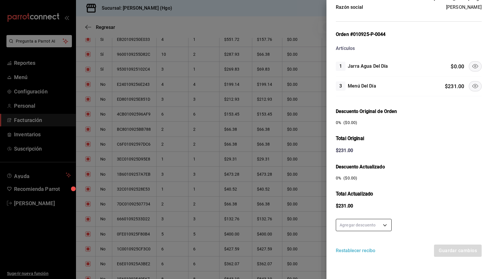
click at [377, 220] on body "Pregunta a Parrot AI Reportes Menú Configuración Personal Facturación Inventari…" at bounding box center [245, 139] width 491 height 279
click at [372, 229] on li "50 %" at bounding box center [363, 234] width 55 height 10
click at [451, 247] on button "Guardar cambios" at bounding box center [458, 251] width 48 height 12
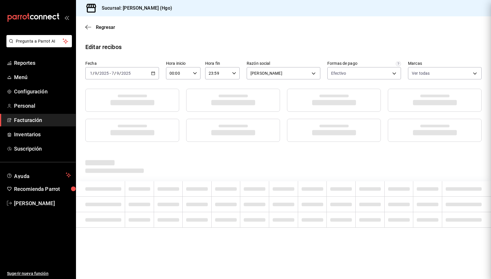
scroll to position [0, 0]
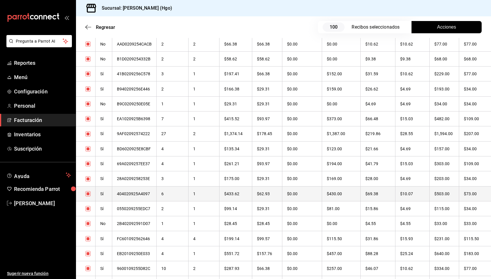
checkbox input "true"
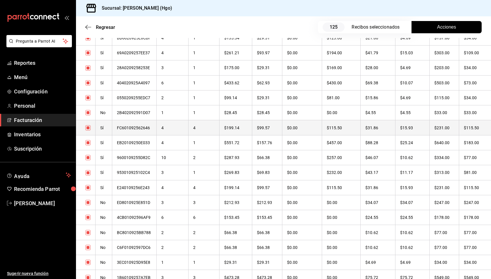
scroll to position [1683, 0]
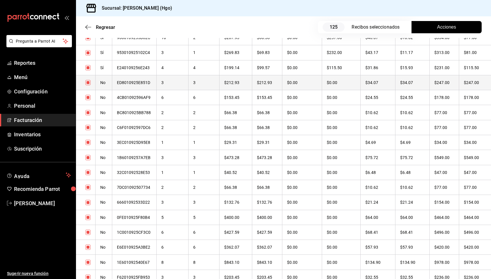
click at [417, 79] on th "$34.07" at bounding box center [413, 82] width 34 height 15
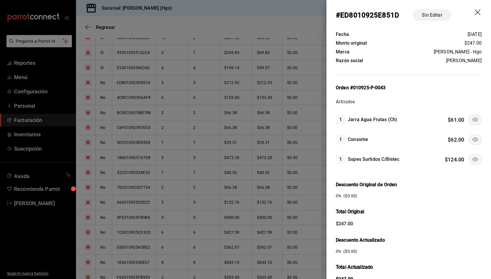
click at [473, 138] on icon at bounding box center [475, 139] width 7 height 7
click at [472, 119] on icon at bounding box center [475, 119] width 7 height 7
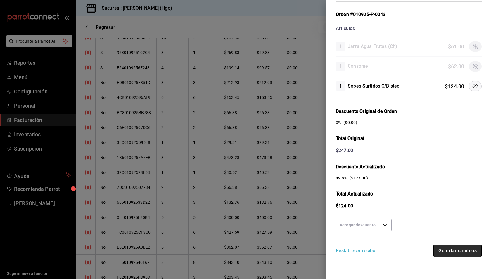
click at [447, 247] on button "Guardar cambios" at bounding box center [458, 251] width 48 height 12
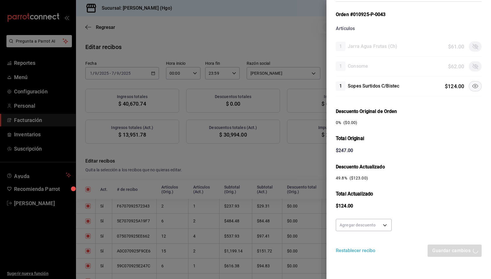
scroll to position [0, 0]
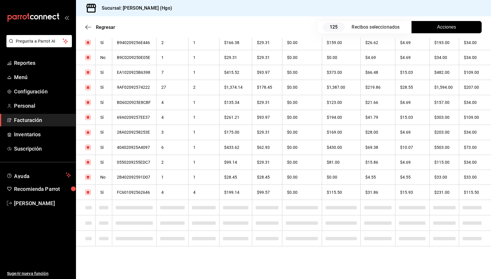
checkbox input "true"
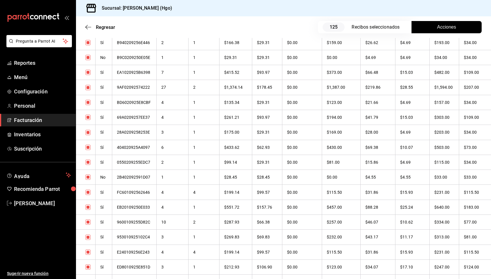
scroll to position [1683, 0]
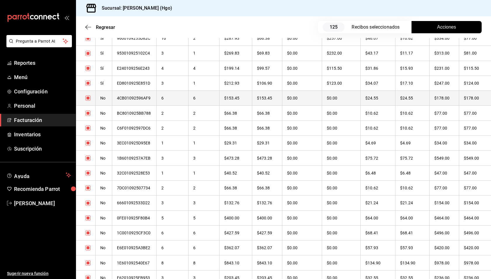
click at [442, 98] on th "$178.00" at bounding box center [444, 98] width 30 height 15
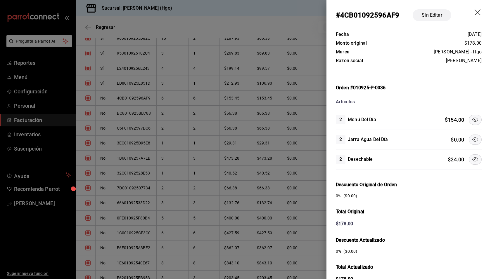
click at [472, 158] on icon at bounding box center [475, 159] width 7 height 7
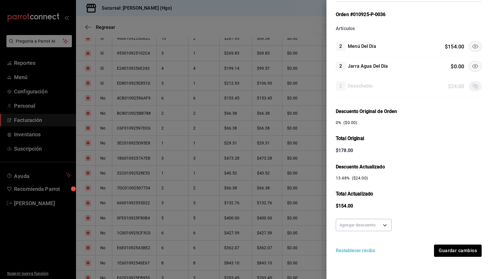
click at [393, 224] on div "Agregar descuento Restablecer recibo Guardar cambios" at bounding box center [409, 237] width 146 height 40
click at [386, 225] on body "Pregunta a Parrot AI Reportes Menú Configuración Personal Facturación Inventari…" at bounding box center [245, 139] width 491 height 279
click at [383, 233] on li "50 %" at bounding box center [363, 234] width 55 height 10
click at [443, 246] on button "Guardar cambios" at bounding box center [458, 251] width 48 height 12
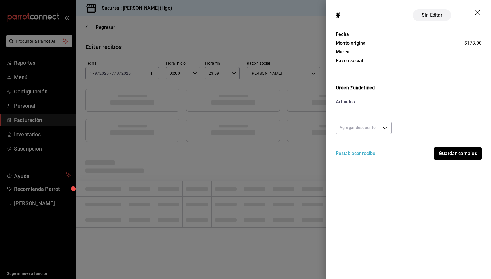
scroll to position [0, 0]
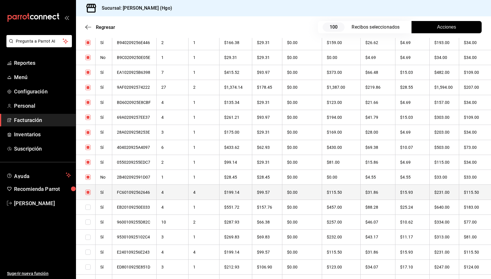
checkbox input "true"
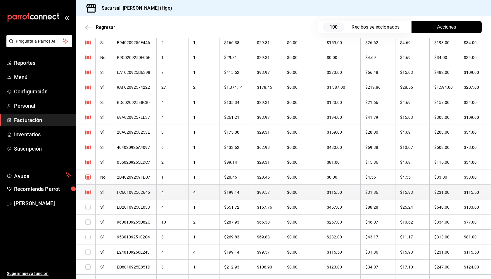
checkbox input "true"
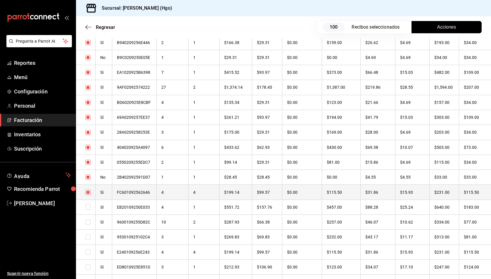
checkbox input "true"
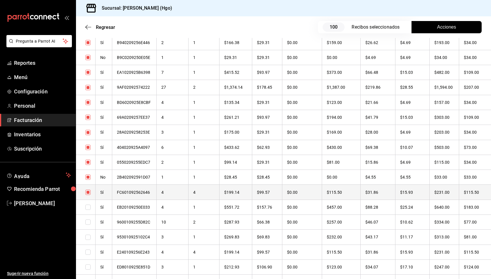
checkbox input "true"
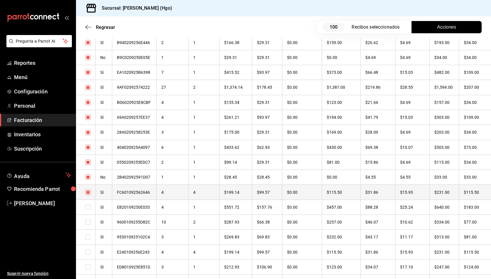
checkbox input "true"
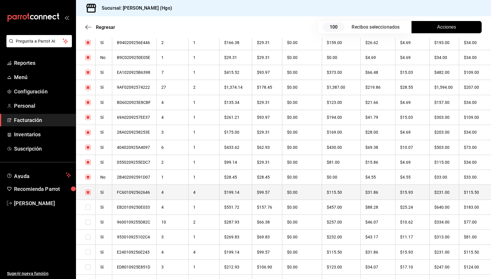
checkbox input "true"
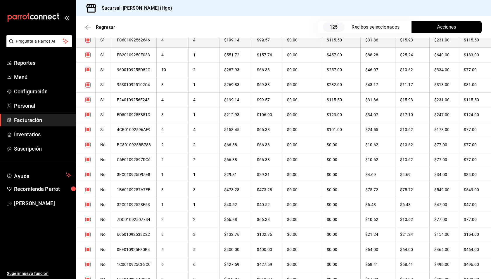
scroll to position [1681, 0]
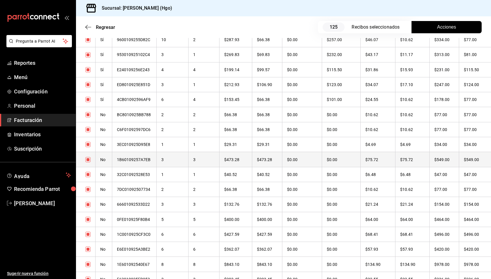
click at [429, 157] on th "$75.72" at bounding box center [413, 159] width 34 height 15
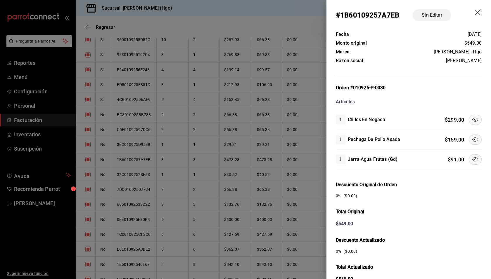
click at [472, 122] on icon at bounding box center [475, 119] width 7 height 7
click at [471, 135] on button at bounding box center [475, 140] width 13 height 10
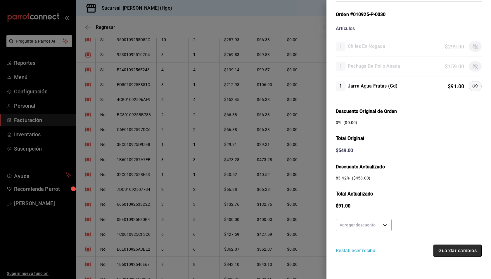
click at [453, 245] on button "Guardar cambios" at bounding box center [458, 251] width 48 height 12
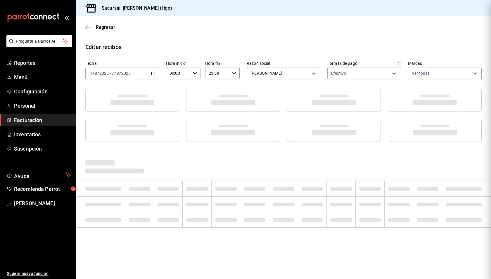
scroll to position [0, 0]
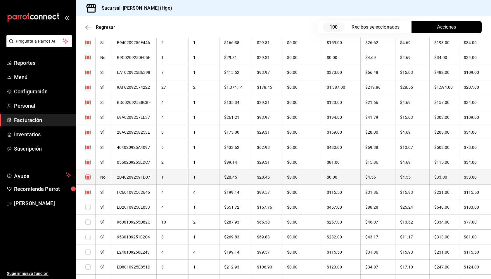
checkbox input "true"
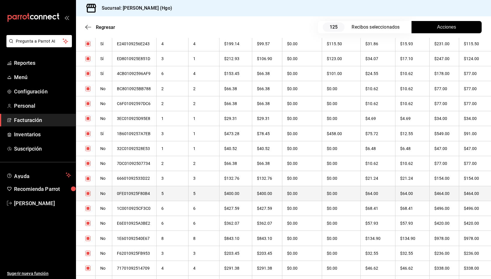
scroll to position [1711, 0]
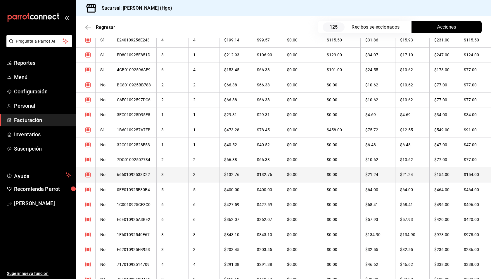
click at [431, 172] on th "$154.00" at bounding box center [444, 175] width 30 height 15
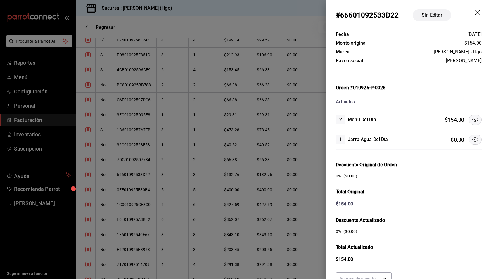
scroll to position [53, 0]
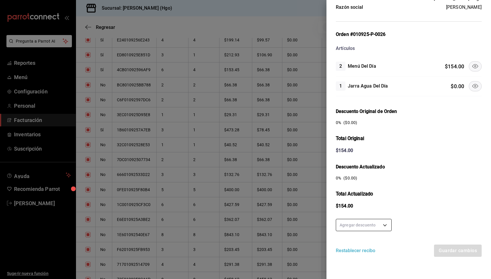
click at [384, 221] on body "Pregunta a Parrot AI Reportes Menú Configuración Personal Facturación Inventari…" at bounding box center [245, 139] width 491 height 279
click at [378, 230] on li "50 %" at bounding box center [363, 234] width 55 height 10
click at [443, 248] on button "Guardar cambios" at bounding box center [458, 251] width 48 height 12
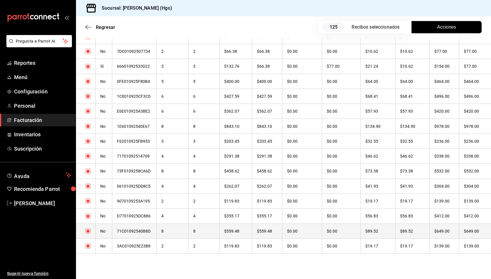
scroll to position [1816, 0]
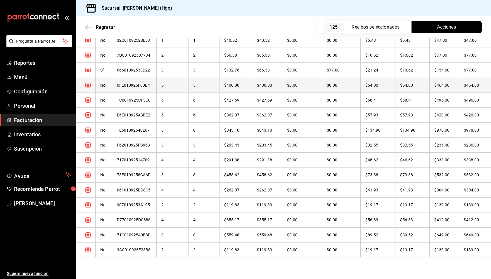
click at [434, 83] on th "$464.00" at bounding box center [444, 85] width 30 height 15
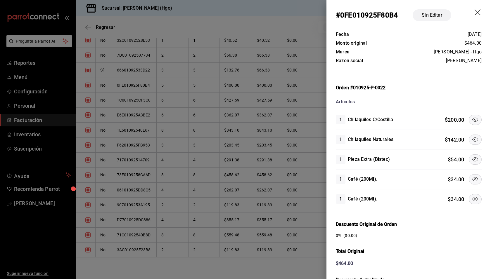
click at [469, 118] on button at bounding box center [475, 120] width 13 height 10
click at [472, 137] on icon at bounding box center [475, 139] width 7 height 7
click at [472, 157] on icon at bounding box center [475, 159] width 7 height 7
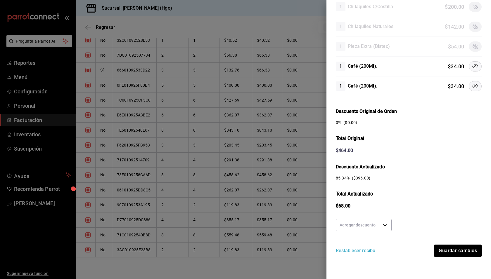
scroll to position [0, 0]
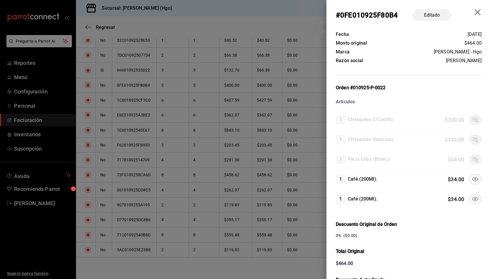
click at [475, 14] on icon "drag" at bounding box center [478, 12] width 6 height 6
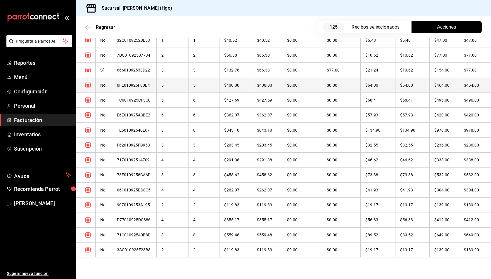
click at [436, 84] on th "$464.00" at bounding box center [444, 85] width 30 height 15
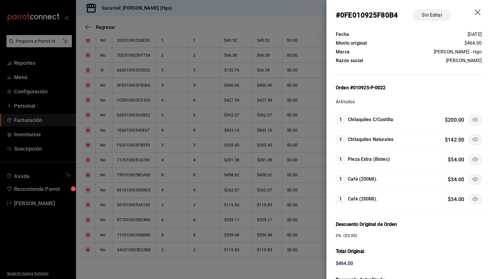
click at [472, 119] on icon at bounding box center [475, 119] width 7 height 7
click at [472, 158] on icon at bounding box center [475, 159] width 7 height 7
click at [472, 176] on icon at bounding box center [475, 179] width 7 height 7
click at [472, 197] on icon at bounding box center [475, 199] width 6 height 4
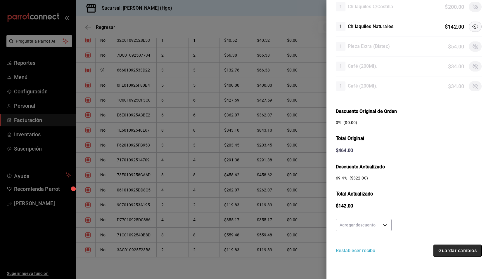
click at [451, 250] on button "Guardar cambios" at bounding box center [458, 251] width 48 height 12
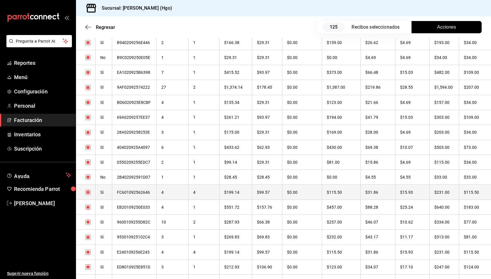
scroll to position [1827, 0]
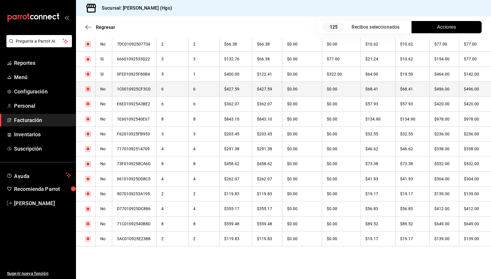
click at [446, 90] on th "$496.00" at bounding box center [444, 89] width 30 height 15
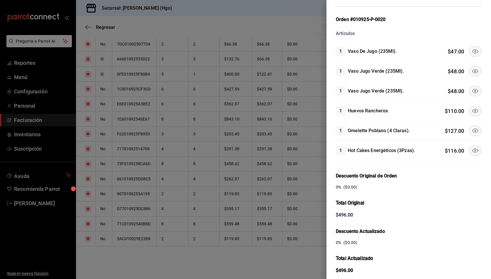
scroll to position [61, 0]
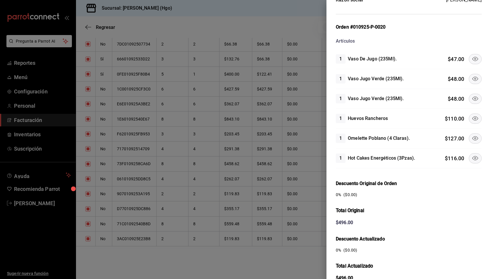
click at [472, 120] on icon at bounding box center [475, 118] width 7 height 7
click at [472, 100] on icon at bounding box center [475, 98] width 7 height 7
click at [472, 80] on icon at bounding box center [475, 78] width 7 height 7
click at [472, 61] on icon at bounding box center [475, 59] width 7 height 7
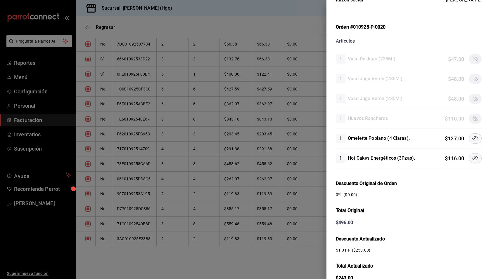
click at [472, 157] on icon at bounding box center [475, 158] width 7 height 7
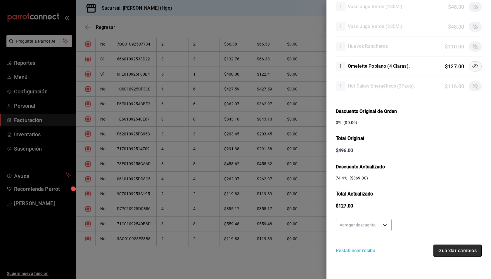
click at [461, 249] on button "Guardar cambios" at bounding box center [458, 251] width 48 height 12
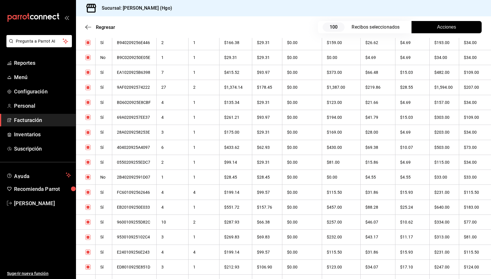
scroll to position [1827, 0]
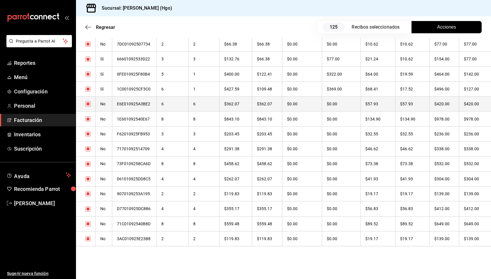
click at [418, 101] on th "$57.93" at bounding box center [413, 104] width 34 height 15
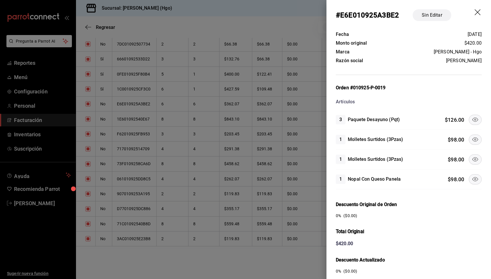
click at [472, 118] on icon at bounding box center [475, 119] width 7 height 7
click at [472, 138] on icon at bounding box center [475, 139] width 7 height 7
click at [472, 160] on icon at bounding box center [475, 159] width 7 height 7
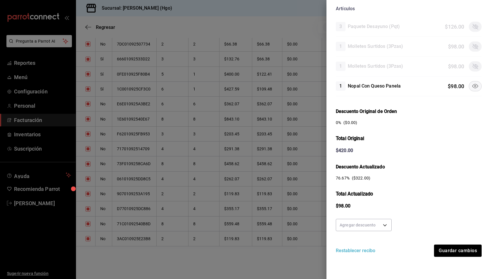
click at [462, 241] on div "Agregar descuento Restablecer recibo Guardar cambios" at bounding box center [409, 237] width 146 height 40
click at [463, 243] on div "Agregar descuento Restablecer recibo Guardar cambios" at bounding box center [409, 237] width 146 height 40
click at [464, 245] on button "Guardar cambios" at bounding box center [458, 251] width 48 height 12
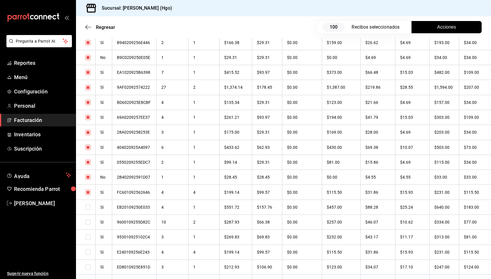
scroll to position [1827, 0]
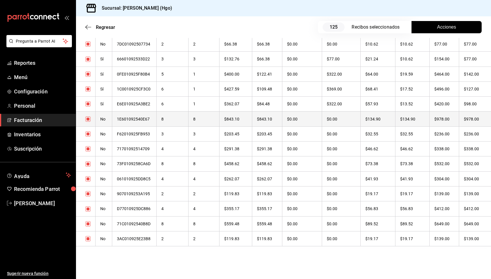
click at [433, 118] on th "$978.00" at bounding box center [444, 119] width 30 height 15
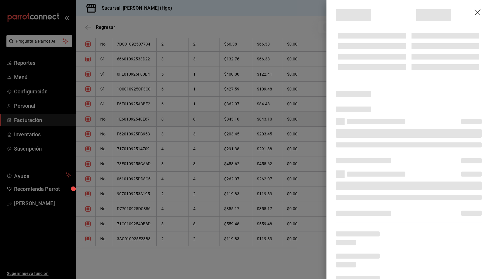
scroll to position [60, 0]
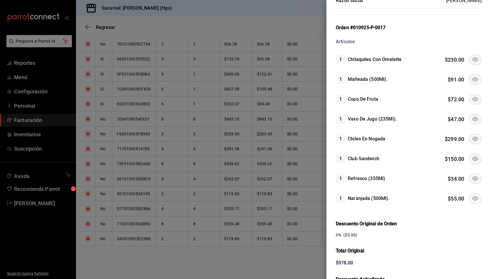
click at [473, 59] on icon at bounding box center [475, 59] width 7 height 7
click at [472, 98] on icon at bounding box center [475, 99] width 7 height 7
click at [473, 136] on icon at bounding box center [475, 139] width 7 height 7
click at [474, 156] on icon at bounding box center [475, 159] width 7 height 7
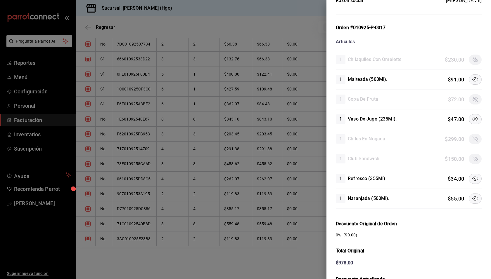
click at [469, 121] on button at bounding box center [475, 119] width 13 height 10
click at [472, 195] on icon at bounding box center [475, 198] width 7 height 7
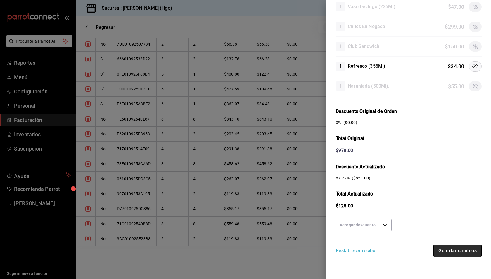
click at [448, 248] on button "Guardar cambios" at bounding box center [458, 251] width 48 height 12
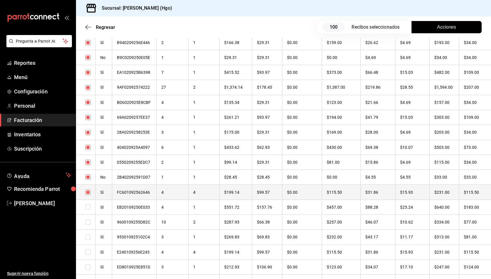
scroll to position [1827, 0]
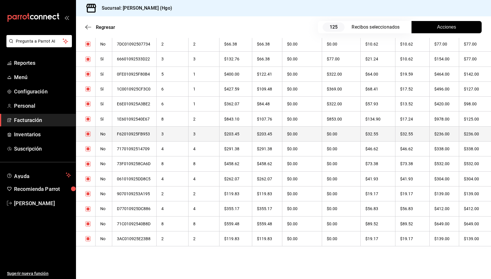
click at [460, 129] on th "$236.00" at bounding box center [475, 134] width 32 height 15
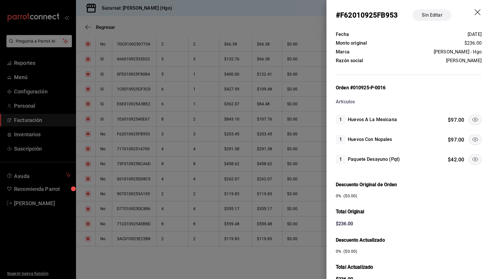
click at [469, 120] on button at bounding box center [475, 120] width 13 height 10
click at [472, 156] on icon at bounding box center [475, 159] width 7 height 7
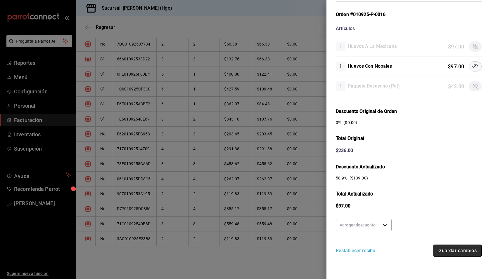
click at [450, 250] on button "Guardar cambios" at bounding box center [458, 251] width 48 height 12
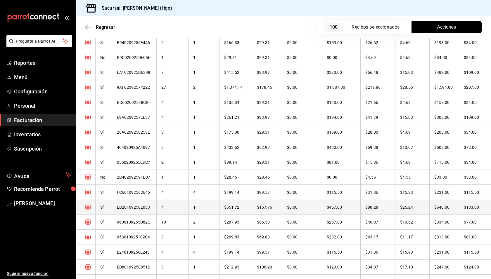
scroll to position [1827, 0]
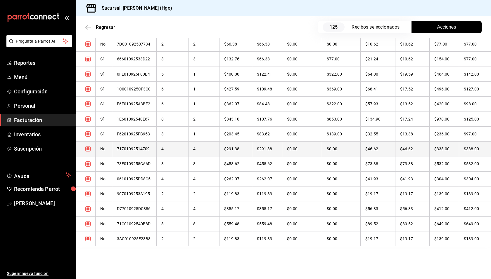
click at [441, 148] on th "$338.00" at bounding box center [444, 149] width 30 height 15
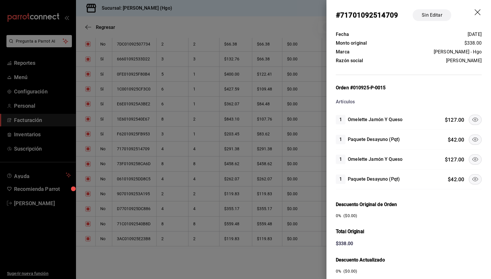
click at [472, 119] on icon at bounding box center [475, 119] width 7 height 7
click at [472, 141] on icon at bounding box center [475, 139] width 7 height 7
click at [474, 177] on icon at bounding box center [475, 179] width 7 height 7
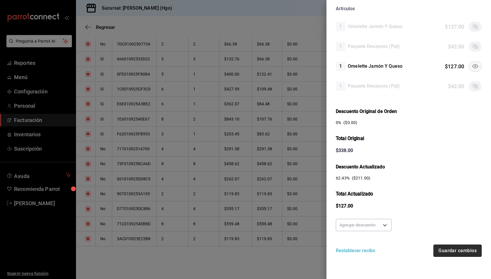
click at [446, 251] on button "Guardar cambios" at bounding box center [458, 251] width 48 height 12
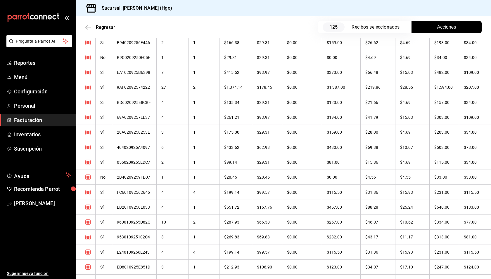
scroll to position [1827, 0]
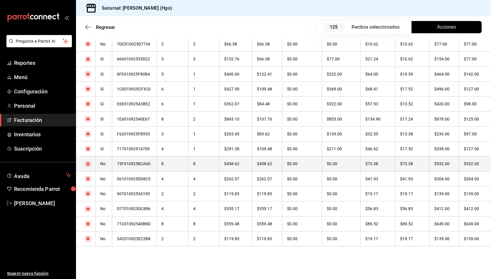
click at [427, 165] on th "$73.38" at bounding box center [413, 164] width 34 height 15
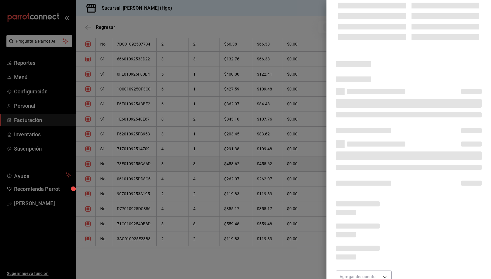
scroll to position [34, 0]
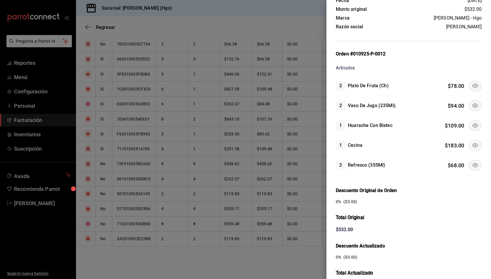
click at [472, 106] on icon at bounding box center [475, 105] width 7 height 7
click at [472, 85] on icon at bounding box center [475, 85] width 7 height 7
click at [472, 142] on icon at bounding box center [475, 145] width 7 height 7
click at [472, 162] on icon at bounding box center [475, 165] width 7 height 7
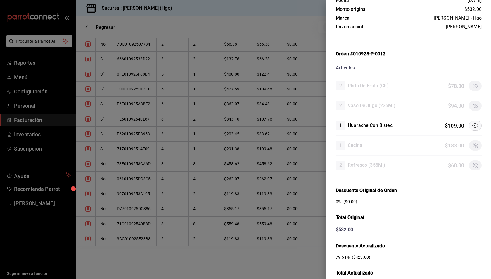
scroll to position [113, 0]
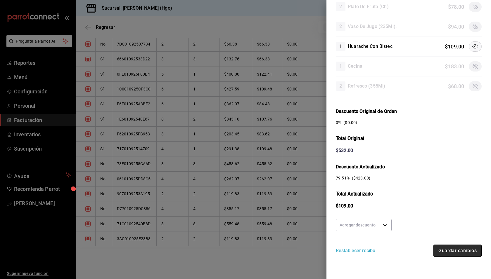
click at [458, 249] on button "Guardar cambios" at bounding box center [458, 251] width 48 height 12
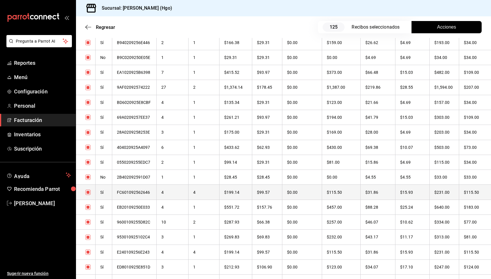
scroll to position [1827, 0]
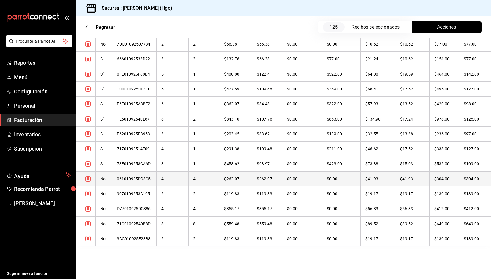
click at [439, 178] on th "$304.00" at bounding box center [444, 179] width 30 height 15
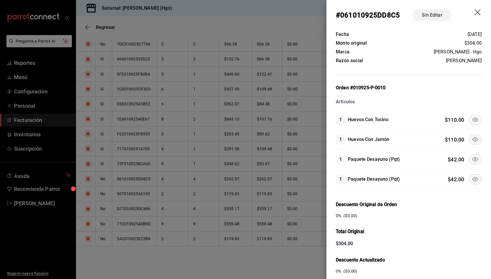
click at [472, 138] on icon at bounding box center [475, 139] width 7 height 7
click at [472, 157] on icon at bounding box center [475, 159] width 7 height 7
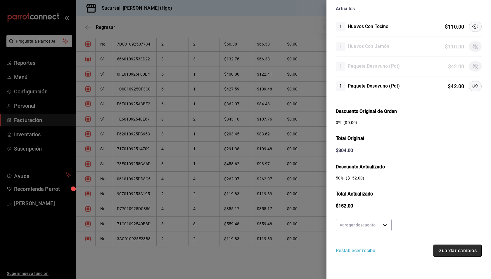
click at [457, 246] on button "Guardar cambios" at bounding box center [458, 251] width 48 height 12
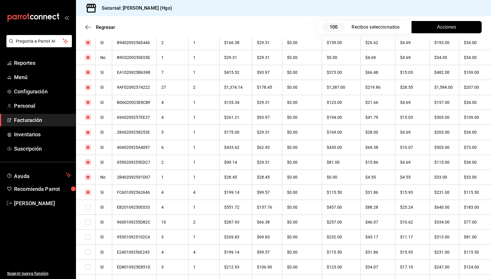
scroll to position [1827, 0]
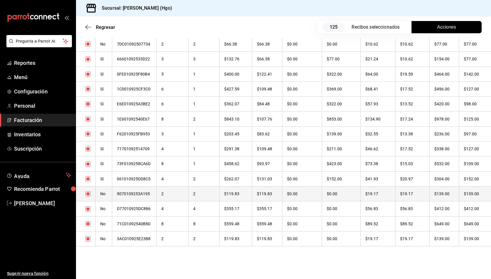
click at [444, 196] on th "$139.00" at bounding box center [444, 194] width 30 height 15
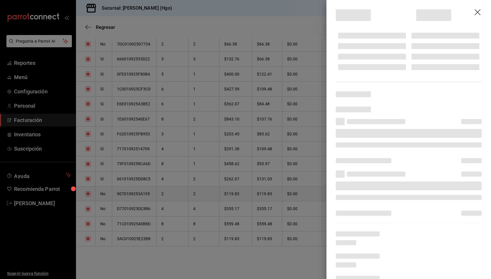
scroll to position [25, 0]
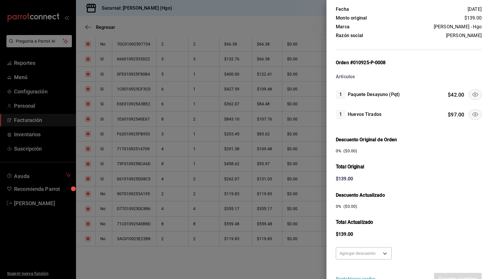
click at [472, 97] on icon at bounding box center [475, 94] width 7 height 7
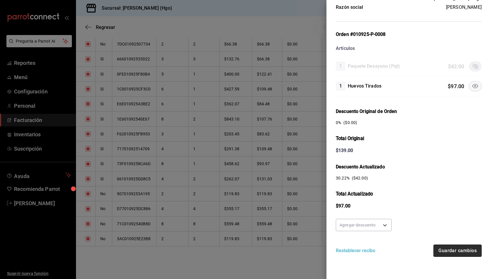
click at [453, 246] on button "Guardar cambios" at bounding box center [458, 251] width 48 height 12
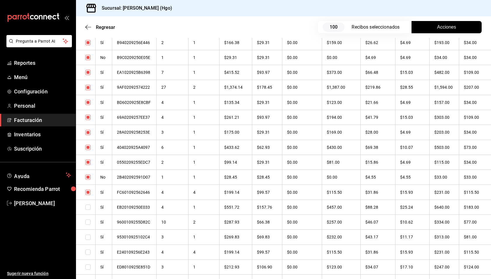
scroll to position [1827, 0]
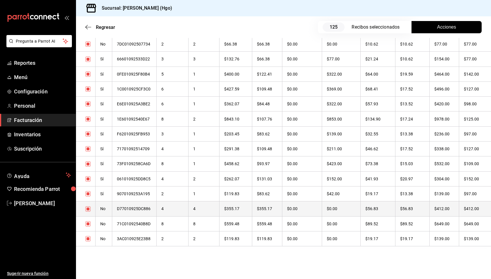
click at [449, 206] on th "$412.00" at bounding box center [444, 209] width 30 height 15
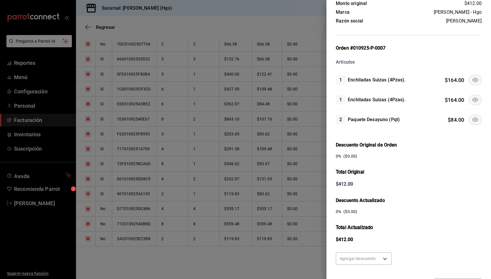
scroll to position [10, 0]
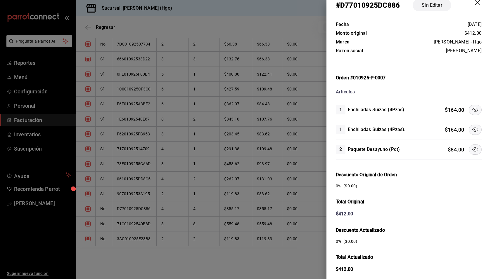
click at [469, 129] on button at bounding box center [475, 130] width 13 height 10
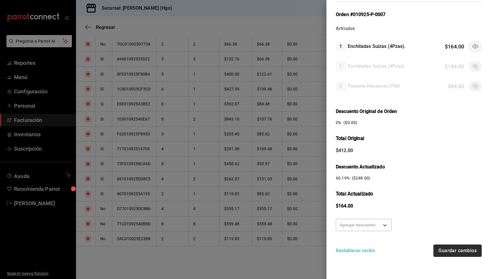
click at [454, 246] on button "Guardar cambios" at bounding box center [458, 251] width 48 height 12
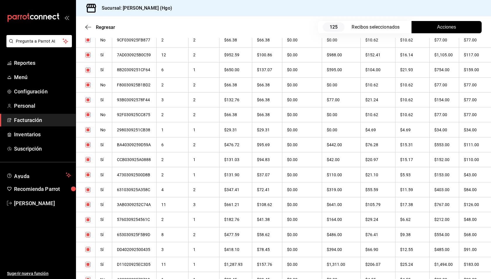
scroll to position [1498, 0]
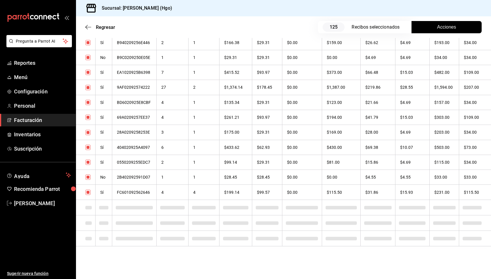
checkbox input "true"
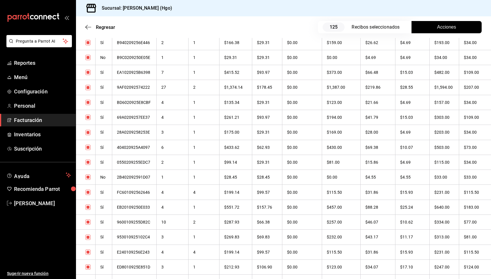
scroll to position [1827, 0]
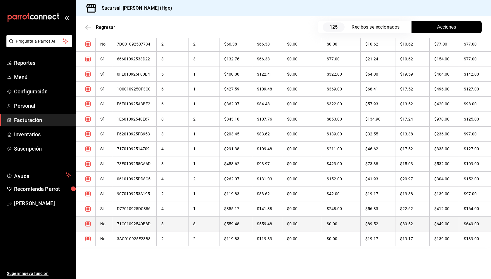
click at [452, 227] on th "$649.00" at bounding box center [444, 224] width 30 height 15
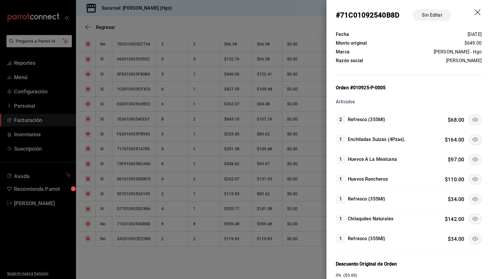
click at [472, 136] on icon at bounding box center [475, 139] width 7 height 7
click at [472, 179] on icon at bounding box center [475, 179] width 7 height 7
click at [472, 198] on icon at bounding box center [475, 199] width 7 height 7
click at [472, 217] on icon at bounding box center [475, 219] width 7 height 7
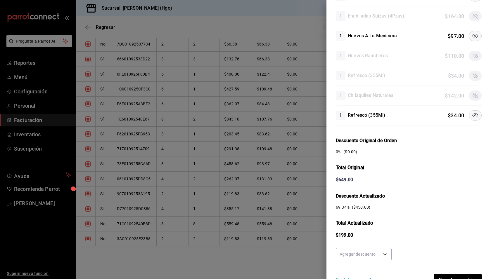
scroll to position [153, 0]
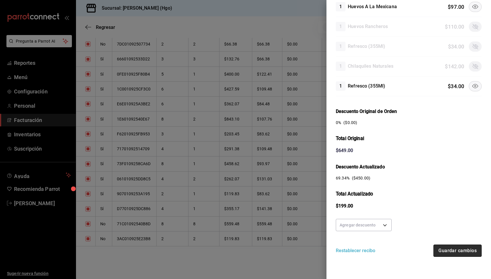
click at [462, 247] on button "Guardar cambios" at bounding box center [458, 251] width 48 height 12
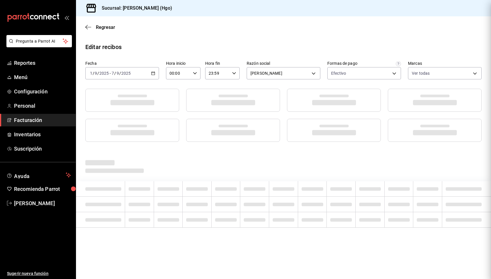
scroll to position [0, 0]
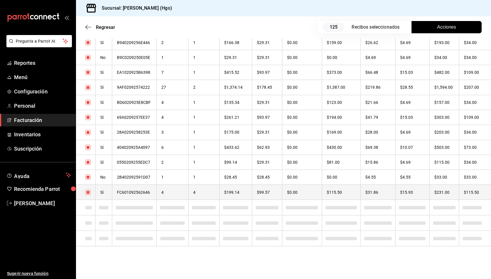
checkbox input "true"
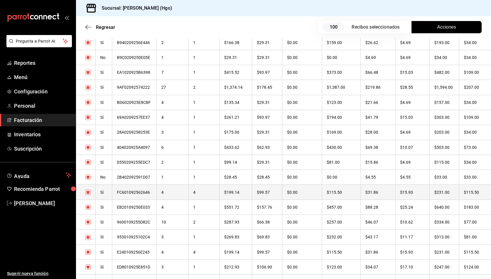
scroll to position [1827, 0]
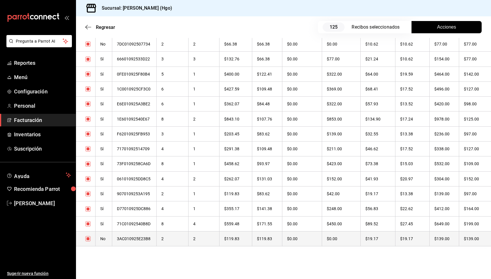
click at [412, 240] on th "$19.17" at bounding box center [413, 239] width 34 height 15
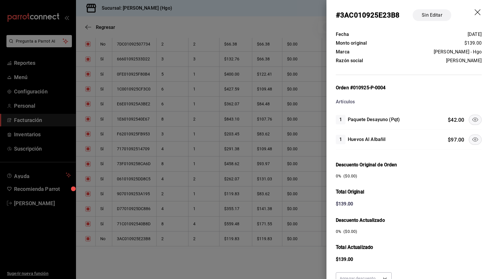
click at [474, 117] on icon at bounding box center [475, 119] width 7 height 7
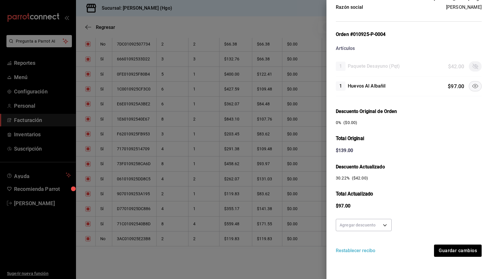
click at [455, 256] on div "Fecha 01/09/2025 Monto original $139.00 Marca Enrique's - Hgo Razón social JESS…" at bounding box center [409, 129] width 165 height 304
click at [455, 253] on button "Guardar cambios" at bounding box center [458, 251] width 48 height 12
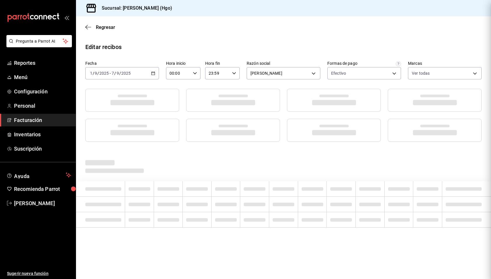
scroll to position [0, 0]
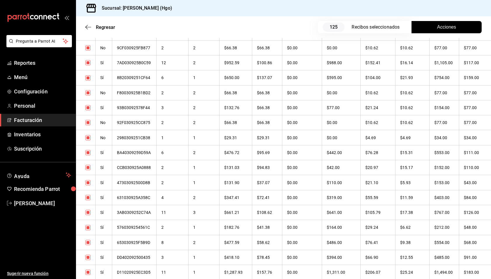
scroll to position [1498, 0]
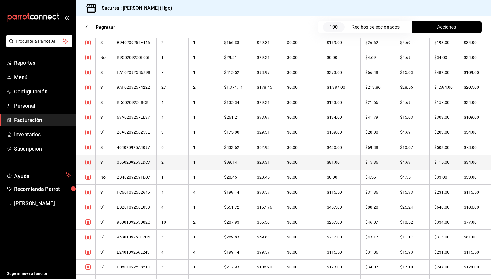
checkbox input "true"
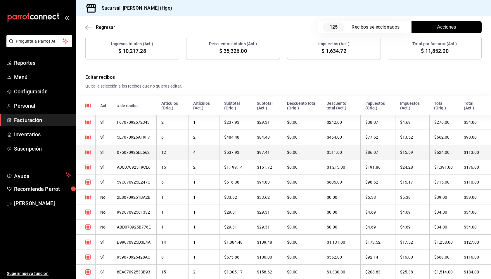
scroll to position [0, 0]
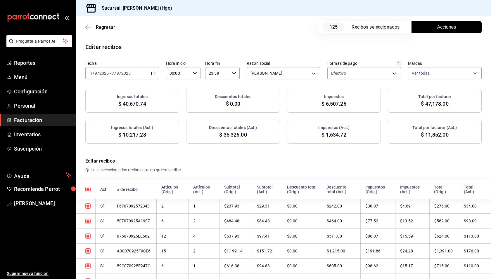
click at [231, 162] on h4 "Editar recibos" at bounding box center [283, 161] width 396 height 7
click at [160, 37] on div "Regresar 125 Recibos seleccionados Acciones" at bounding box center [283, 27] width 415 height 22
click at [38, 122] on span "Facturación" at bounding box center [42, 120] width 57 height 8
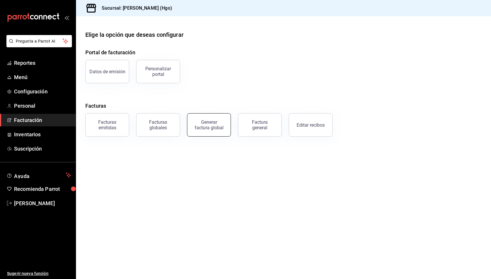
click at [207, 122] on div "Generar factura global" at bounding box center [208, 125] width 29 height 11
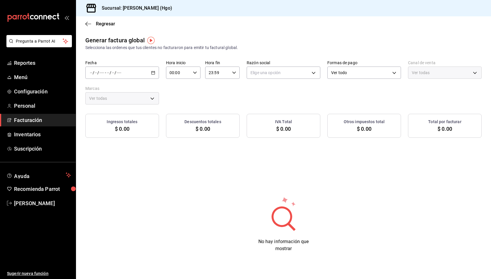
type input "PARROT,UBER_EATS,RAPPI,DIDI_FOOD,ONLINE"
click at [138, 71] on div "/ / - / /" at bounding box center [122, 73] width 74 height 12
click at [131, 87] on li "Rango de fechas" at bounding box center [113, 90] width 55 height 13
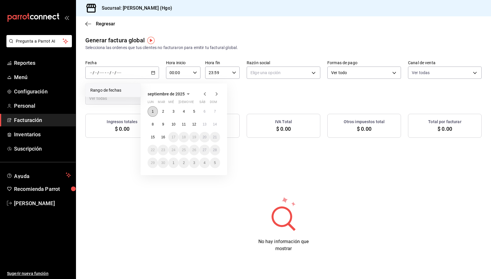
click at [156, 110] on button "1" at bounding box center [153, 111] width 10 height 11
click at [216, 112] on abbr "7" at bounding box center [215, 112] width 2 height 4
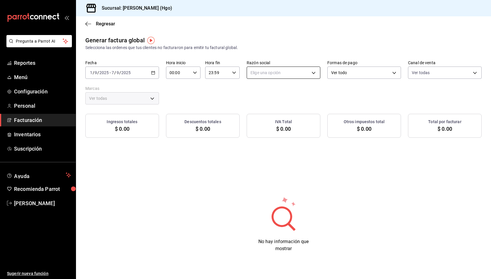
click at [264, 74] on body "Pregunta a Parrot AI Reportes Menú Configuración Personal Facturación Inventari…" at bounding box center [245, 139] width 491 height 279
click at [266, 101] on li "[PERSON_NAME]" at bounding box center [283, 102] width 73 height 11
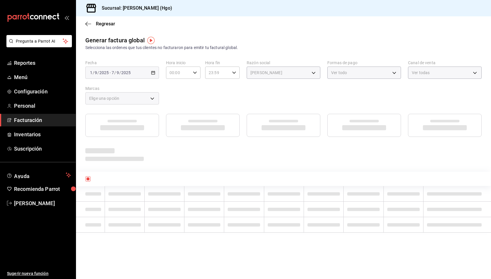
type input "143f57d4-a0c4-477f-919f-67aaf9315925"
type input "a4f139c2-eac0-4c86-bd9b-b12069b5a2fd"
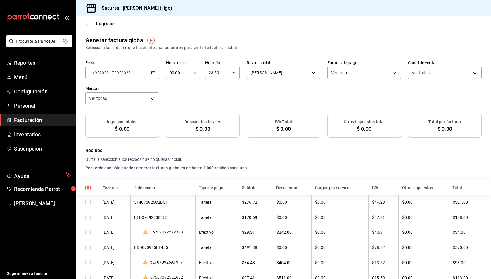
checkbox input "true"
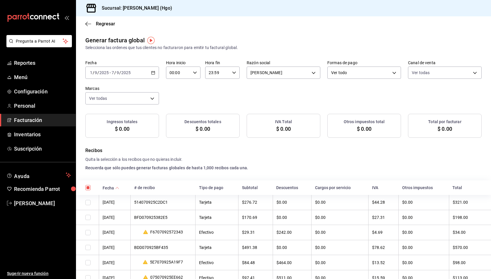
checkbox input "true"
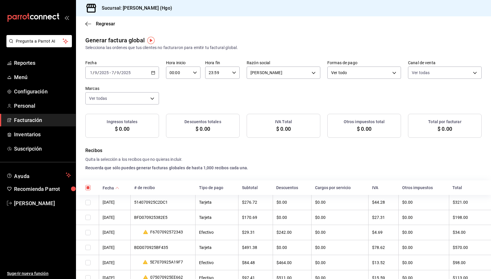
checkbox input "true"
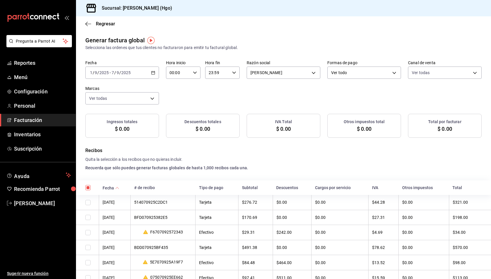
checkbox input "true"
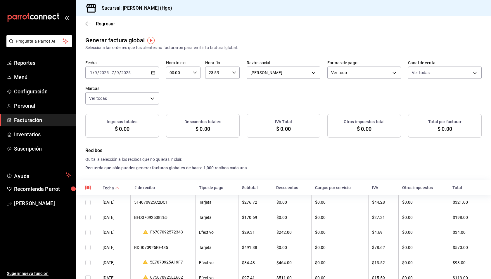
checkbox input "true"
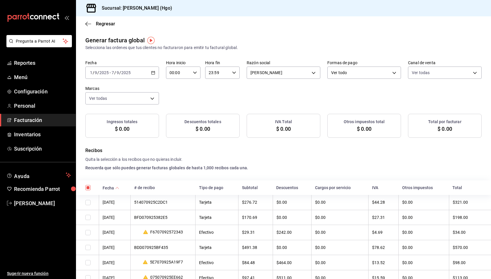
checkbox input "true"
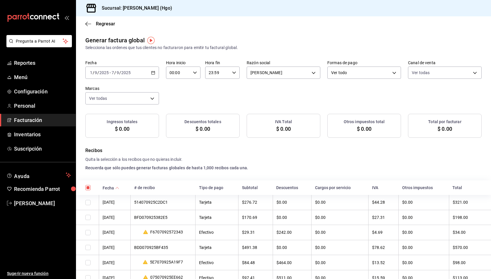
checkbox input "true"
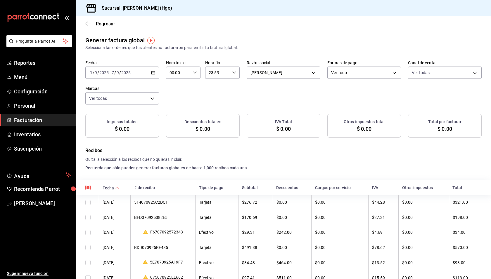
checkbox input "true"
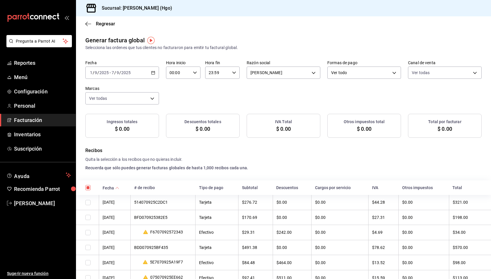
checkbox input "true"
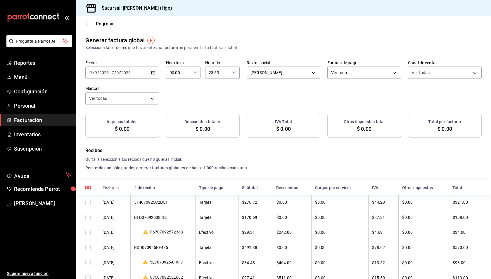
checkbox input "true"
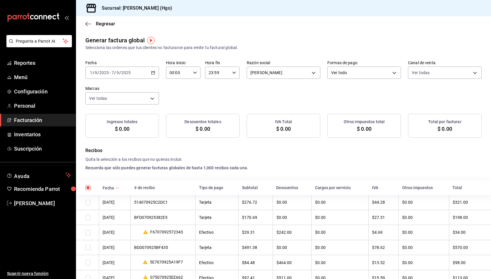
checkbox input "true"
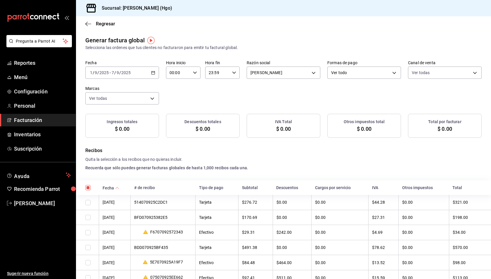
checkbox input "true"
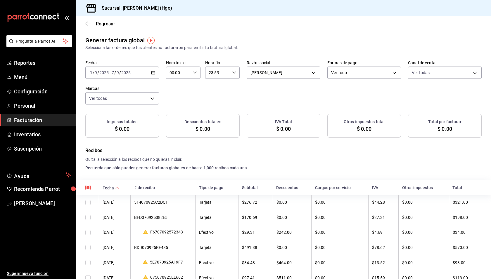
checkbox input "true"
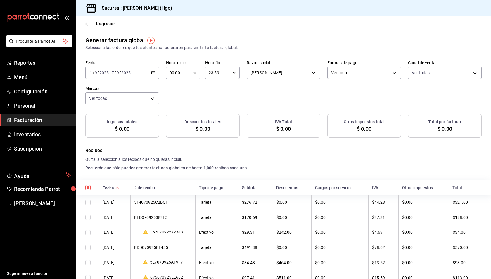
checkbox input "true"
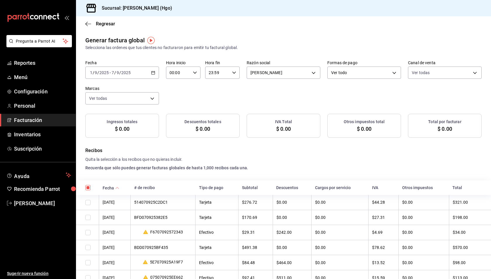
checkbox input "true"
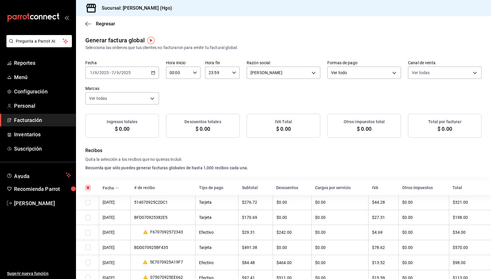
checkbox input "true"
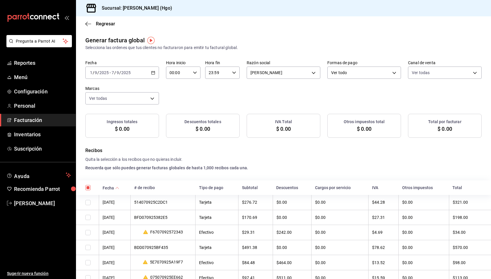
checkbox input "true"
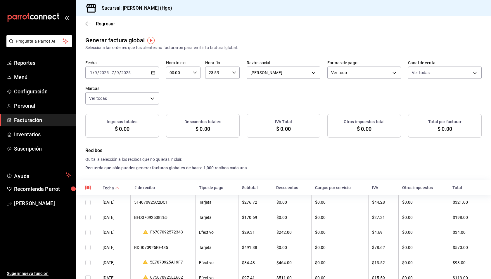
checkbox input "true"
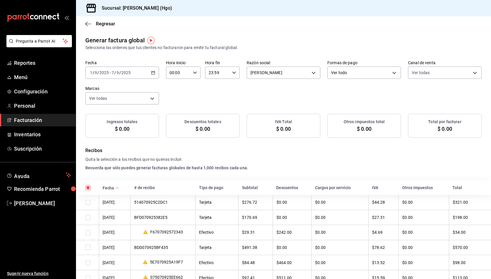
checkbox input "true"
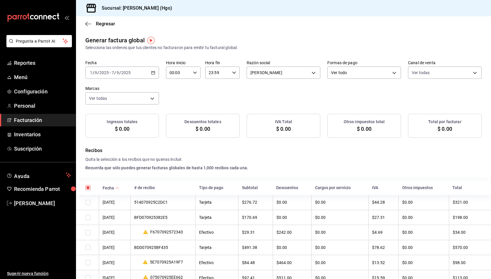
checkbox input "true"
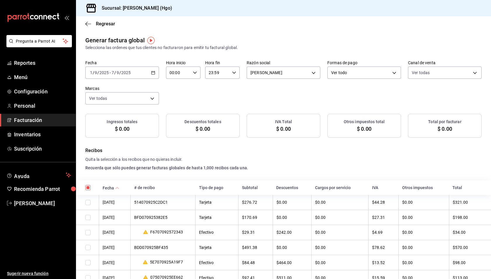
checkbox input "true"
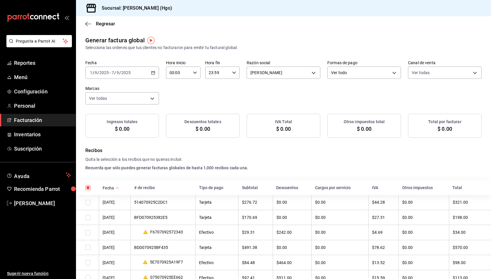
checkbox input "true"
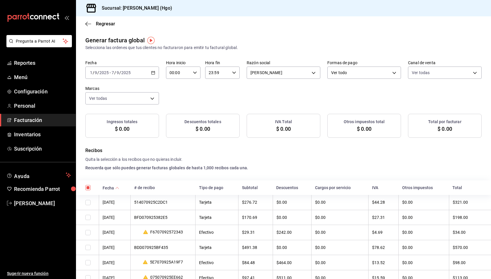
checkbox input "true"
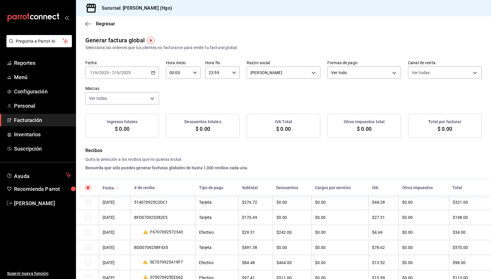
checkbox input "true"
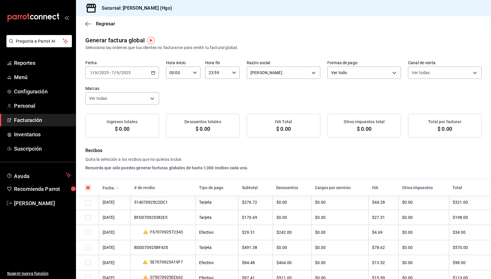
checkbox input "true"
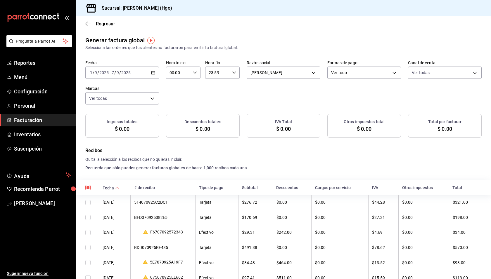
checkbox input "true"
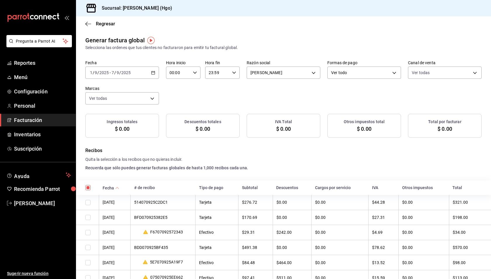
checkbox input "true"
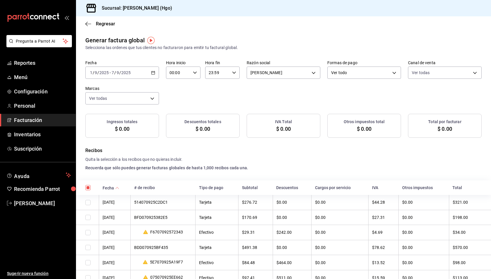
checkbox input "true"
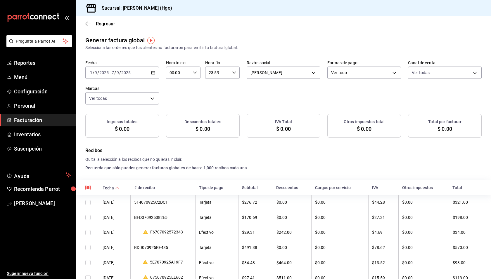
checkbox input "true"
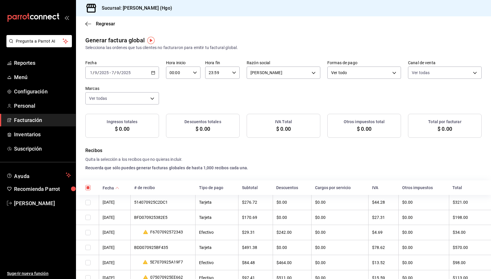
checkbox input "true"
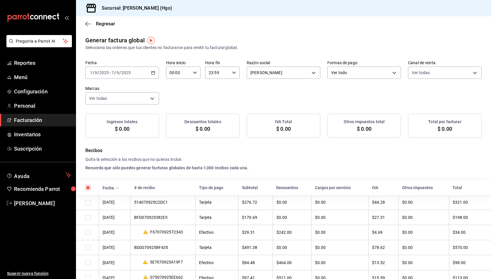
checkbox input "true"
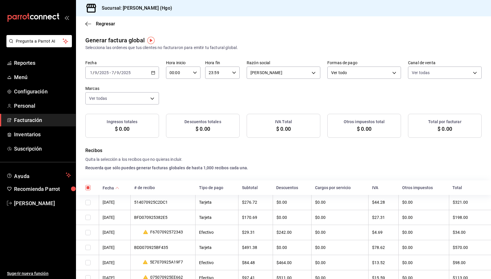
checkbox input "true"
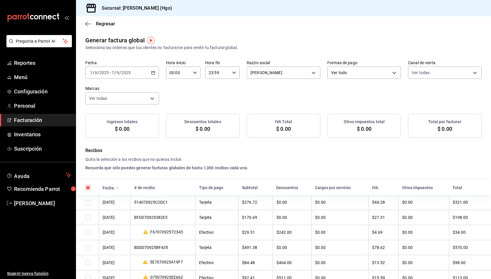
checkbox input "true"
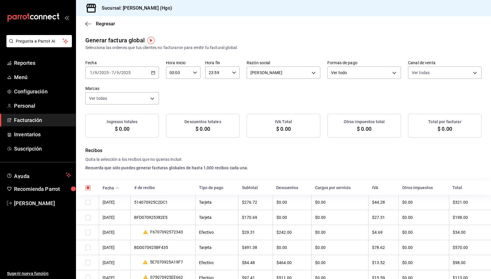
checkbox input "true"
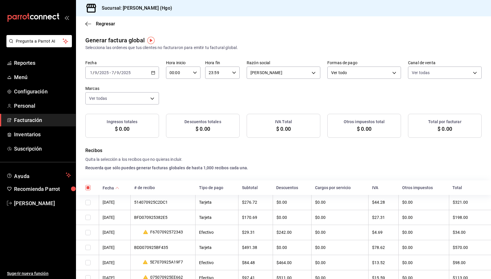
checkbox input "true"
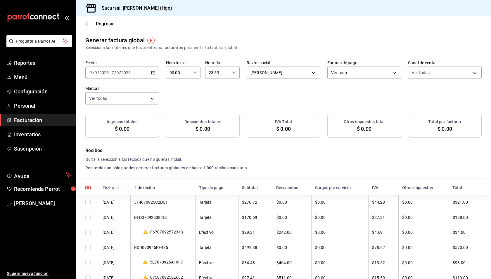
checkbox input "true"
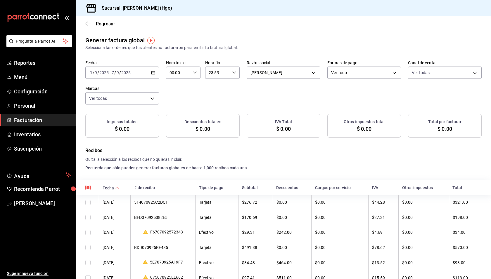
checkbox input "true"
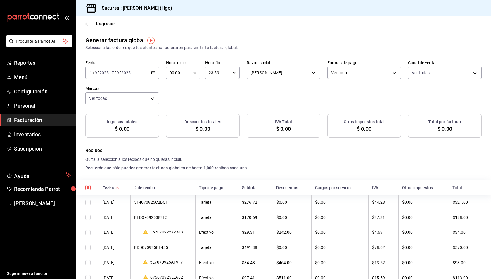
checkbox input "true"
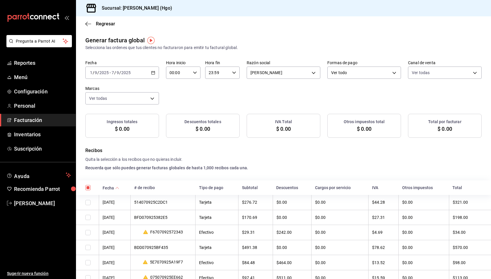
checkbox input "true"
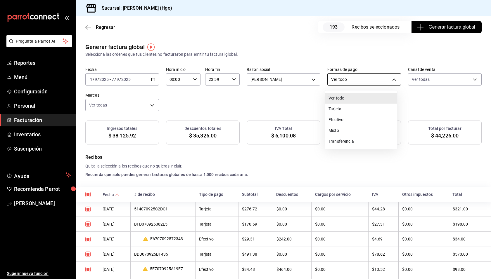
click at [362, 77] on body "Pregunta a Parrot AI Reportes Menú Configuración Personal Facturación Inventari…" at bounding box center [245, 139] width 491 height 279
click at [349, 118] on li "Efectivo" at bounding box center [361, 120] width 72 height 11
type input "CASH"
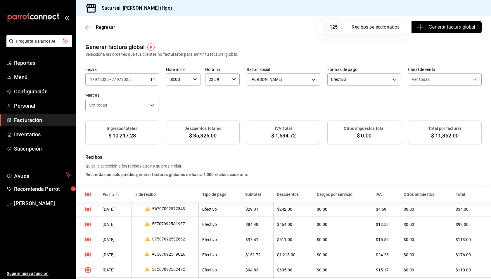
click at [331, 110] on div "Fecha 2025-09-01 1 / 9 / 2025 - 2025-09-07 7 / 9 / 2025 Hora inicio 00:00 Hora …" at bounding box center [283, 89] width 396 height 44
click at [327, 107] on div "Fecha 2025-09-01 1 / 9 / 2025 - 2025-09-07 7 / 9 / 2025 Hora inicio 00:00 Hora …" at bounding box center [283, 89] width 396 height 44
click at [312, 104] on div "Fecha 2025-09-01 1 / 9 / 2025 - 2025-09-07 7 / 9 / 2025 Hora inicio 00:00 Hora …" at bounding box center [283, 89] width 396 height 44
click at [317, 56] on div "Selecciona las ordenes que tus clientes no facturaron para emitir tu factural g…" at bounding box center [283, 54] width 396 height 6
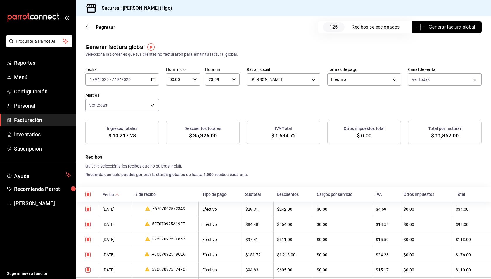
click at [323, 95] on div "Fecha 2025-09-01 1 / 9 / 2025 - 2025-09-07 7 / 9 / 2025 Hora inicio 00:00 Hora …" at bounding box center [283, 89] width 396 height 44
click at [445, 30] on span "Generar factura global" at bounding box center [446, 27] width 57 height 7
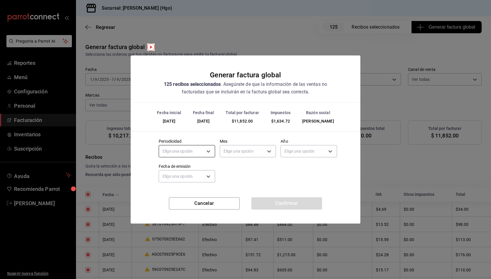
click at [203, 153] on body "Pregunta a Parrot AI Reportes Menú Configuración Personal Facturación Inventari…" at bounding box center [245, 139] width 491 height 279
click at [191, 176] on li "Semanal" at bounding box center [187, 180] width 56 height 10
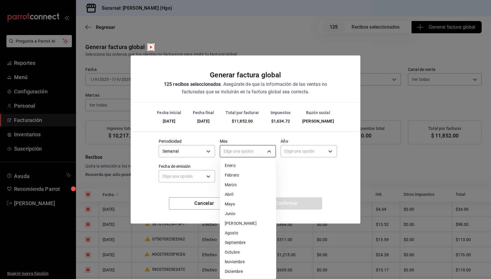
click at [239, 152] on body "Pregunta a Parrot AI Reportes Menú Configuración Personal Facturación Inventari…" at bounding box center [245, 139] width 491 height 279
click at [244, 239] on li "Septiembre" at bounding box center [248, 243] width 56 height 10
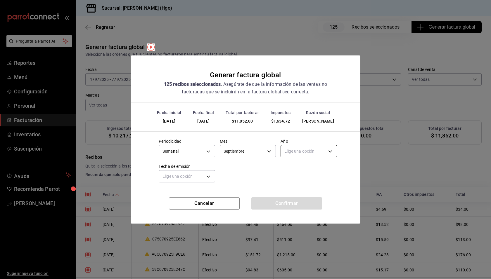
click at [307, 150] on body "Pregunta a Parrot AI Reportes Menú Configuración Personal Facturación Inventari…" at bounding box center [245, 139] width 491 height 279
click at [304, 168] on li "2025" at bounding box center [309, 170] width 56 height 10
click at [203, 177] on body "Pregunta a Parrot AI Reportes Menú Configuración Personal Facturación Inventari…" at bounding box center [245, 139] width 491 height 279
click at [198, 193] on li "Hoy" at bounding box center [187, 195] width 56 height 10
click at [292, 201] on button "Confirmar" at bounding box center [286, 204] width 71 height 12
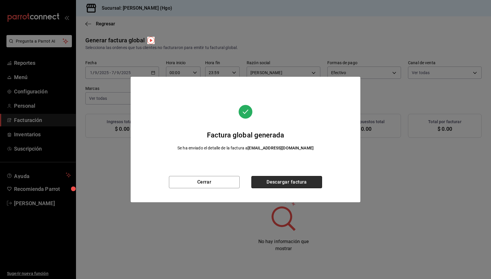
click at [285, 181] on button "Descargar factura" at bounding box center [286, 182] width 71 height 12
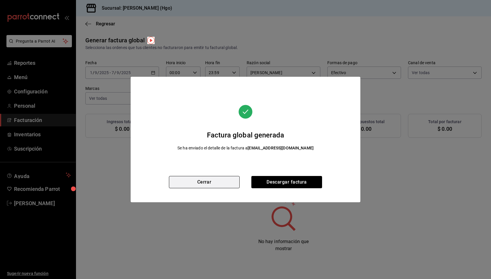
click at [199, 179] on button "Cerrar" at bounding box center [204, 182] width 71 height 12
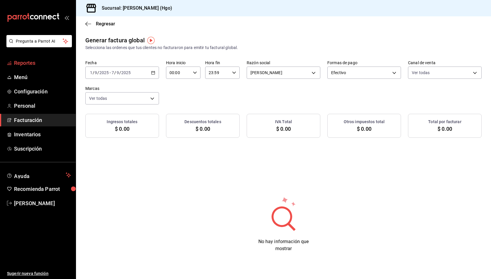
click at [31, 63] on span "Reportes" at bounding box center [42, 63] width 57 height 8
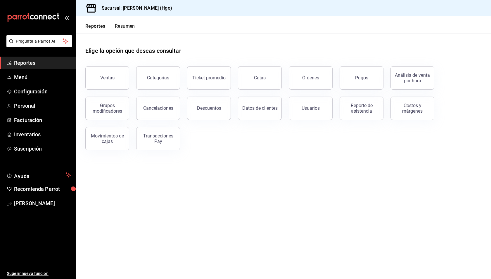
click at [266, 50] on div "Elige la opción que deseas consultar" at bounding box center [283, 46] width 396 height 26
click at [176, 135] on button "Transacciones Pay" at bounding box center [158, 138] width 44 height 23
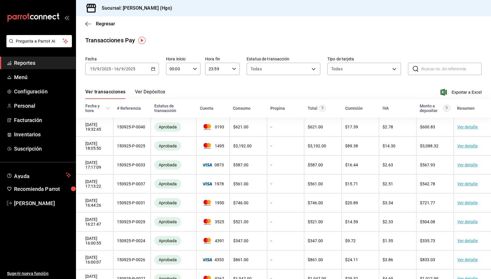
click at [153, 91] on button "Ver Depósitos" at bounding box center [150, 94] width 30 height 10
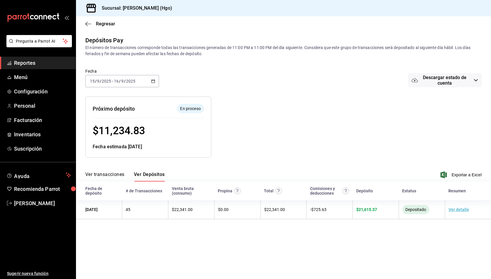
click at [263, 130] on div at bounding box center [312, 122] width 203 height 70
click at [107, 24] on span "Regresar" at bounding box center [105, 24] width 19 height 6
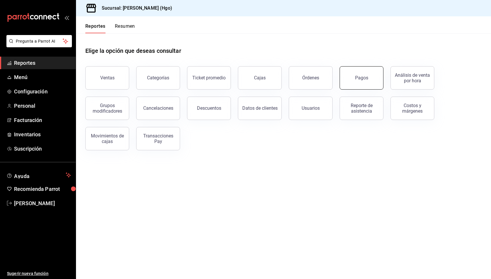
click at [360, 76] on div "Pagos" at bounding box center [361, 78] width 13 height 6
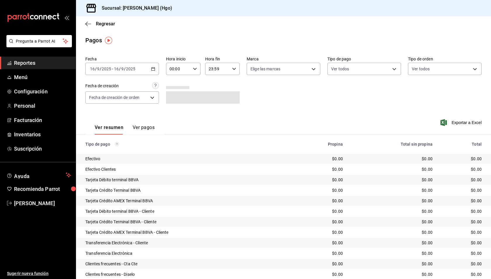
click at [114, 70] on input "16" at bounding box center [116, 69] width 5 height 5
click at [106, 99] on span "Ayer" at bounding box center [112, 100] width 45 height 6
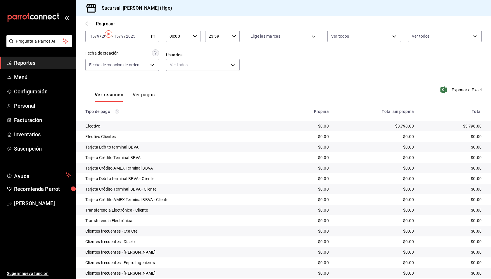
scroll to position [6, 0]
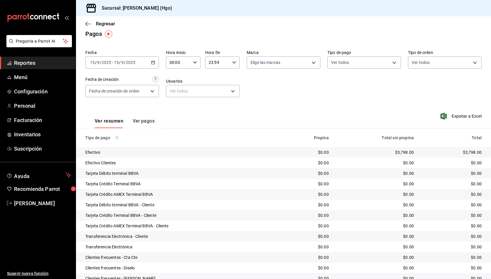
click at [139, 64] on div "2025-09-15 15 / 9 / 2025 - 2025-09-15 15 / 9 / 2025" at bounding box center [122, 62] width 74 height 12
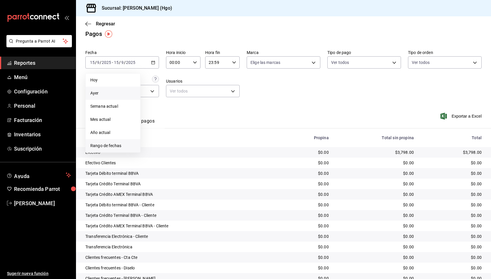
click at [111, 141] on li "Rango de fechas" at bounding box center [113, 145] width 55 height 13
click at [197, 114] on button "12" at bounding box center [194, 114] width 10 height 11
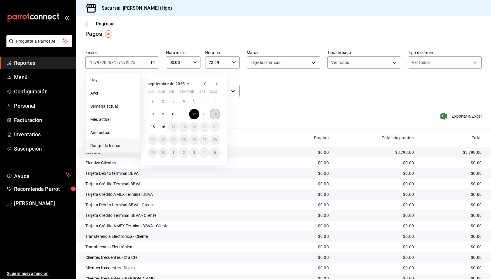
click at [215, 114] on abbr "14" at bounding box center [215, 114] width 4 height 4
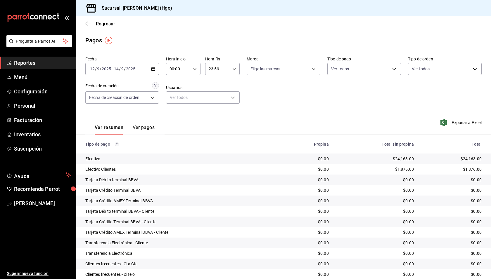
click at [97, 27] on div "Regresar" at bounding box center [283, 23] width 415 height 15
click at [97, 25] on span "Regresar" at bounding box center [105, 24] width 19 height 6
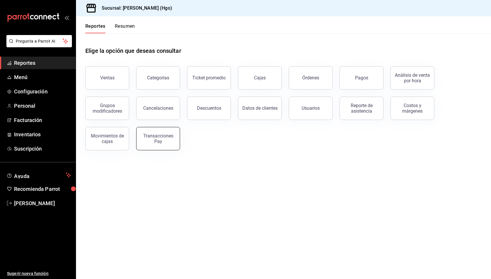
click at [145, 132] on button "Transacciones Pay" at bounding box center [158, 138] width 44 height 23
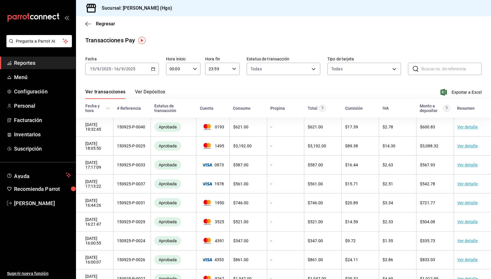
click at [147, 94] on button "Ver Depósitos" at bounding box center [150, 94] width 30 height 10
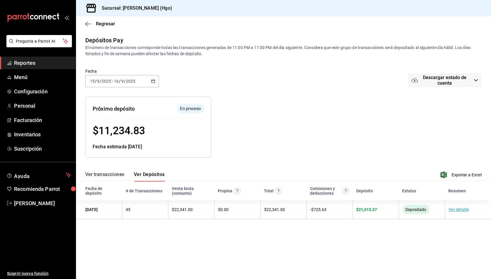
click at [241, 115] on div at bounding box center [312, 122] width 203 height 70
click at [89, 25] on icon "button" at bounding box center [88, 23] width 6 height 5
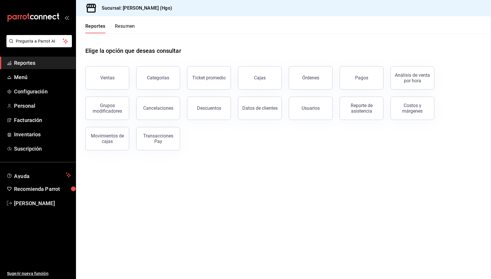
click at [329, 134] on div "Ventas Categorías Ticket promedio Cajas Órdenes Pagos Análisis de venta por hor…" at bounding box center [279, 104] width 403 height 91
click at [28, 146] on span "Suscripción" at bounding box center [42, 149] width 57 height 8
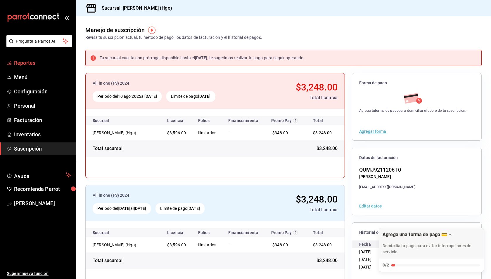
click at [29, 62] on span "Reportes" at bounding box center [42, 63] width 57 height 8
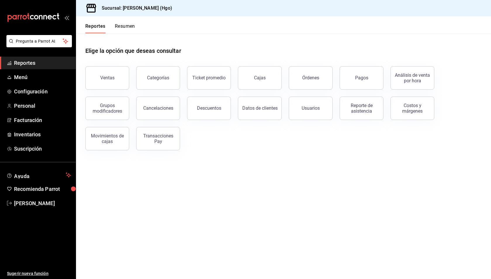
click at [320, 179] on main "Elige la opción que deseas consultar Ventas Categorías Ticket promedio Cajas Ór…" at bounding box center [283, 156] width 415 height 246
click at [186, 31] on header "Reportes Resumen" at bounding box center [283, 24] width 415 height 17
